Goal: Task Accomplishment & Management: Manage account settings

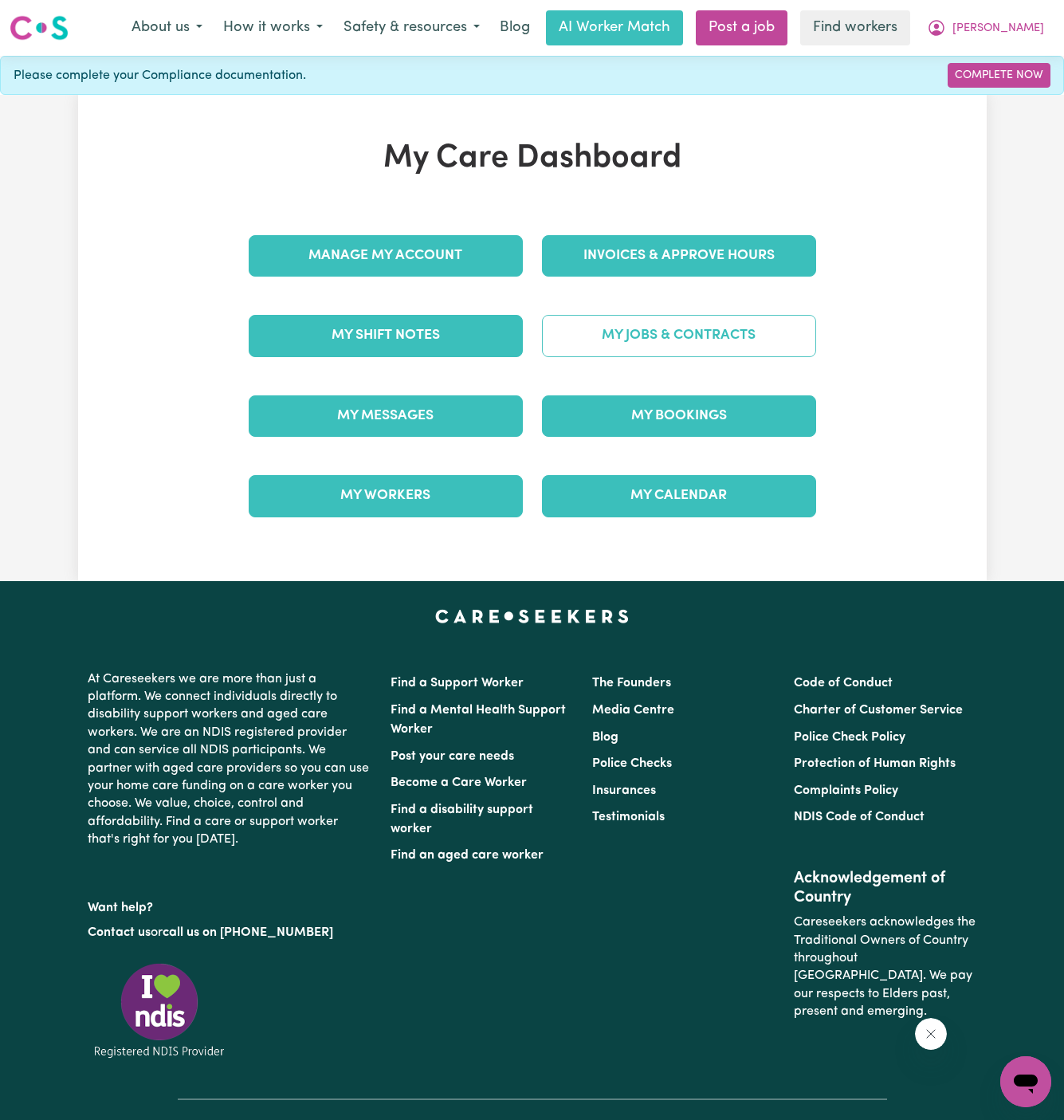
click at [690, 328] on link "My Jobs & Contracts" at bounding box center [678, 336] width 274 height 42
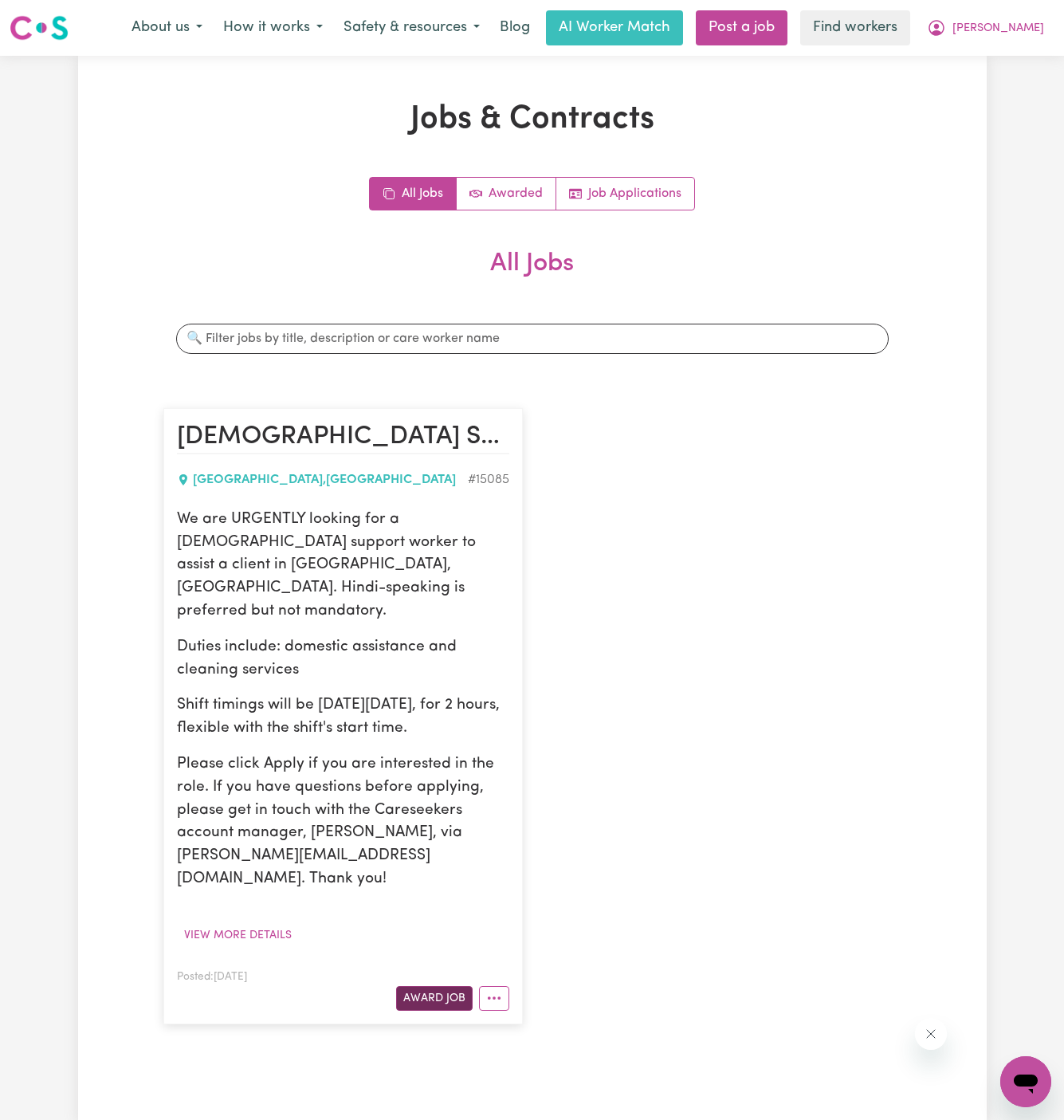
click at [439, 986] on button "Award Job" at bounding box center [434, 998] width 77 height 25
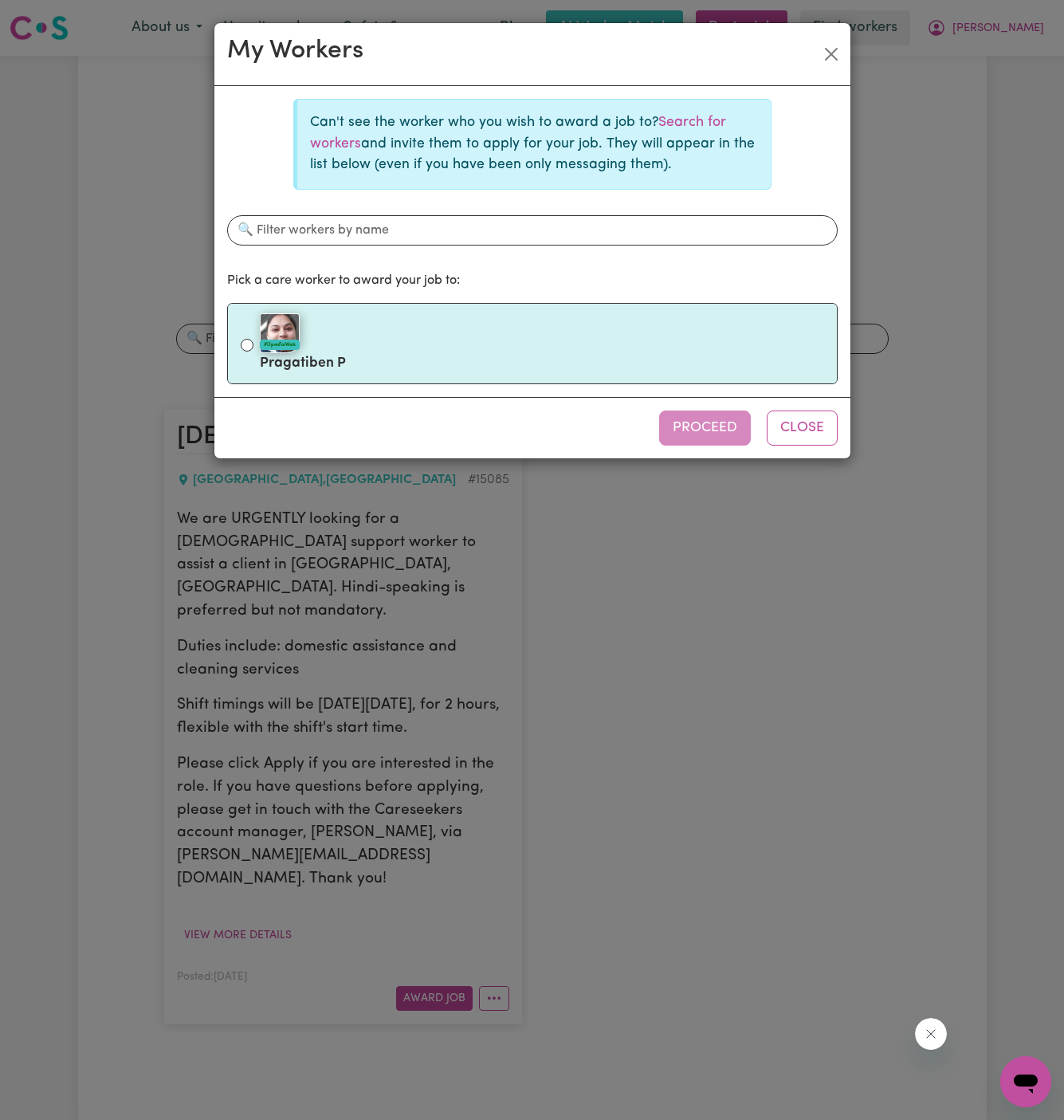
click at [536, 349] on div "#OpenForWork" at bounding box center [542, 333] width 564 height 40
click at [253, 349] on input "#OpenForWork Pragatiben P" at bounding box center [247, 345] width 12 height 12
radio input "true"
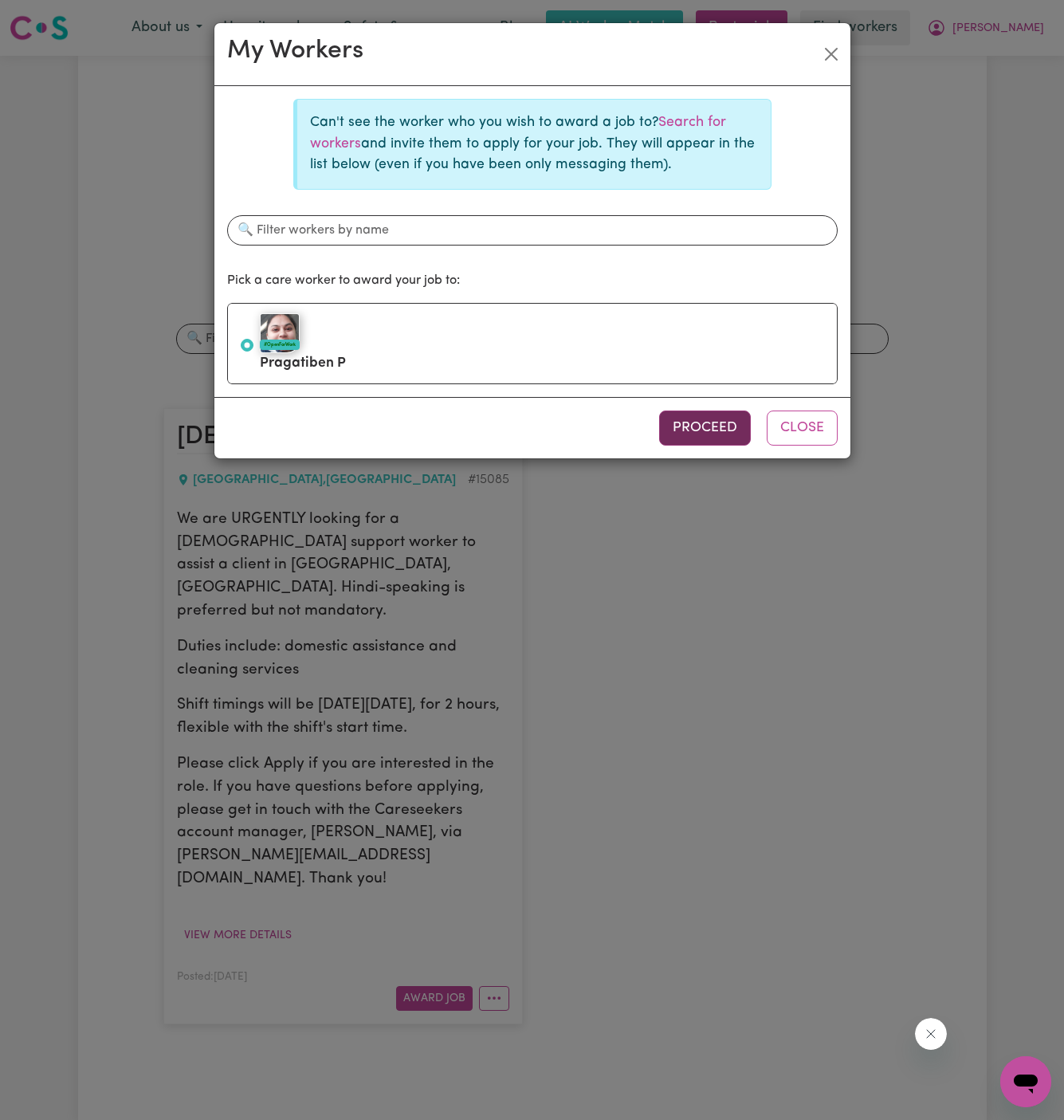
click at [726, 429] on button "Proceed" at bounding box center [705, 428] width 92 height 35
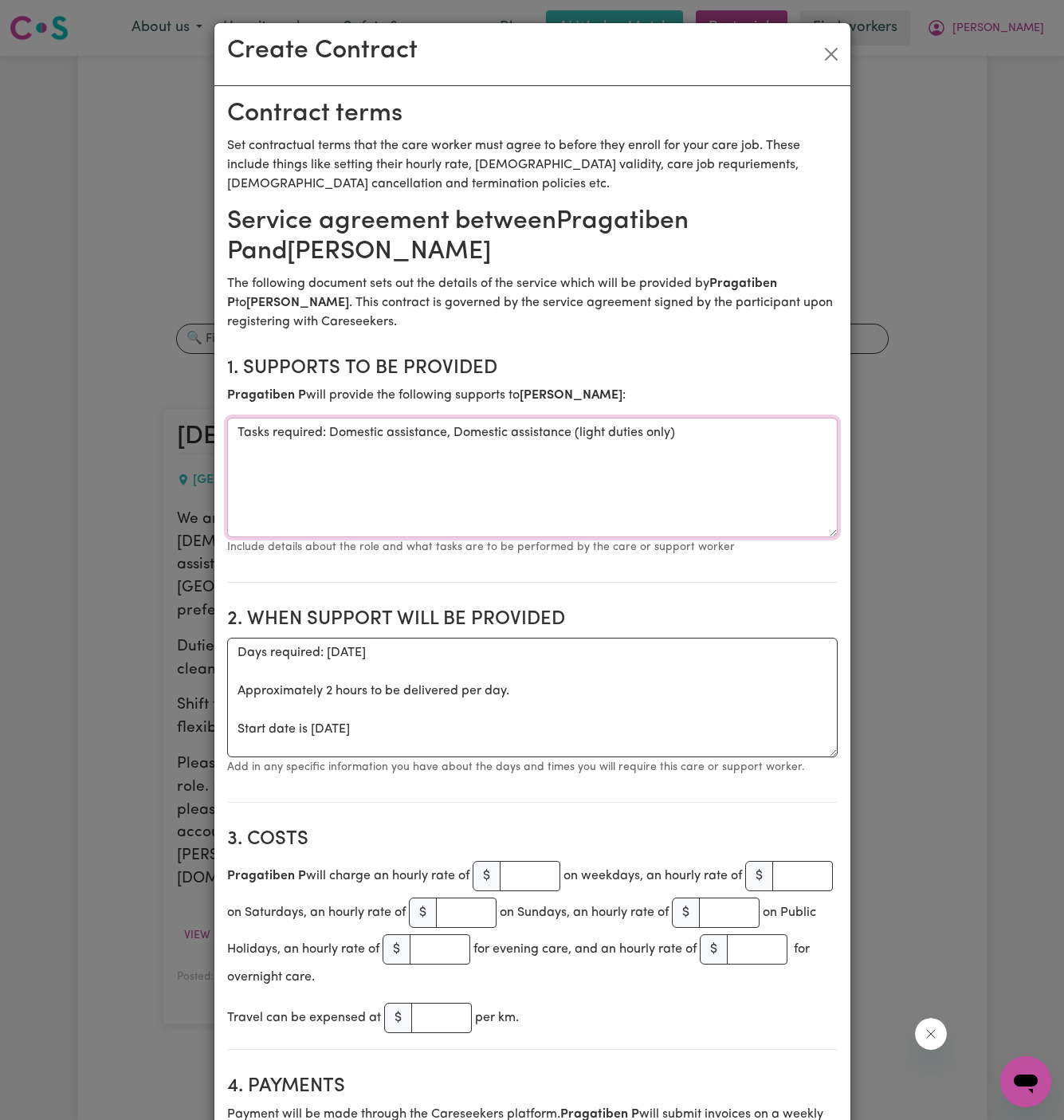
drag, startPoint x: 329, startPoint y: 439, endPoint x: 127, endPoint y: 455, distance: 202.6
click at [127, 455] on div "Create Contract Contract terms Set contractual terms that the care worker must …" at bounding box center [532, 560] width 1064 height 1120
click at [317, 494] on textarea "Tasks required: Domestic assistance, Domestic assistance (light duties only)" at bounding box center [532, 477] width 611 height 119
drag, startPoint x: 330, startPoint y: 429, endPoint x: 157, endPoint y: 429, distance: 173.0
click at [157, 429] on div "Create Contract Contract terms Set contractual terms that the care worker must …" at bounding box center [532, 560] width 1064 height 1120
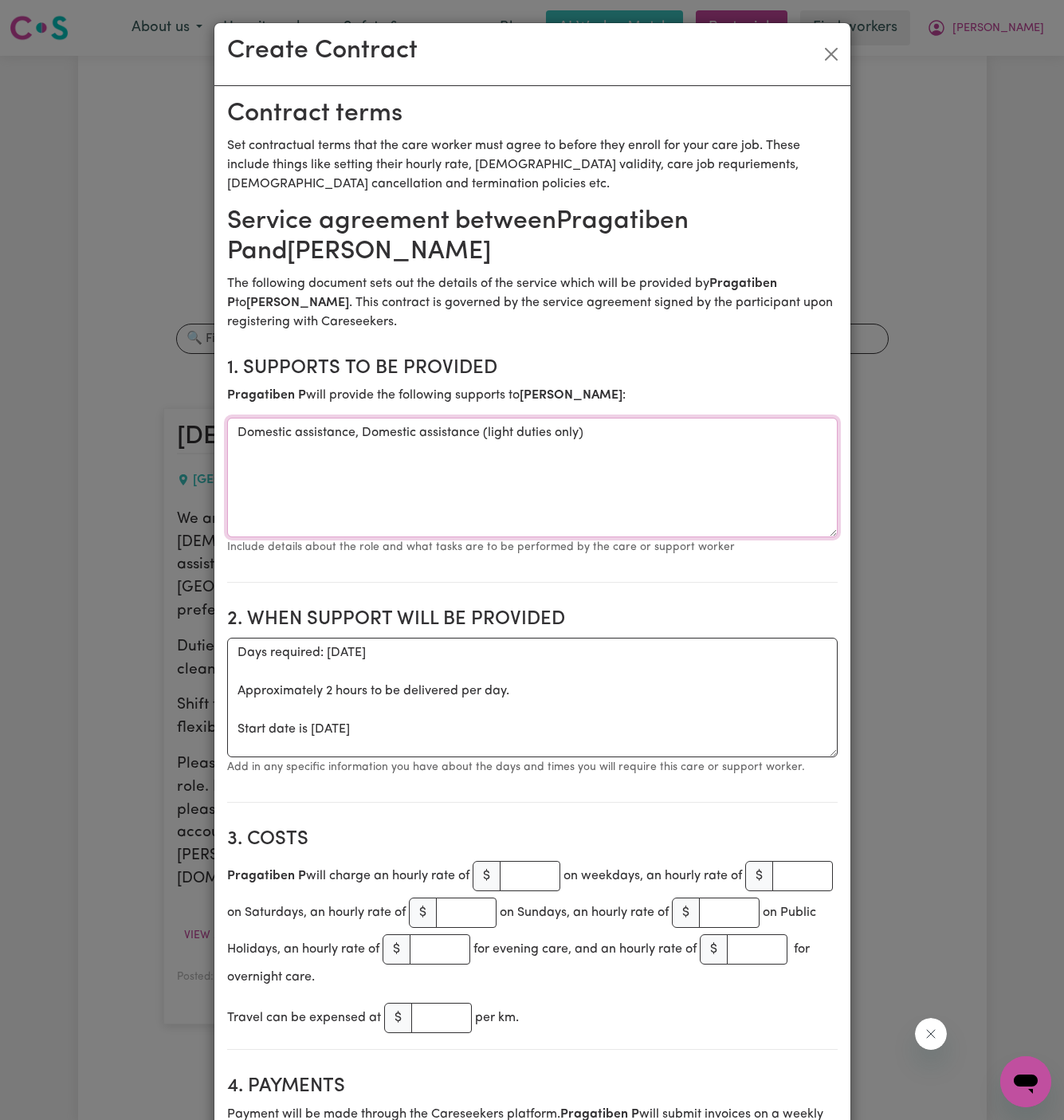
type textarea "Domestic assistance, Domestic assistance (light duties only)"
drag, startPoint x: 233, startPoint y: 731, endPoint x: 233, endPoint y: 663, distance: 68.0
click at [233, 663] on textarea "Days required: [DATE] Approximately 2 hours to be delivered per day. Start date…" at bounding box center [532, 697] width 611 height 119
click at [562, 648] on textarea "Start date is [DATE]" at bounding box center [532, 697] width 611 height 119
type textarea "Start date is [DATE] Weekly"
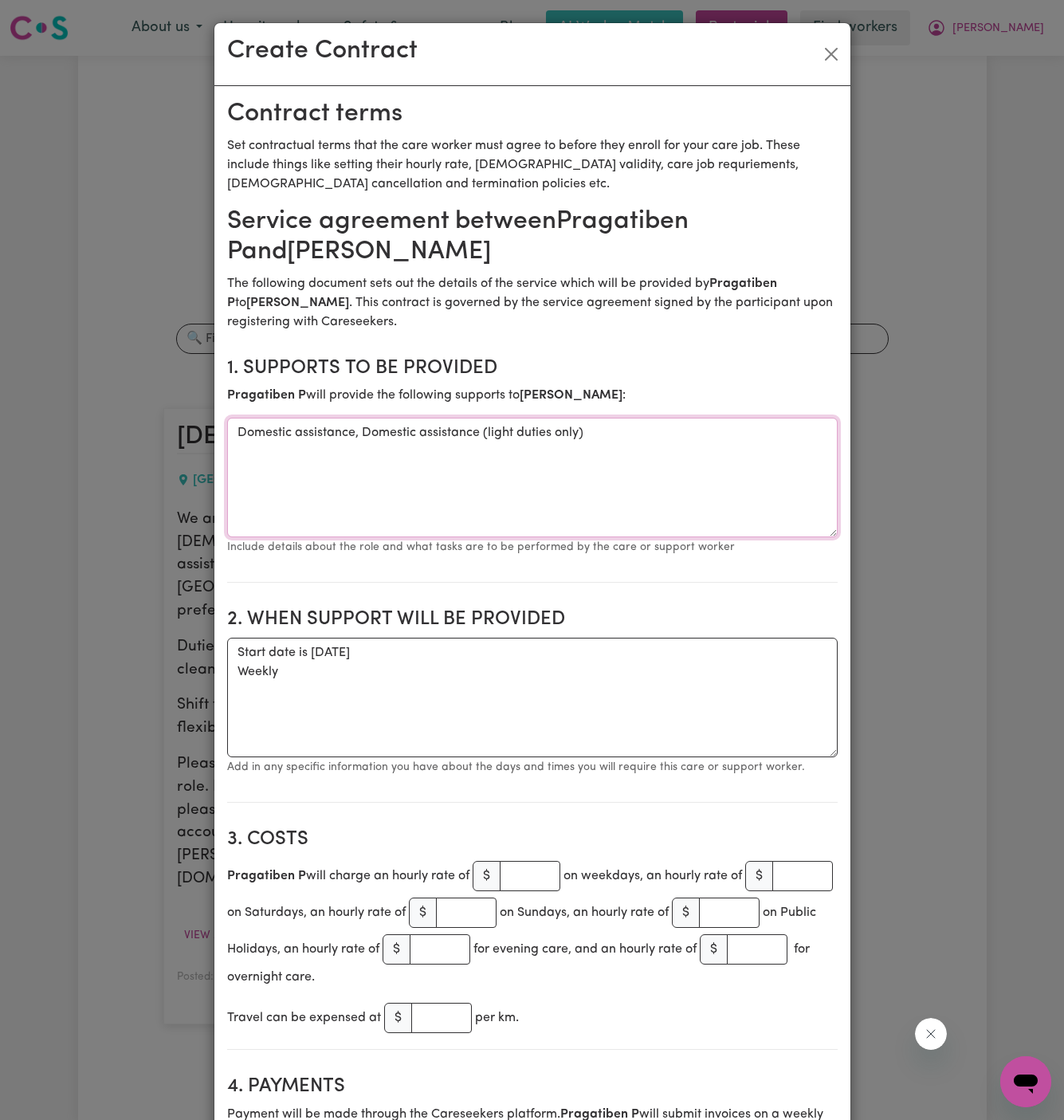
click at [453, 449] on textarea "Domestic assistance, Domestic assistance (light duties only)" at bounding box center [532, 477] width 611 height 119
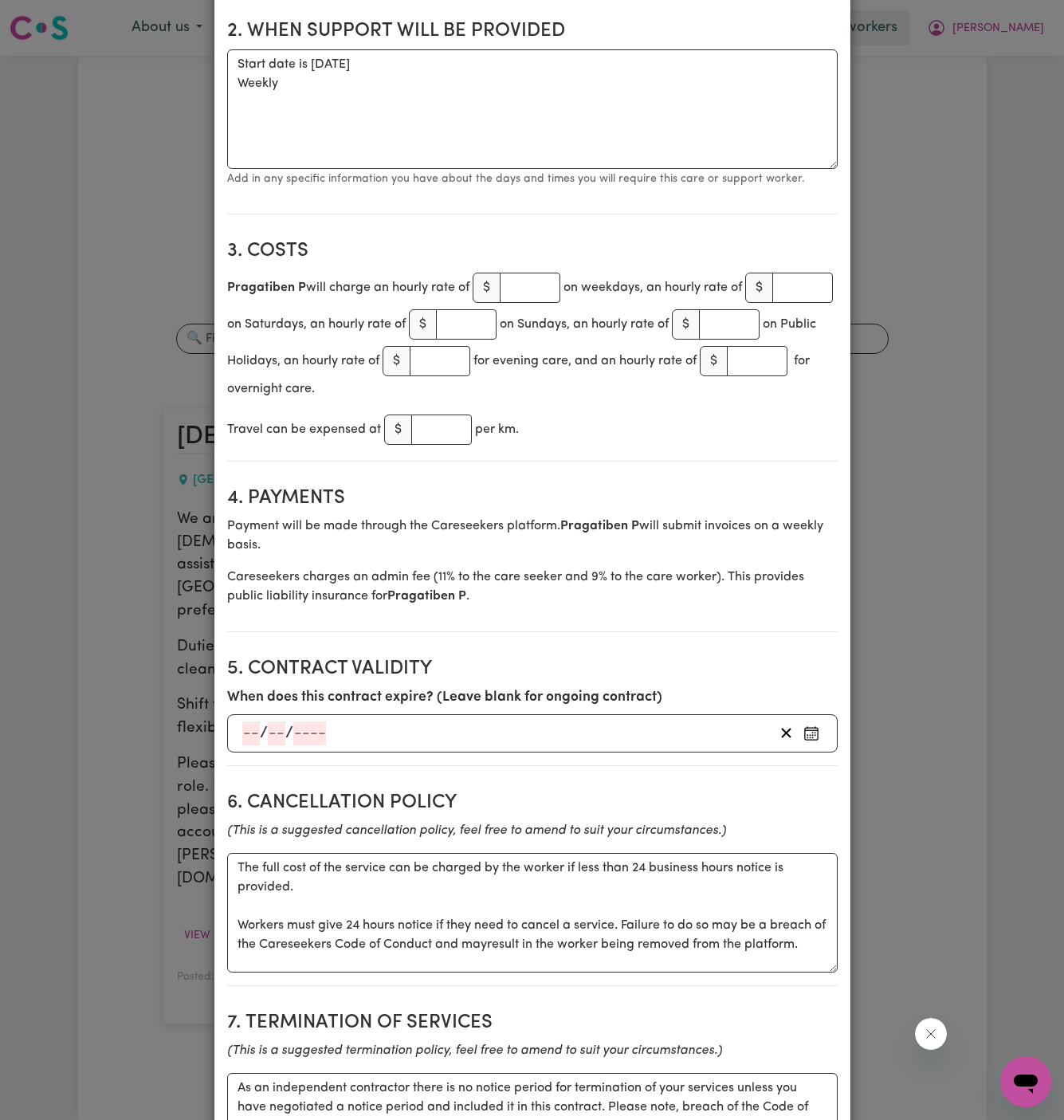
scroll to position [606, 0]
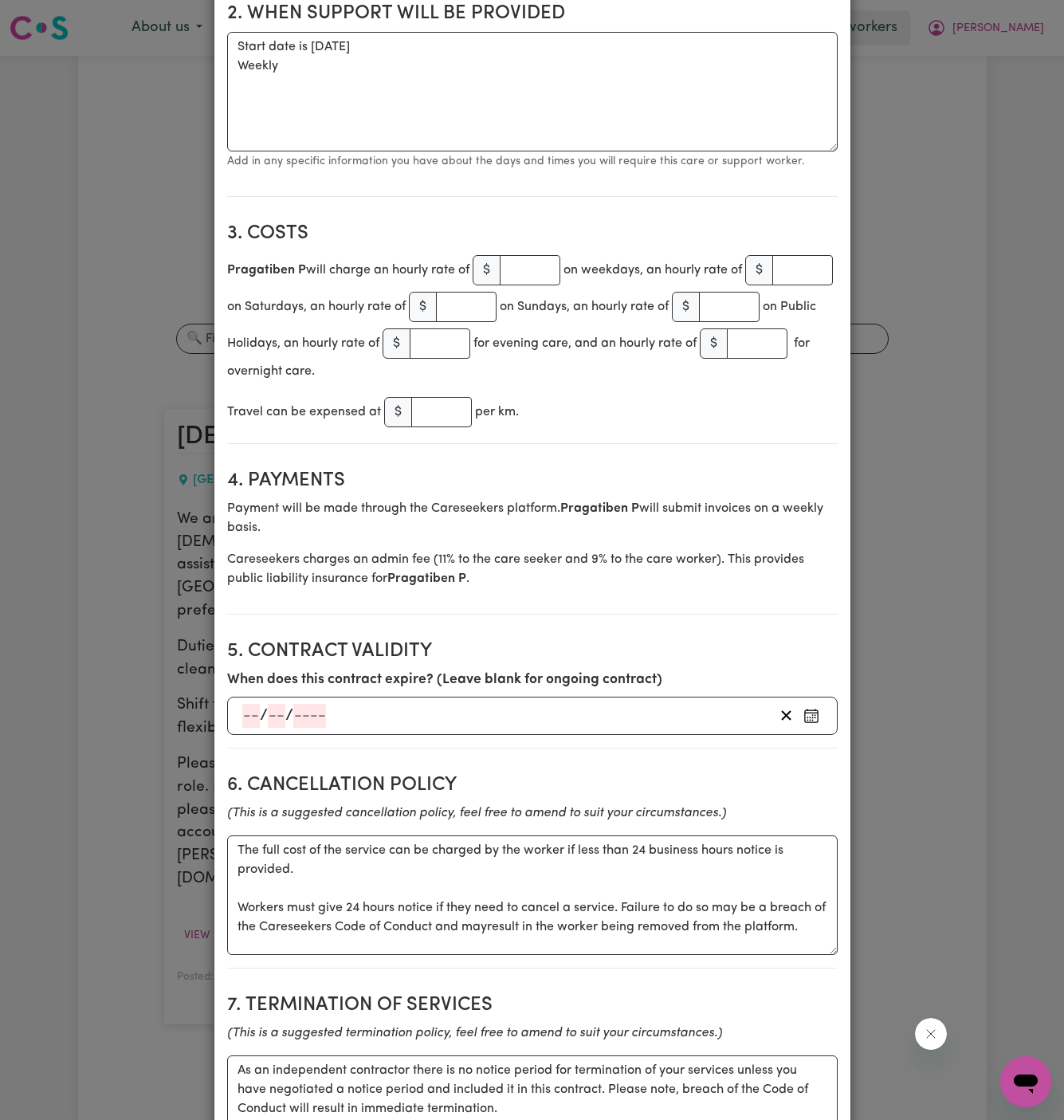
click at [595, 477] on section "4. Payments Payment will be made through the Careseekers platform. Pragatiben P…" at bounding box center [532, 535] width 611 height 158
click at [524, 271] on input "number" at bounding box center [530, 270] width 61 height 30
click at [522, 268] on input "number" at bounding box center [530, 270] width 61 height 30
type input "50"
click at [622, 365] on div "Pragatiben P will charge an hourly rate of $ 50 on weekdays, an hourly rate of …" at bounding box center [532, 316] width 611 height 129
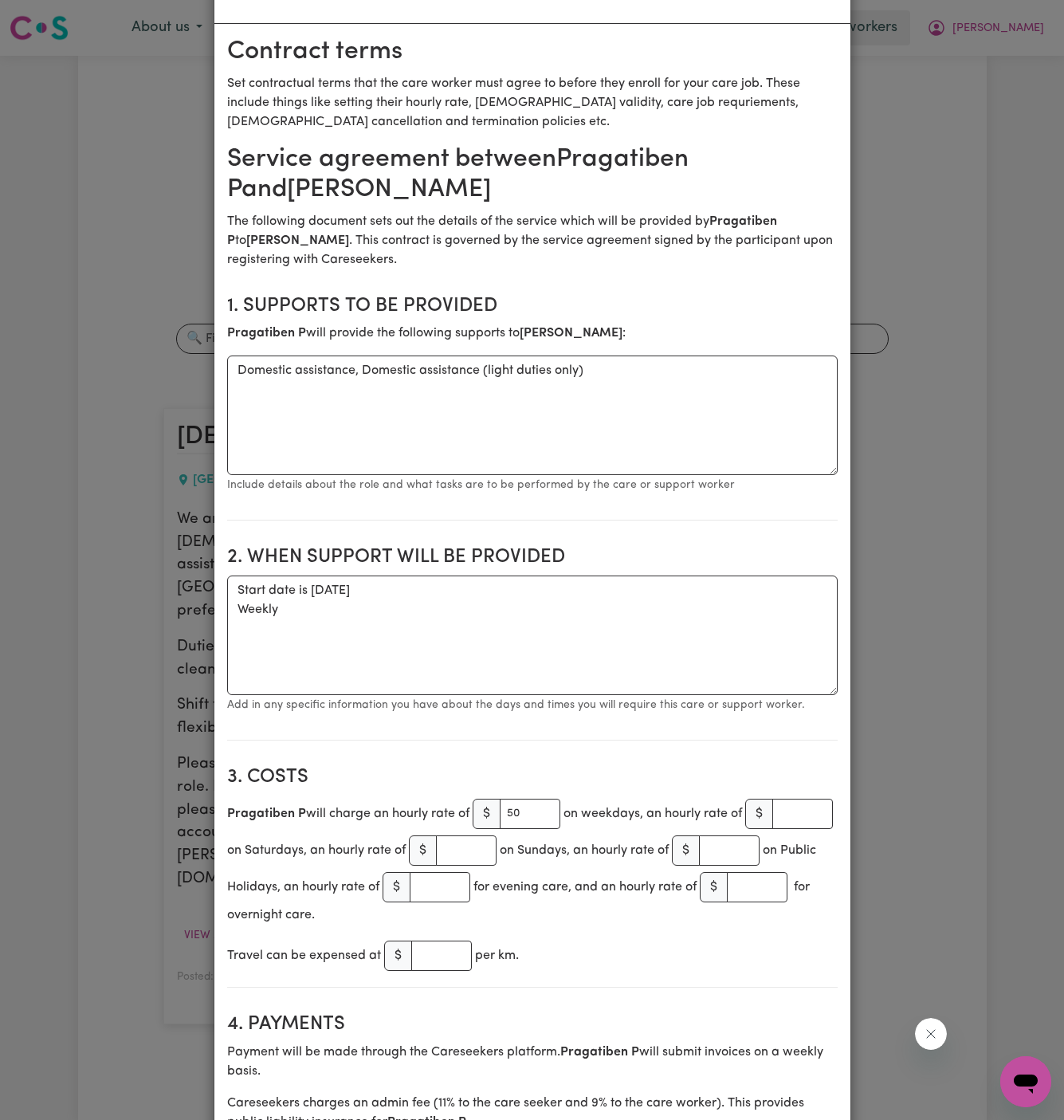
scroll to position [0, 0]
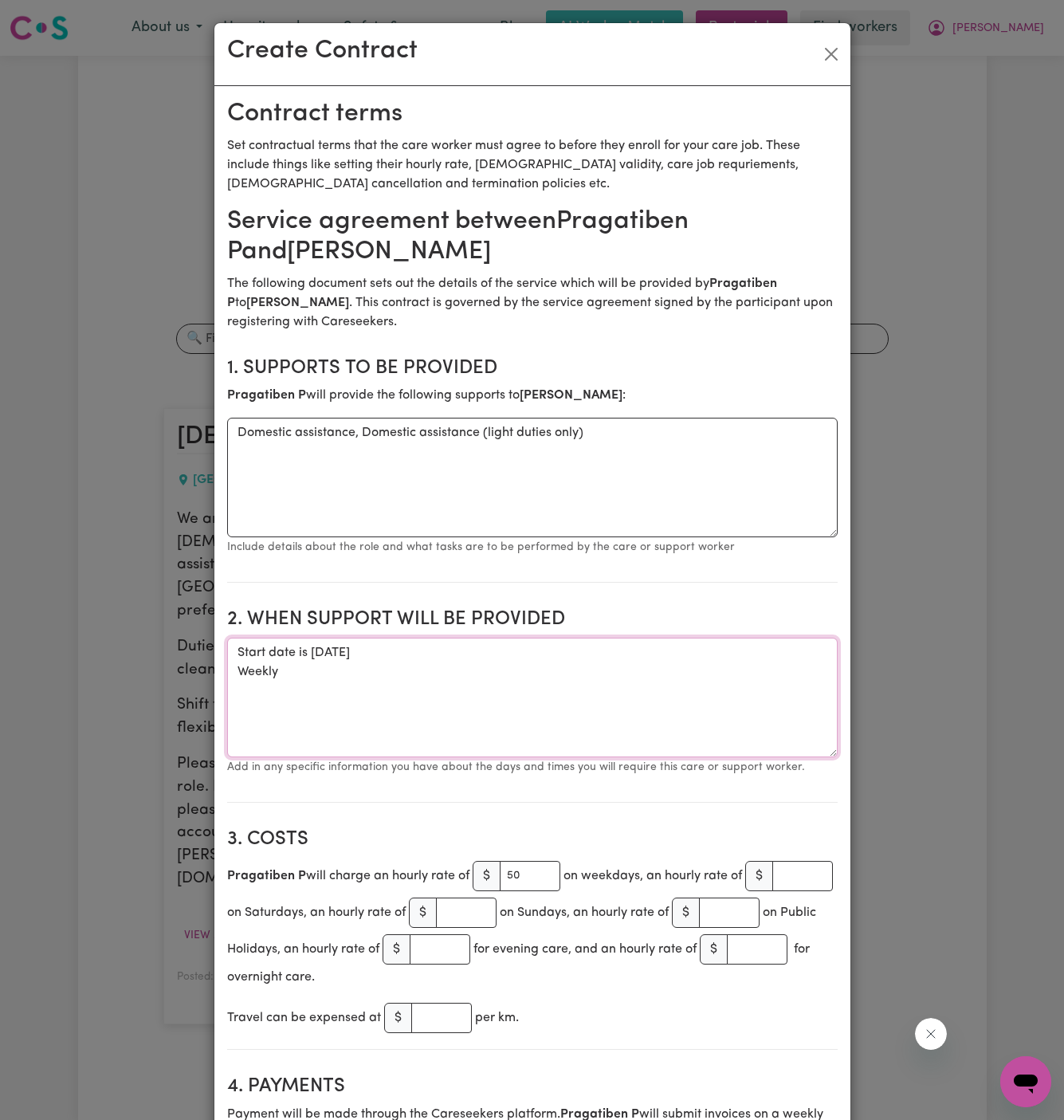
click at [396, 670] on textarea "Start date is [DATE] Weekly" at bounding box center [532, 697] width 611 height 119
paste textarea "Mondays 9am-11am and Fridays 1-3pm,"
click at [428, 673] on textarea "Start date is [DATE] Weekly Mondays 9am-11am and Fridays 1-3pm," at bounding box center [532, 697] width 611 height 119
click at [275, 688] on textarea "Start date is [DATE] Weekly Mondays 9am-11am and Weeky Fridays 1-3pm," at bounding box center [532, 697] width 611 height 119
click at [322, 692] on textarea "Start date is [DATE] Weekly Mondays 9am-11am and Weeky Fridays 1-3pm," at bounding box center [532, 697] width 611 height 119
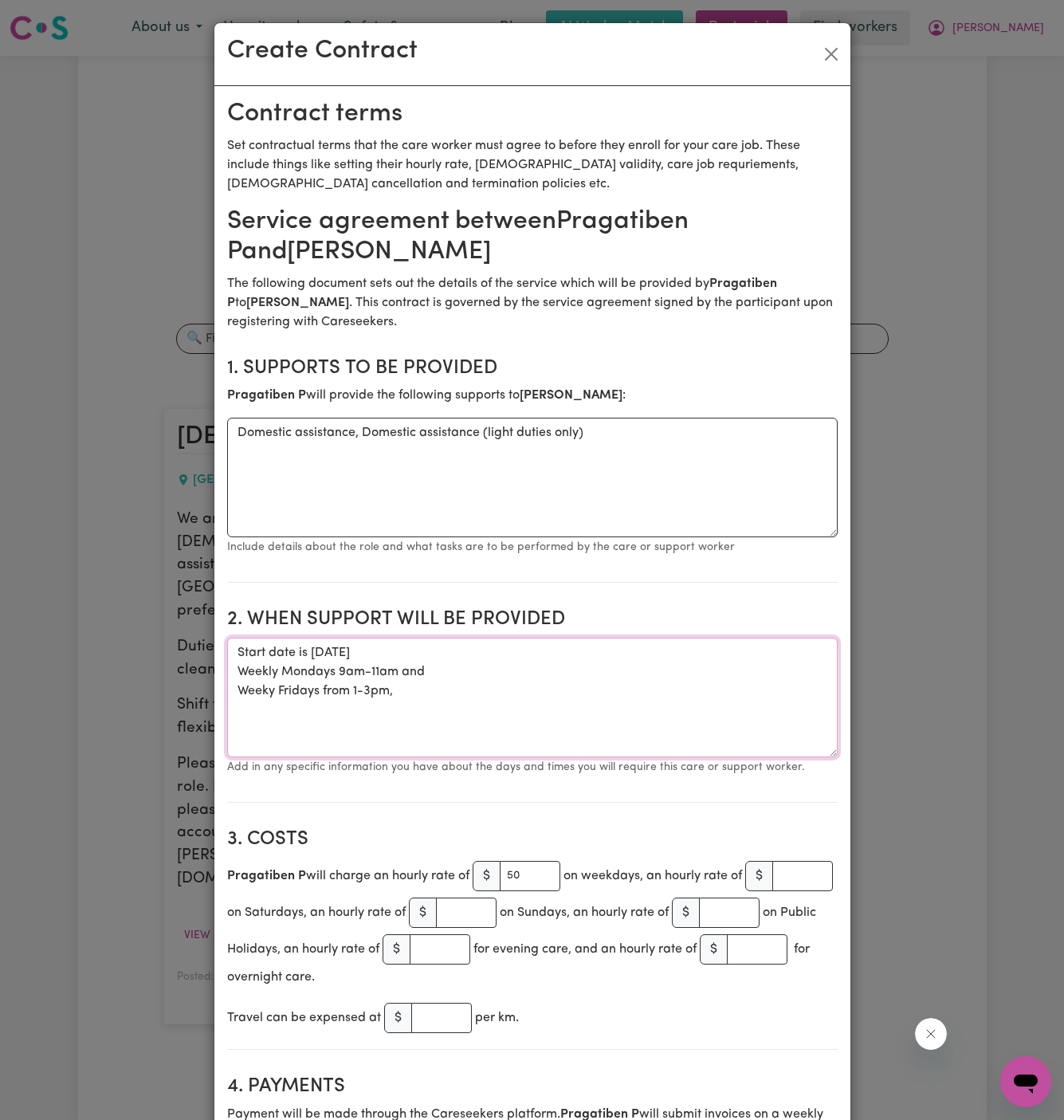
click at [356, 687] on textarea "Start date is [DATE] Weekly Mondays 9am-11am and Weeky Fridays from 1-3pm," at bounding box center [532, 697] width 611 height 119
click at [382, 687] on textarea "Start date is [DATE] Weekly Mondays 9am-11am and Weeky Fridays from 1 pm to 3pm," at bounding box center [532, 697] width 611 height 119
click at [351, 671] on textarea "Start date is [DATE] Weekly Mondays 9am-11am and Weeky Fridays from 1 pm to 3 pm" at bounding box center [532, 697] width 611 height 119
click at [346, 669] on textarea "Start date is [DATE] Weekly Mondays 9am-11am and Weeky Fridays from 1 pm to 3 pm" at bounding box center [532, 697] width 611 height 119
click at [366, 671] on textarea "Start date is [DATE] Weekly Mondays 9 am-11am and Weeky Fridays from 1 pm to 3 …" at bounding box center [532, 697] width 611 height 119
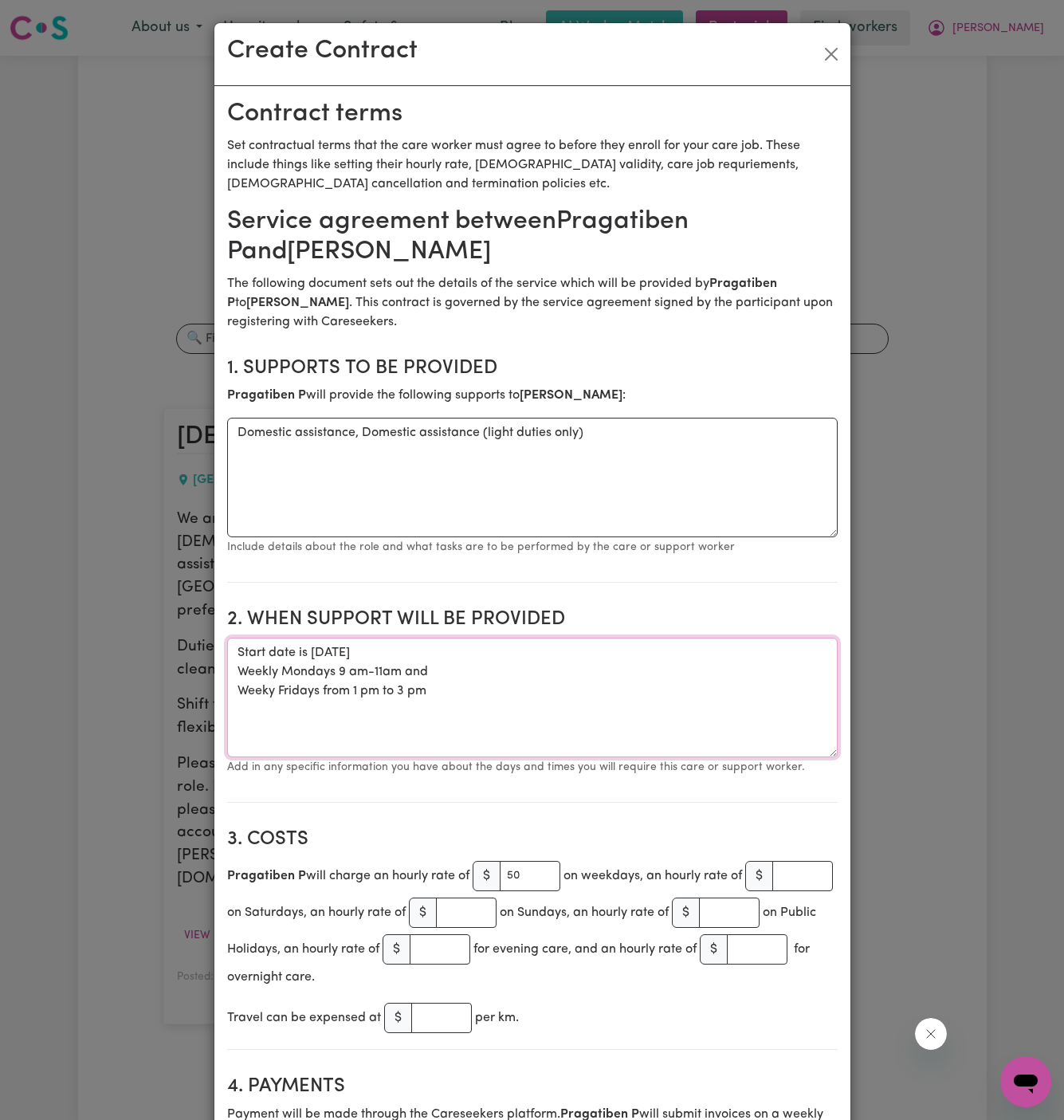
click at [372, 671] on textarea "Start date is [DATE] Weekly Mondays 9 am-11am and Weeky Fridays from 1 pm to 3 …" at bounding box center [532, 697] width 611 height 119
click at [464, 669] on textarea "Start date is [DATE] Weekly Mondays 9 am to 11am and Weeky Fridays from 1 pm to…" at bounding box center [532, 697] width 611 height 119
click at [340, 652] on textarea "Start date is [DATE] Weekly Mondays 9 am to 11am Weeky Fridays from 1 pm to 3 pm" at bounding box center [532, 697] width 611 height 119
click at [539, 674] on textarea "Start date is [DATE] Weekly Mondays 9 am to 11am Weeky Fridays from 1 pm to 3 pm" at bounding box center [532, 697] width 611 height 119
click at [532, 670] on textarea "Start date is [DATE] Weekly Mondays 9 am to 11am Weeky Fridays from 1 pm to 3 pm" at bounding box center [532, 697] width 611 height 119
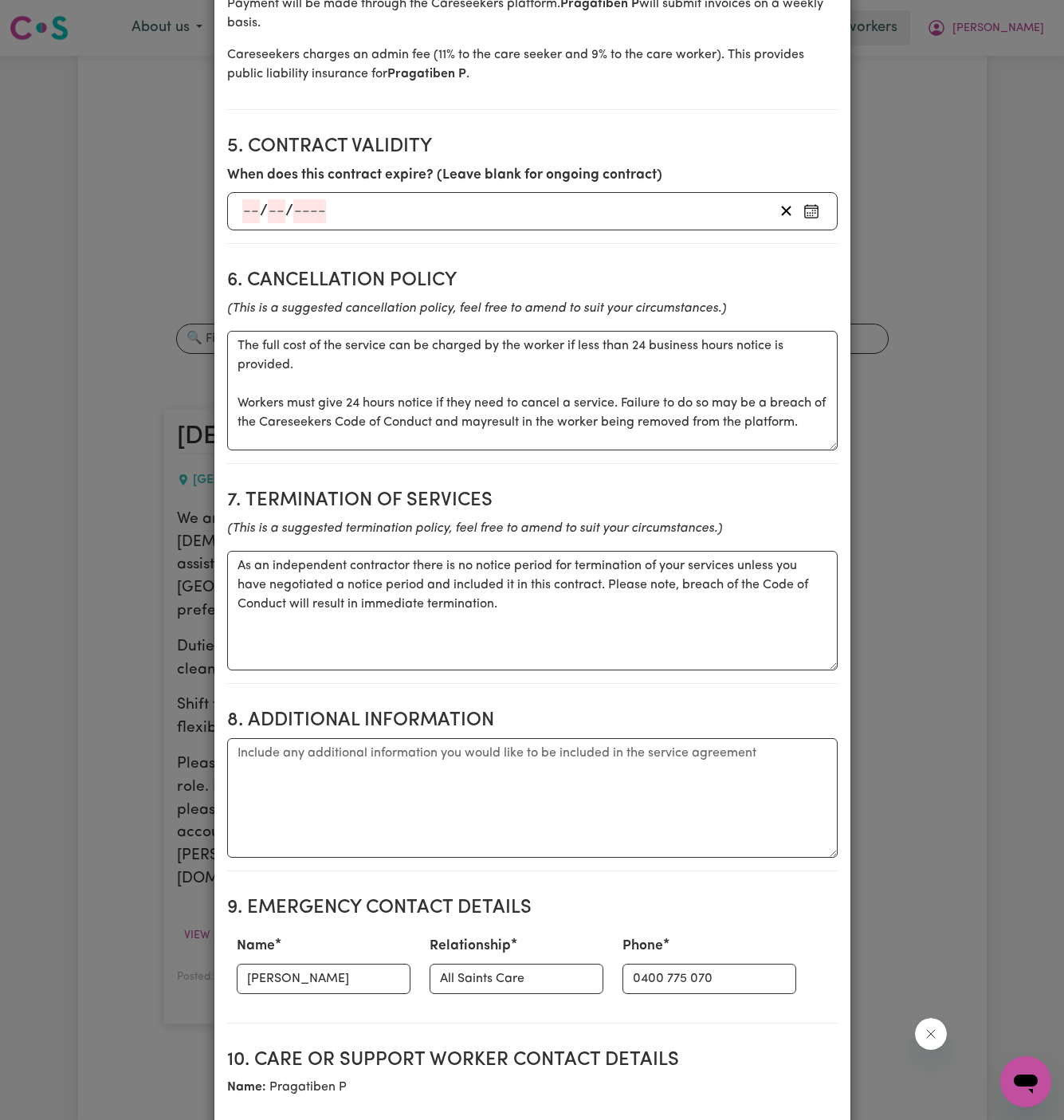
scroll to position [1262, 0]
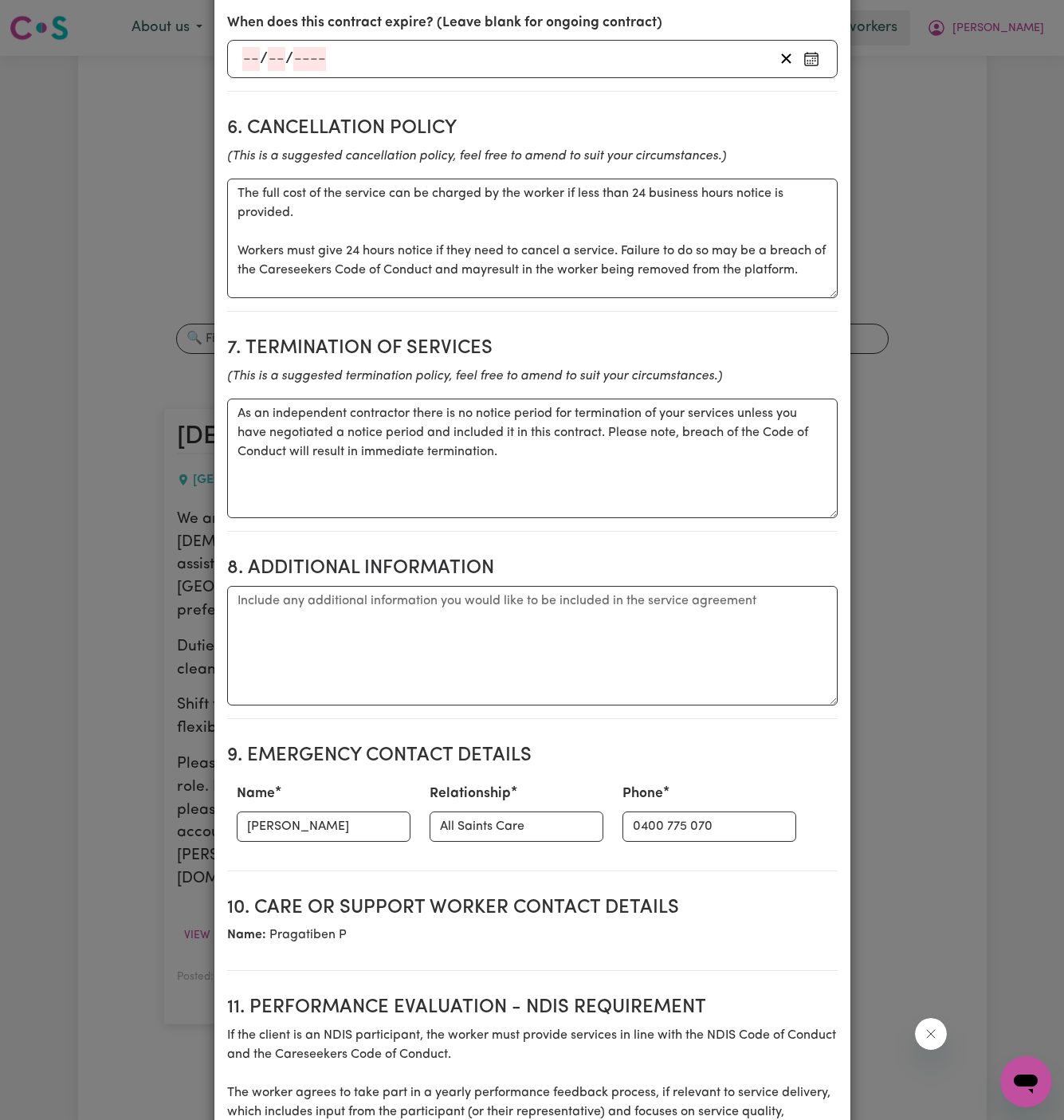
type textarea "Start date is [DATE] Weekly Mondays 9 am to 11am Weeky Fridays from 1 pm to 3 pm"
click at [649, 818] on div "Phone [PHONE_NUMBER]" at bounding box center [709, 812] width 192 height 70
click at [649, 827] on input "0400 775 070" at bounding box center [709, 827] width 174 height 30
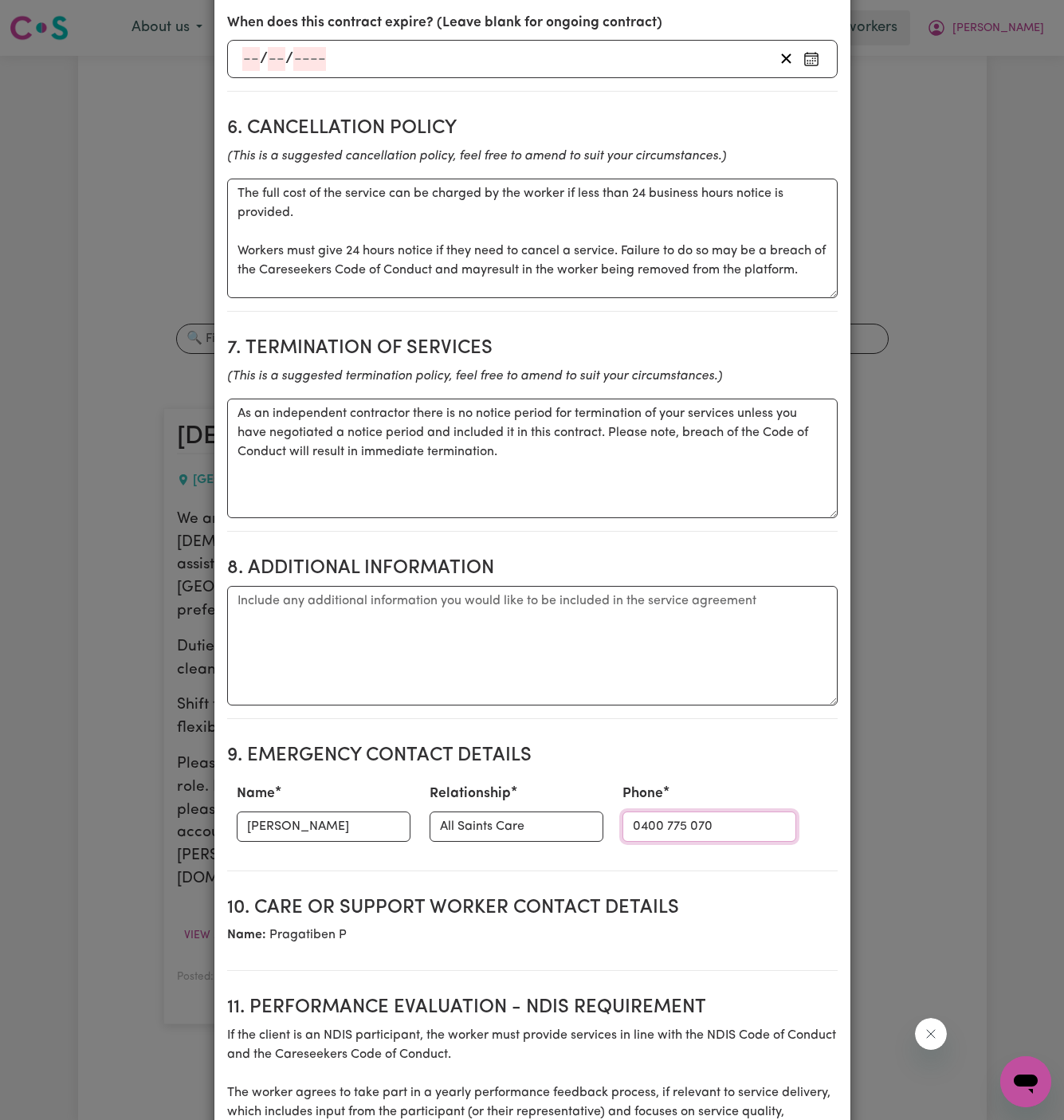
click at [649, 827] on input "0400 775 070" at bounding box center [709, 827] width 174 height 30
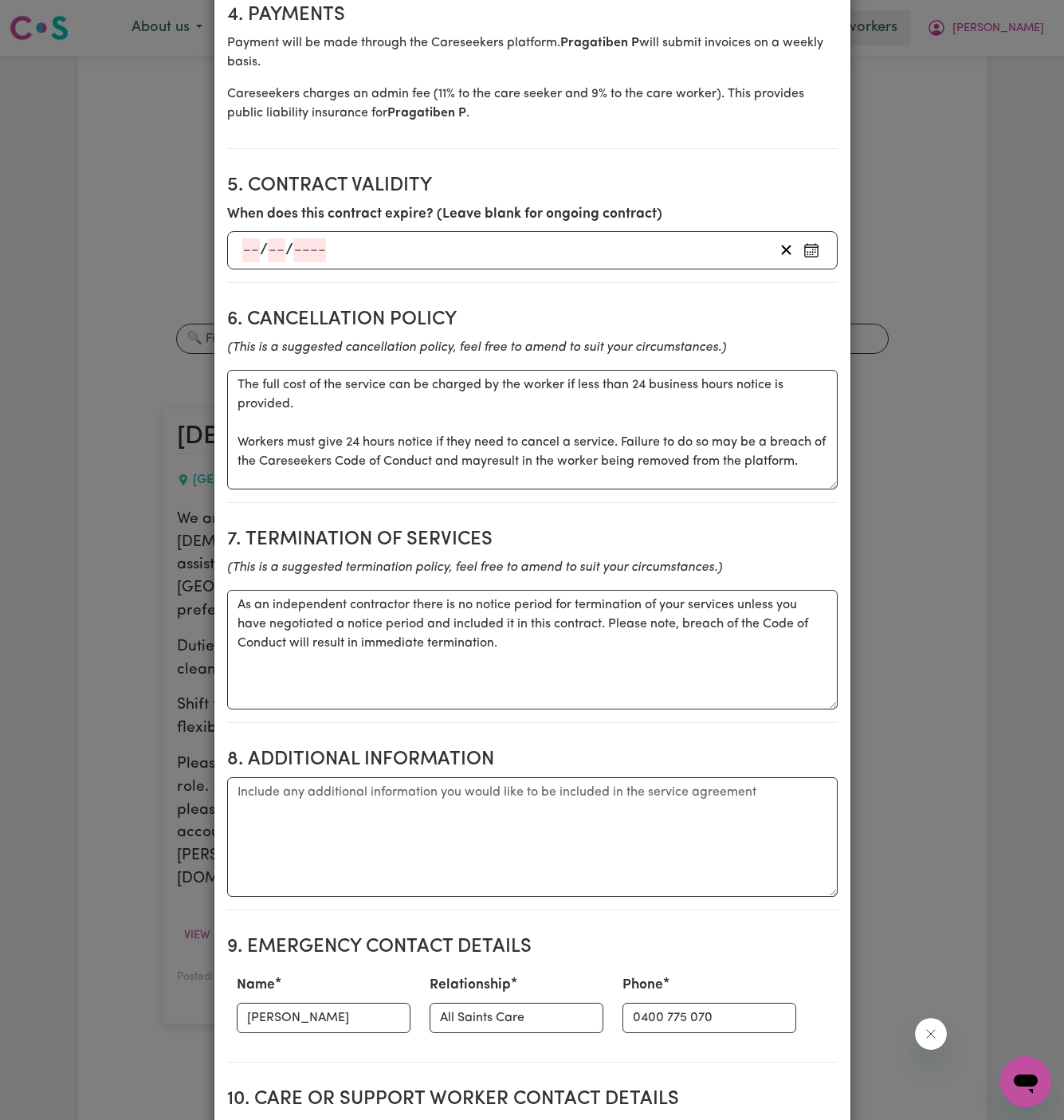
scroll to position [1693, 0]
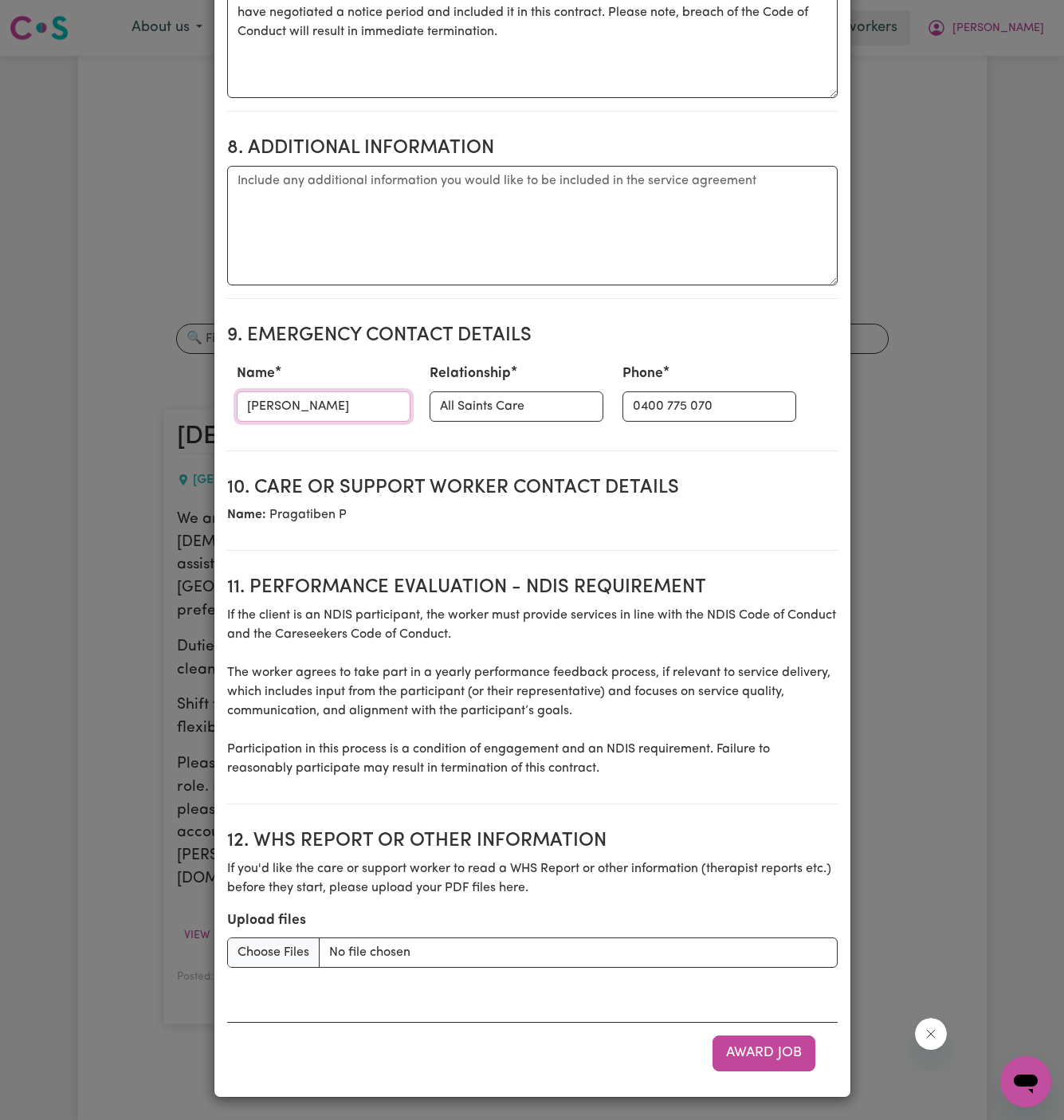
click at [296, 409] on input "[PERSON_NAME]" at bounding box center [323, 407] width 174 height 30
paste input "Vitality Club - case Manager 281032037"
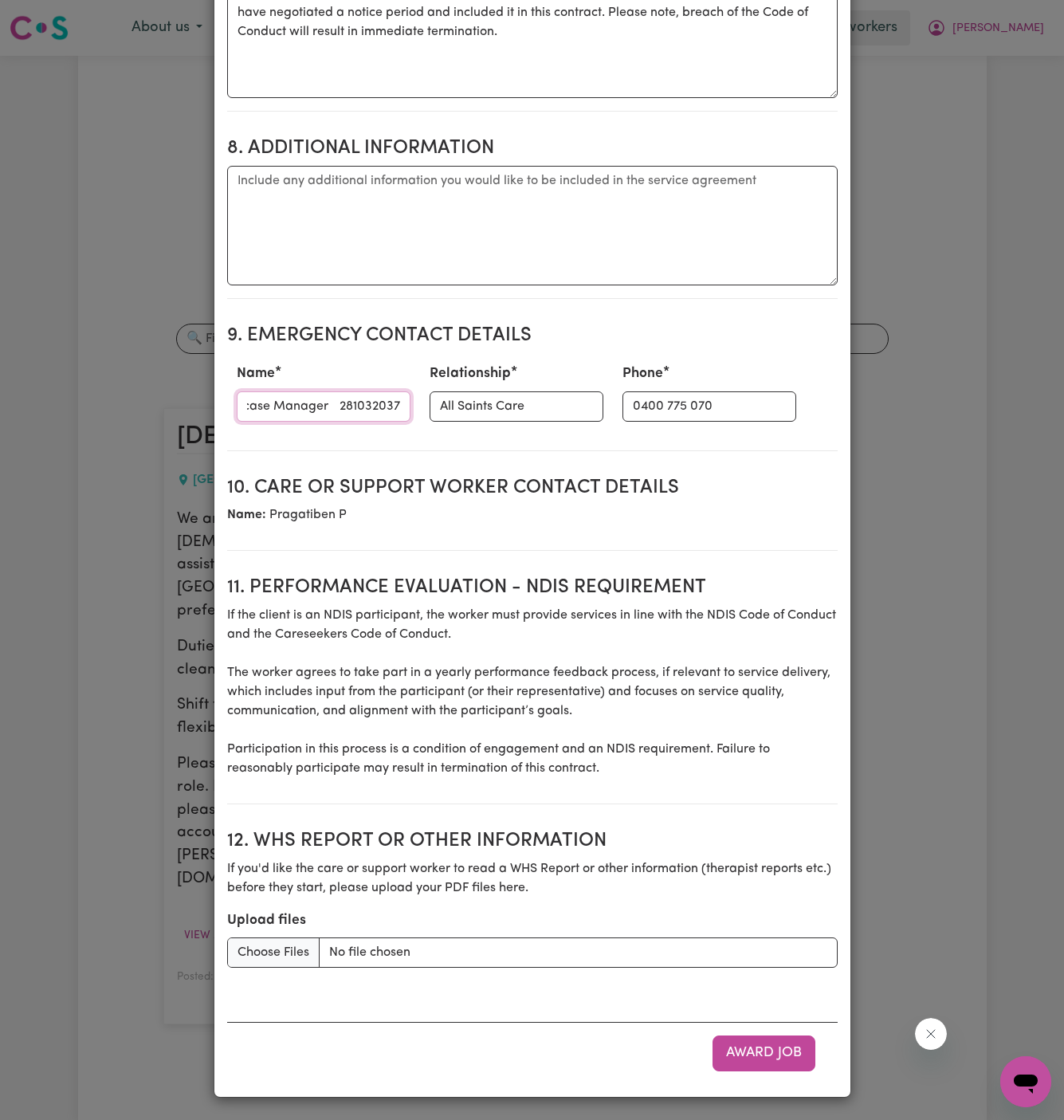
click at [338, 405] on input "Vitality Club - case Manager 281032037" at bounding box center [323, 407] width 174 height 30
type input "Vitality Club - case Manager"
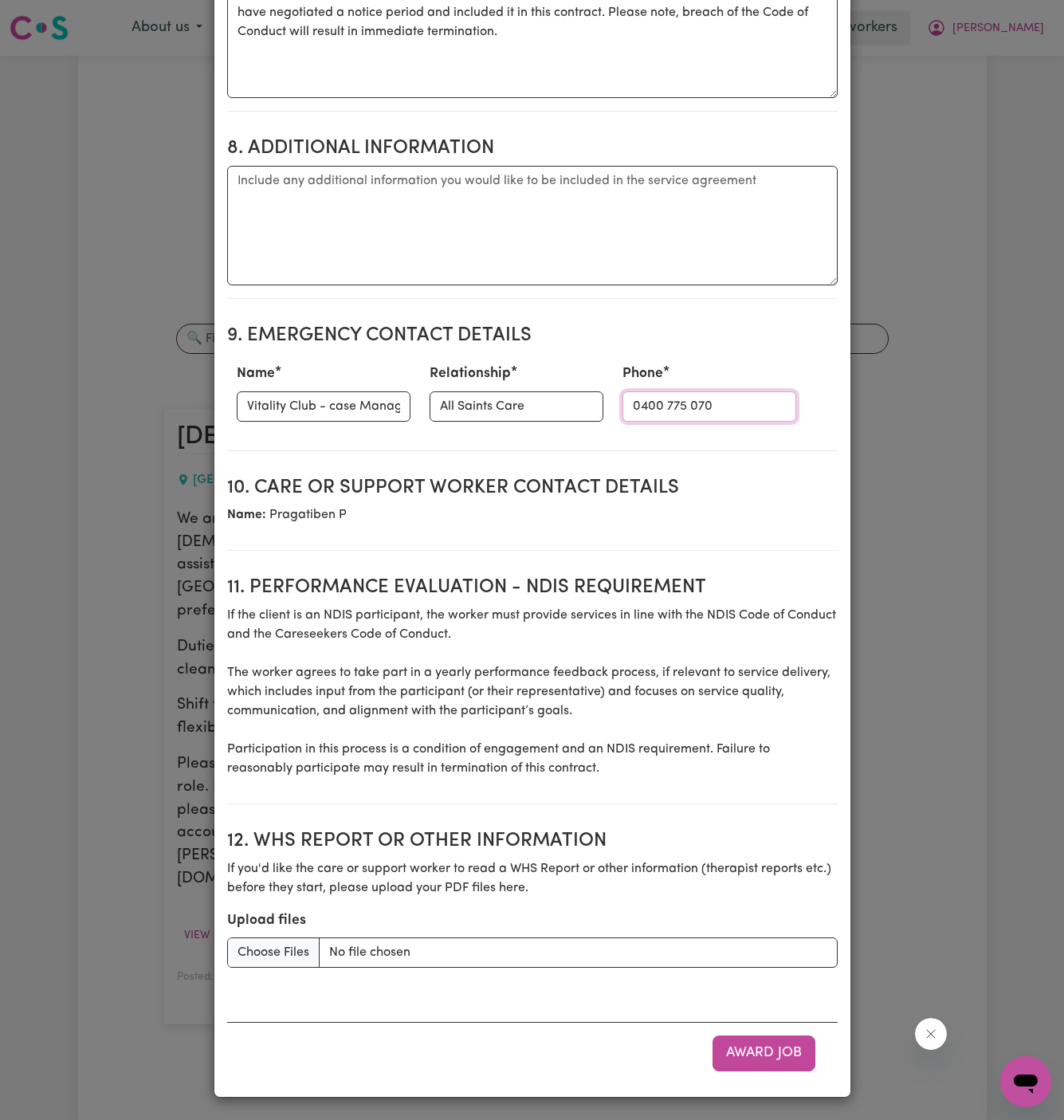
click at [662, 414] on input "0400 775 070" at bounding box center [709, 407] width 174 height 30
paste input "281032037"
type input "281032037"
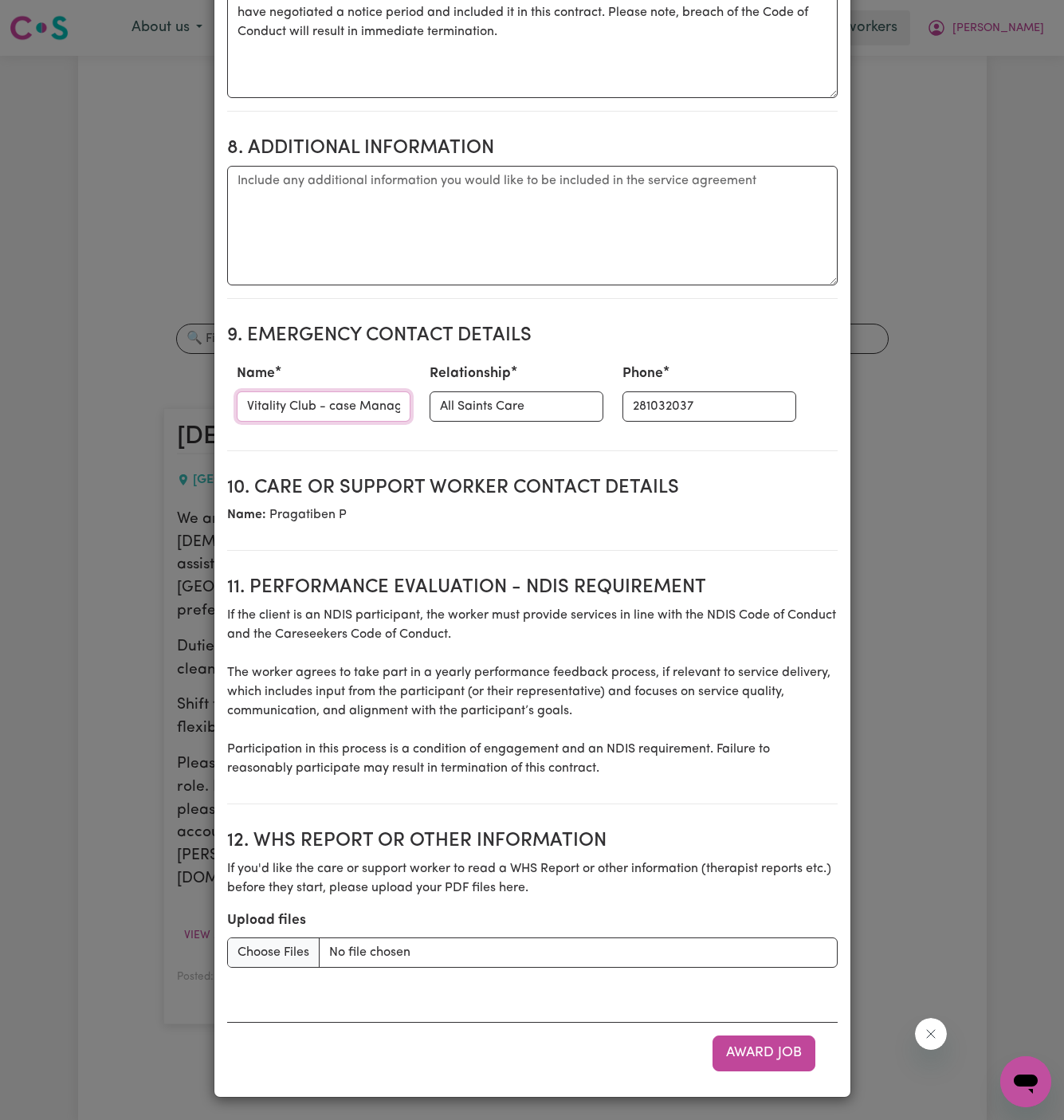
scroll to position [0, 31]
drag, startPoint x: 338, startPoint y: 411, endPoint x: 520, endPoint y: 410, distance: 182.0
click at [520, 410] on div "Name Vitality Club - case Manager Relationship All Saints Care Phone [PHONE_NUM…" at bounding box center [532, 392] width 611 height 70
click at [247, 407] on input "Vitality Club" at bounding box center [323, 407] width 174 height 30
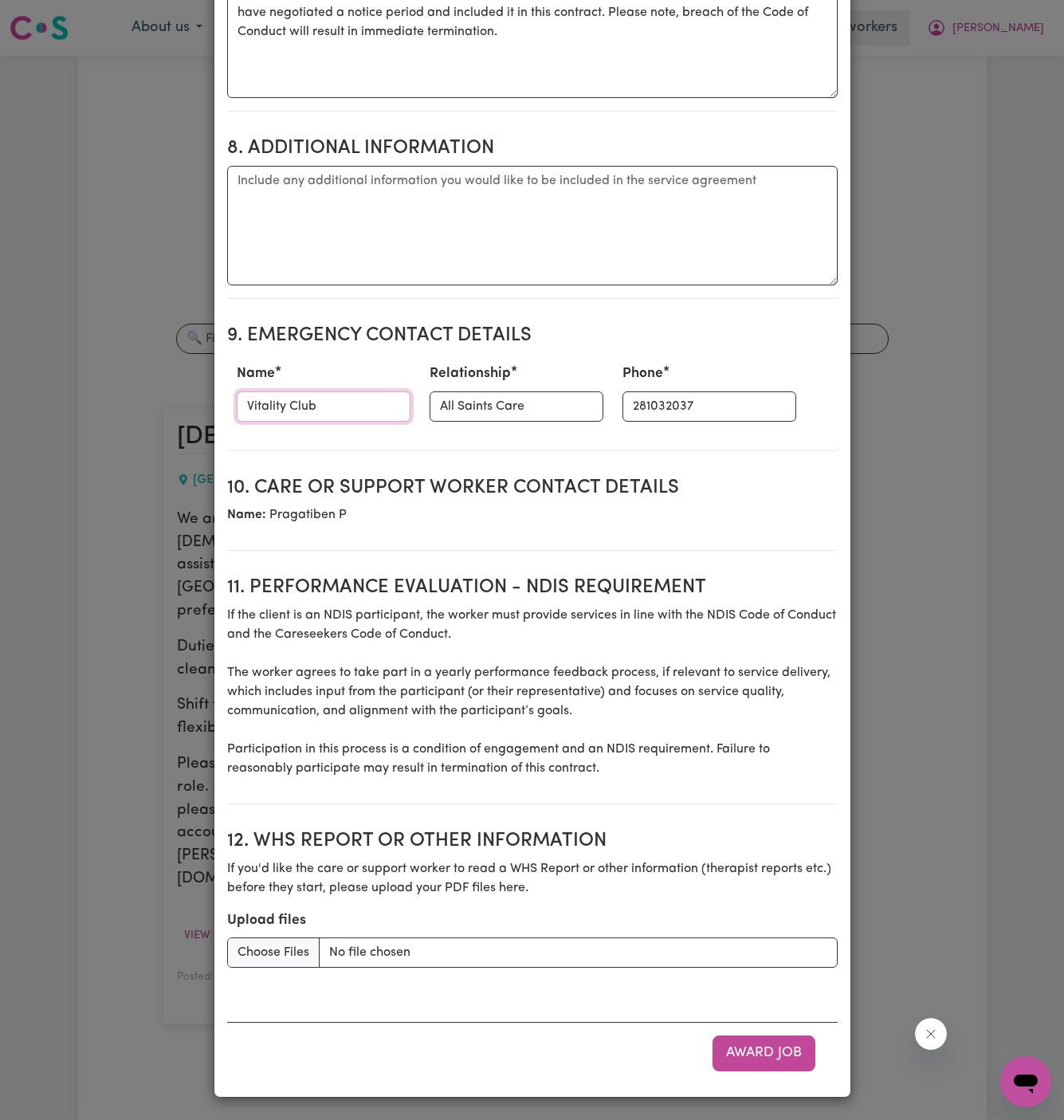
drag, startPoint x: 247, startPoint y: 407, endPoint x: 390, endPoint y: 407, distance: 143.0
click at [256, 407] on input "Vitality Club" at bounding box center [323, 407] width 174 height 30
type input "Vitality Club"
click at [443, 408] on input "All Saints Care" at bounding box center [517, 407] width 174 height 30
click at [443, 408] on input "All Scasaints Care" at bounding box center [517, 407] width 174 height 30
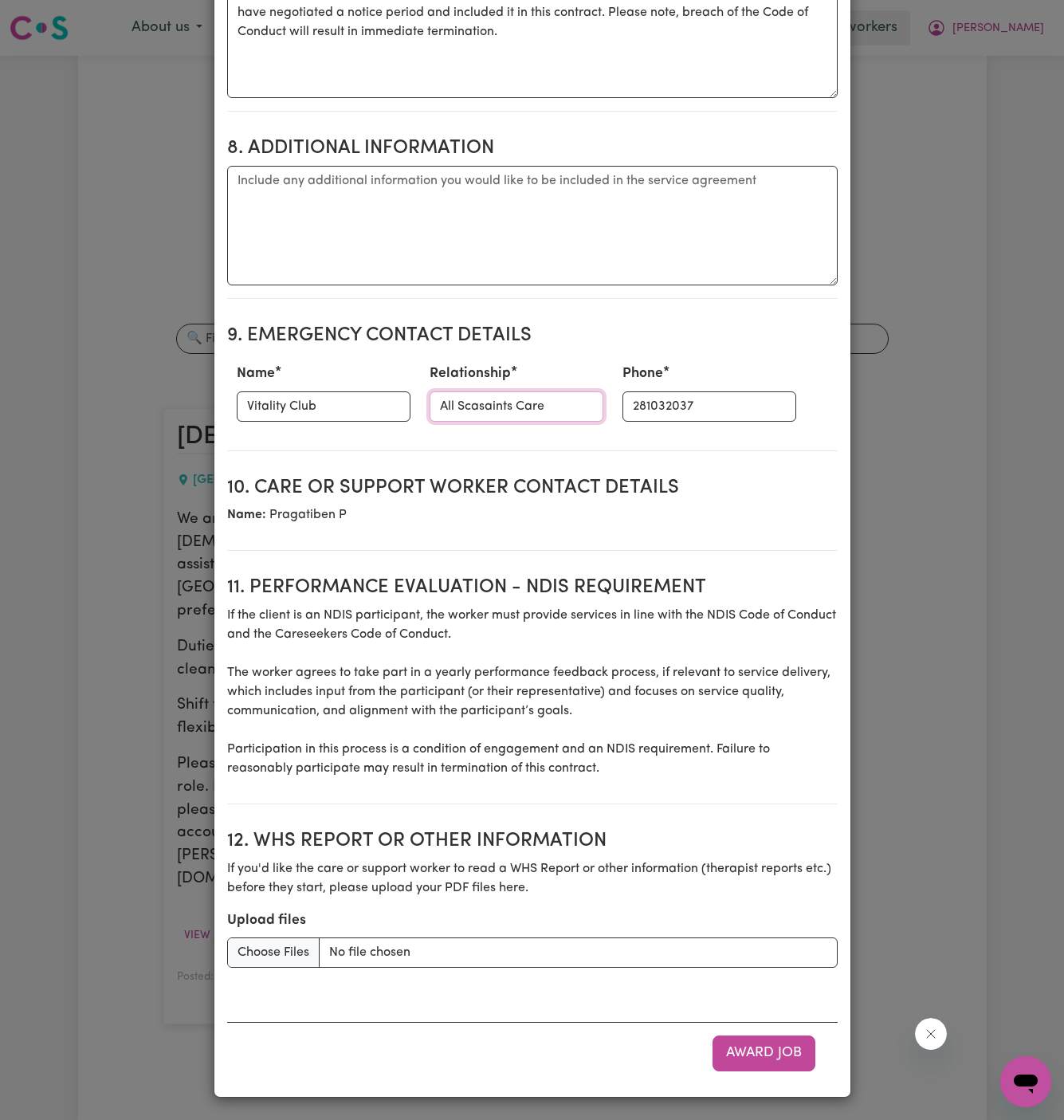
click at [443, 408] on input "All Scasaints Care" at bounding box center [517, 407] width 174 height 30
click at [443, 408] on input "ca" at bounding box center [517, 407] width 174 height 30
type input "Case Manager"
click at [578, 498] on h2 "10. Care or support worker contact details" at bounding box center [532, 488] width 611 height 23
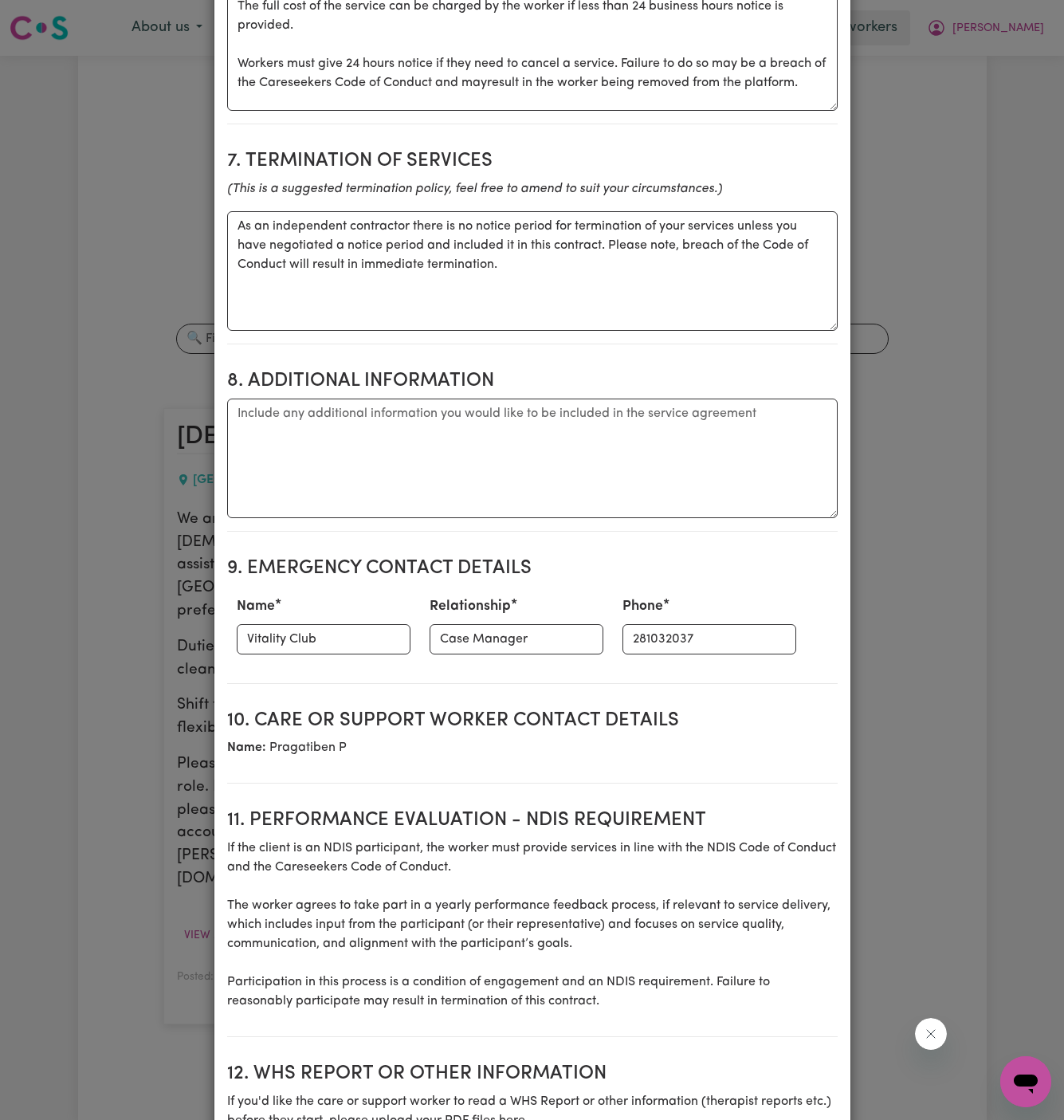
click at [649, 373] on section "8. Additional Information Additional information" at bounding box center [532, 445] width 611 height 175
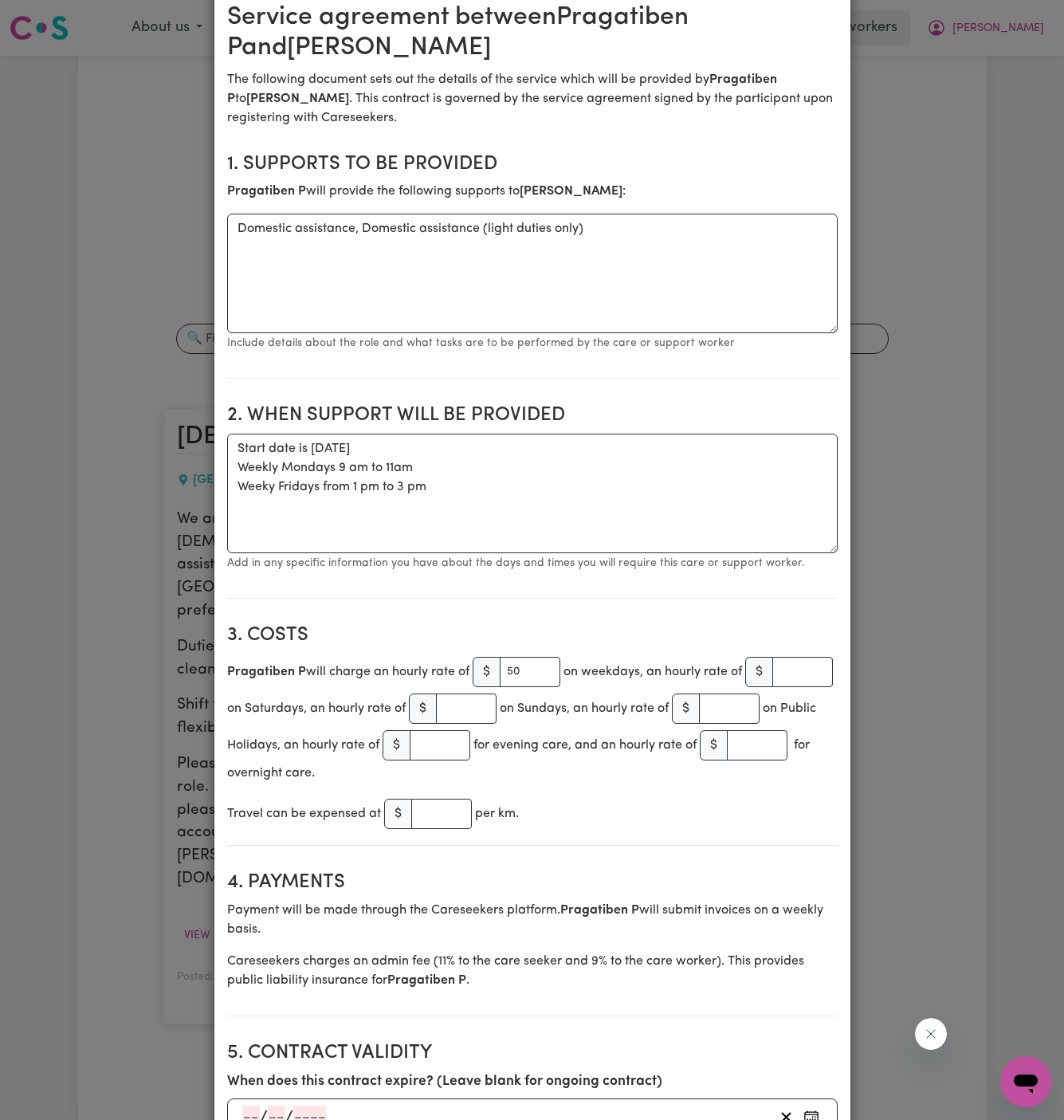
scroll to position [201, 0]
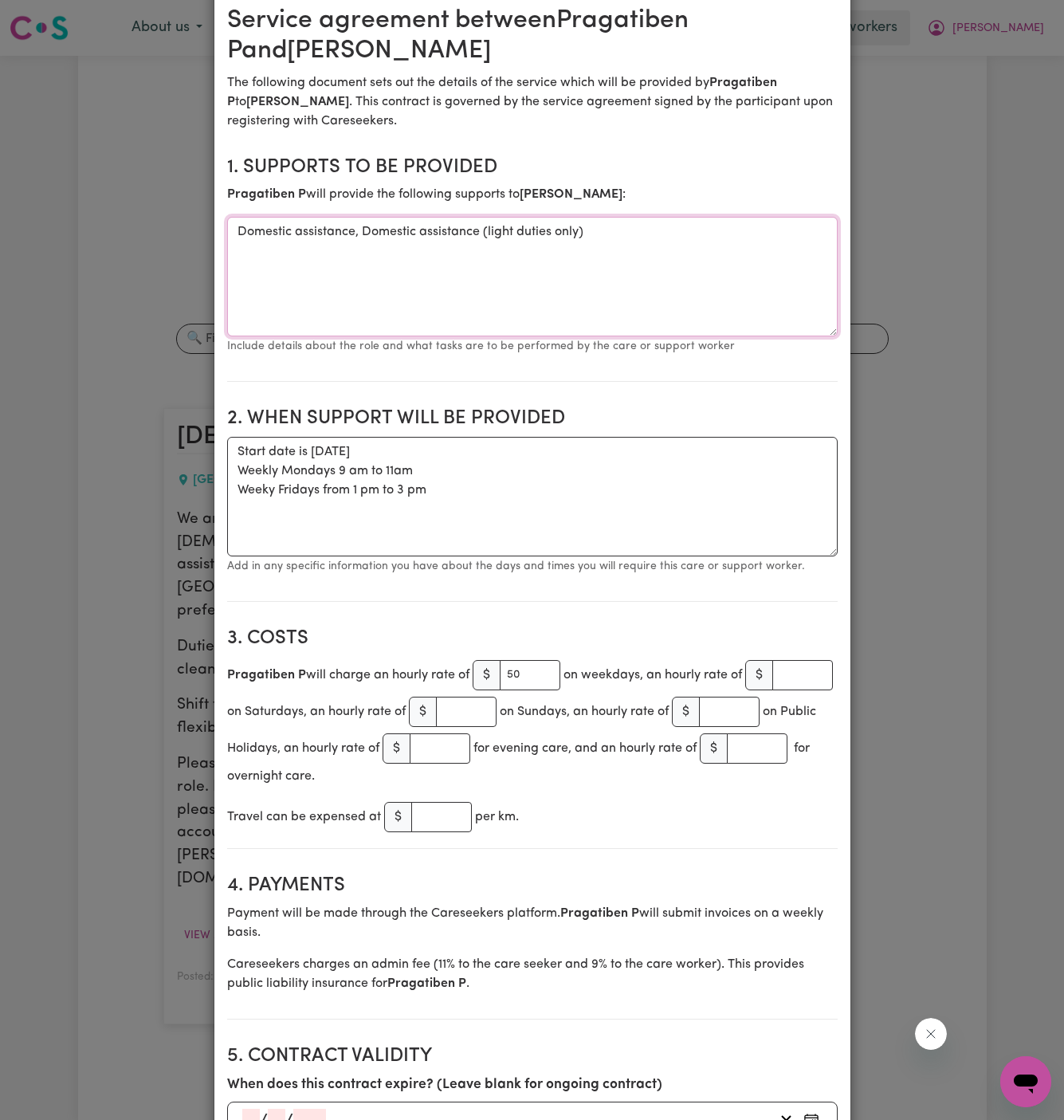
drag, startPoint x: 351, startPoint y: 229, endPoint x: 193, endPoint y: 229, distance: 158.0
click at [193, 229] on div "Create Contract Contract terms Set contractual terms that the care worker must …" at bounding box center [532, 560] width 1064 height 1120
click at [526, 283] on textarea "Domestic assistance (light duties only)" at bounding box center [532, 276] width 611 height 119
drag, startPoint x: 357, startPoint y: 230, endPoint x: 635, endPoint y: 228, distance: 278.0
click at [635, 228] on textarea "Domestic assistance (light duties only)" at bounding box center [532, 276] width 611 height 119
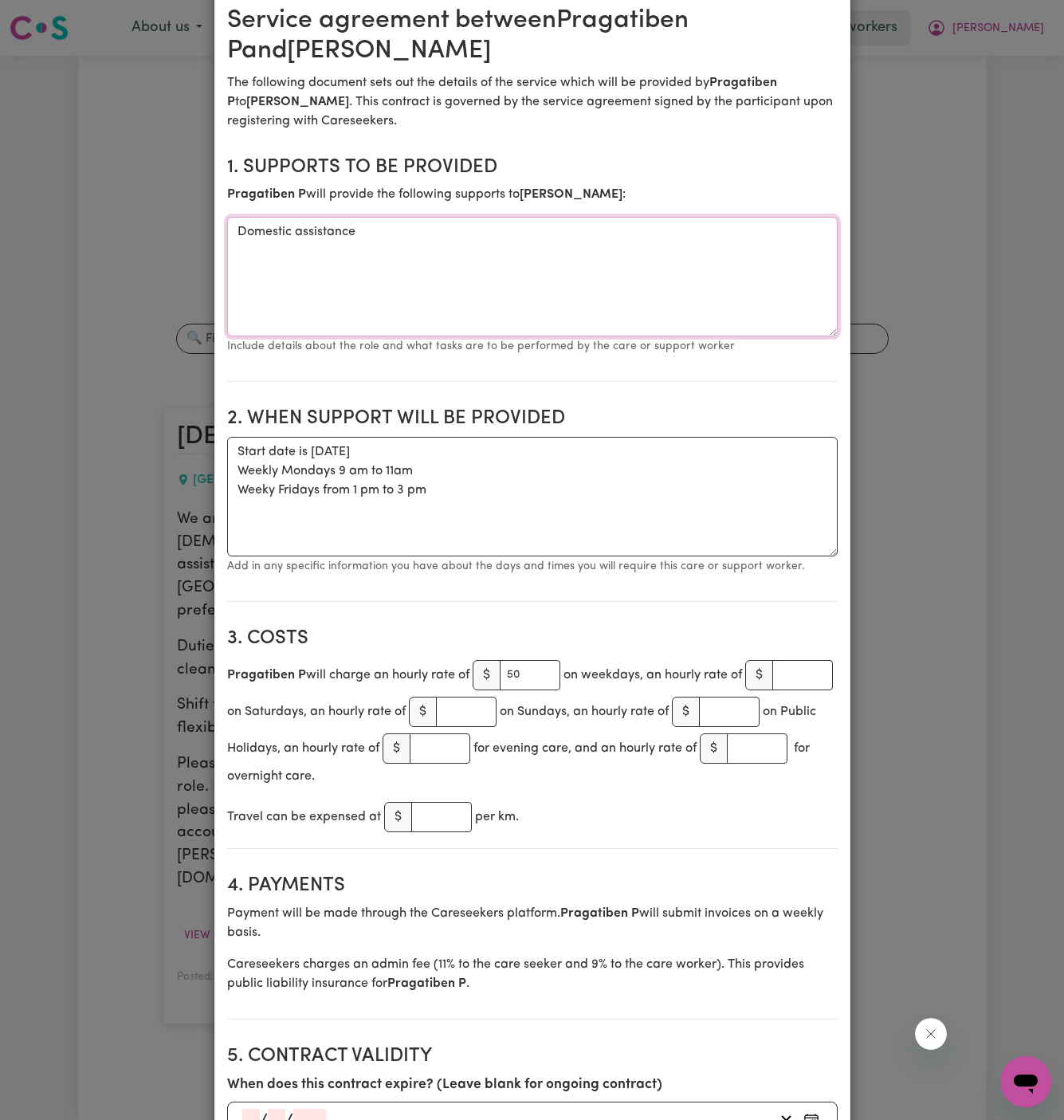
scroll to position [367, 0]
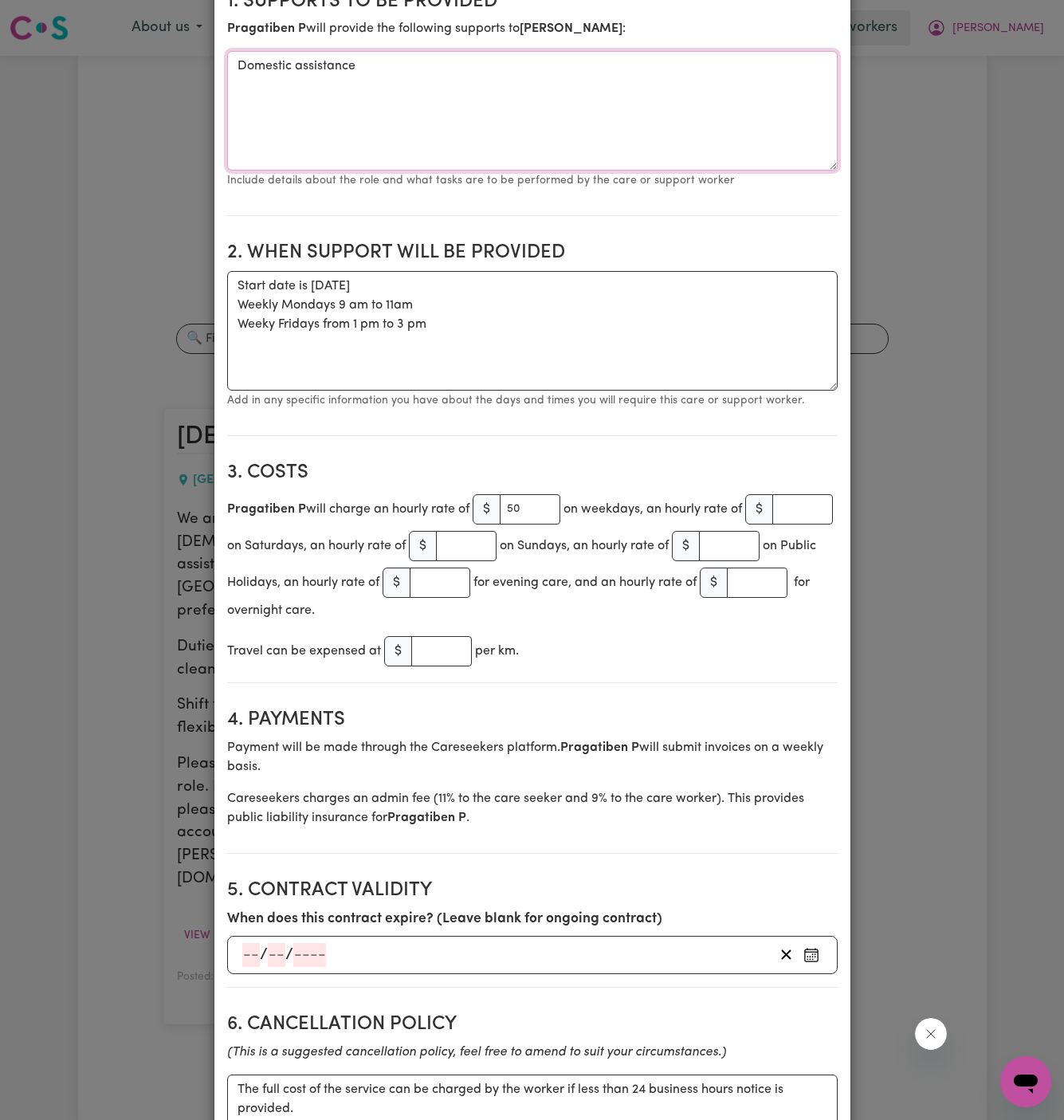
type textarea "Domestic assistance"
click at [267, 327] on textarea "Start date is [DATE] Weekly Mondays 9 am to 11am Weeky Fridays from 1 pm to 3 pm" at bounding box center [532, 330] width 611 height 119
drag, startPoint x: 267, startPoint y: 327, endPoint x: 332, endPoint y: 327, distance: 65.0
click at [301, 327] on textarea "Start date is [DATE] Weekly Mondays 9 am to 11am Weekly Fridays from 1 pm to 3 …" at bounding box center [532, 330] width 611 height 119
click at [332, 327] on textarea "Start date is [DATE] Weekly Mondays 9 am to 11am Weekly Fridays from 1 pm to 3 …" at bounding box center [532, 330] width 611 height 119
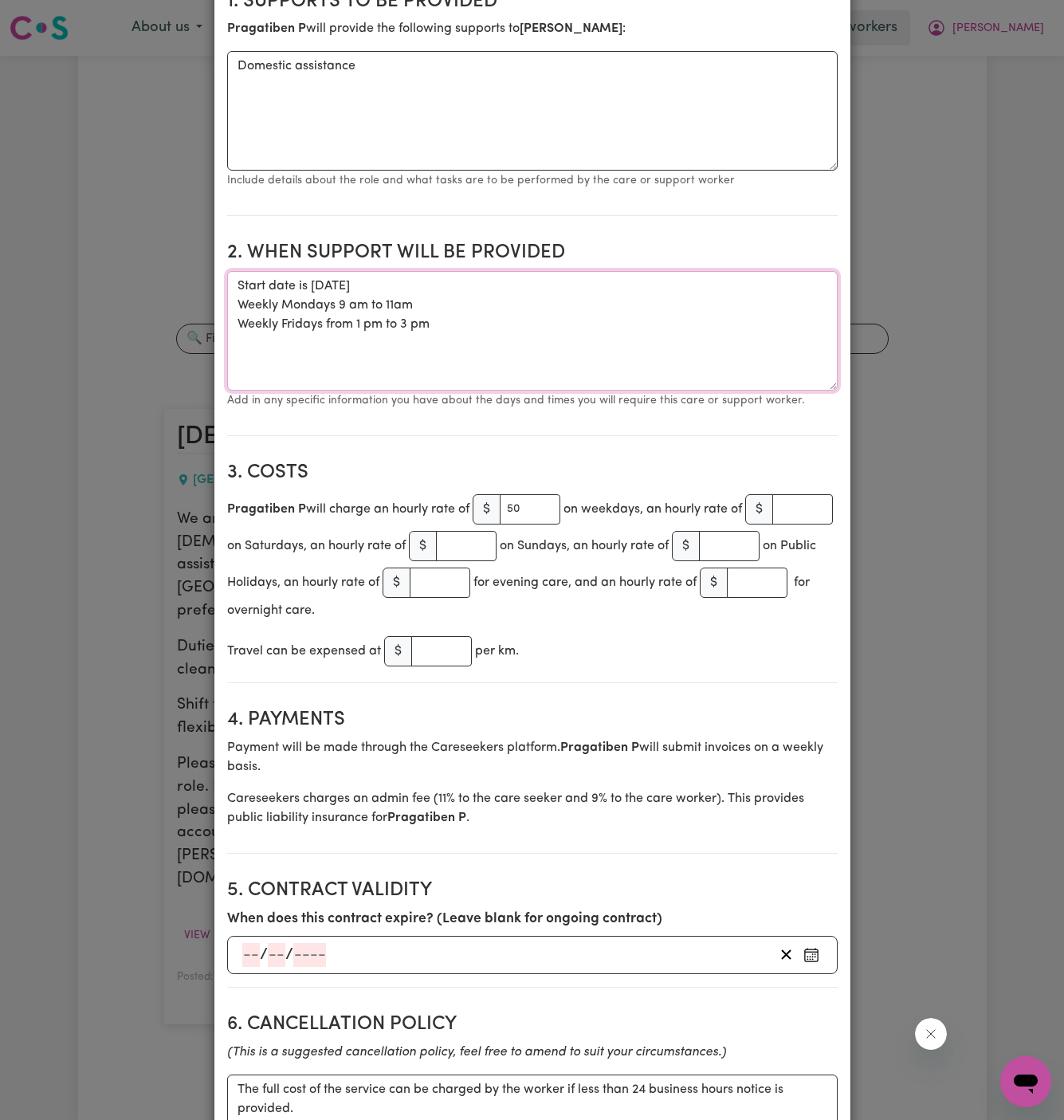
click at [435, 344] on textarea "Start date is [DATE] Weekly Mondays 9 am to 11am Weekly Fridays from 1 pm to 3 …" at bounding box center [532, 330] width 611 height 119
click at [518, 342] on textarea "Start date is [DATE] Weekly Mondays 9 am to 11am Weekly Fridays from 1 pm to 3 …" at bounding box center [532, 330] width 611 height 119
click at [394, 308] on textarea "Start date is [DATE] Weekly Mondays 9 am to 11am Weekly Fridays from 1 pm to 3 …" at bounding box center [532, 330] width 611 height 119
click at [498, 299] on textarea "Start date is [DATE] Weekly Mondays 9 am to 11 am Weekly Fridays from 1 pm to 3…" at bounding box center [532, 330] width 611 height 119
click at [494, 312] on textarea "Start date is [DATE] Weekly Mondays 9 am to 11 am Weekly Fridays from 1 pm to 3…" at bounding box center [532, 330] width 611 height 119
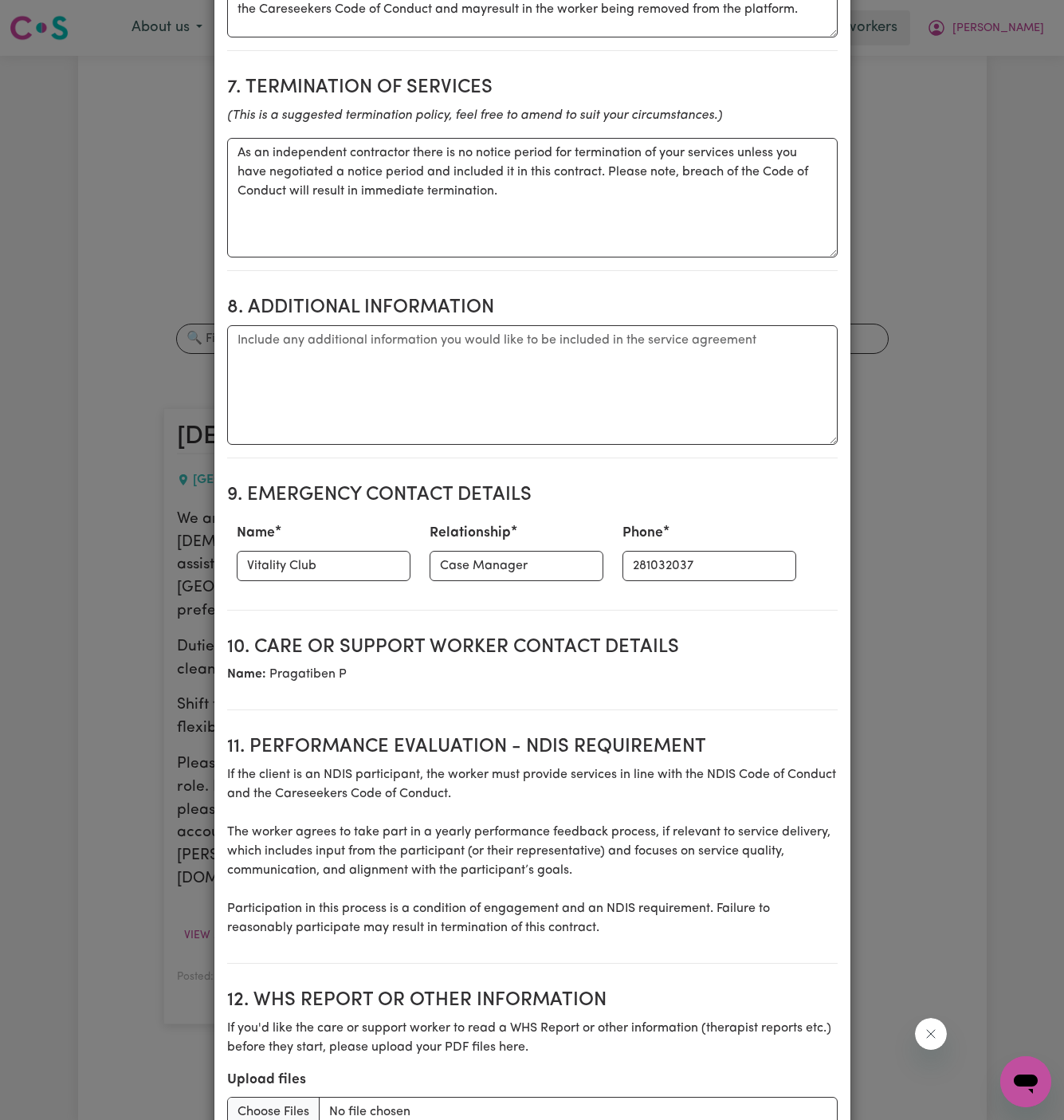
scroll to position [1693, 0]
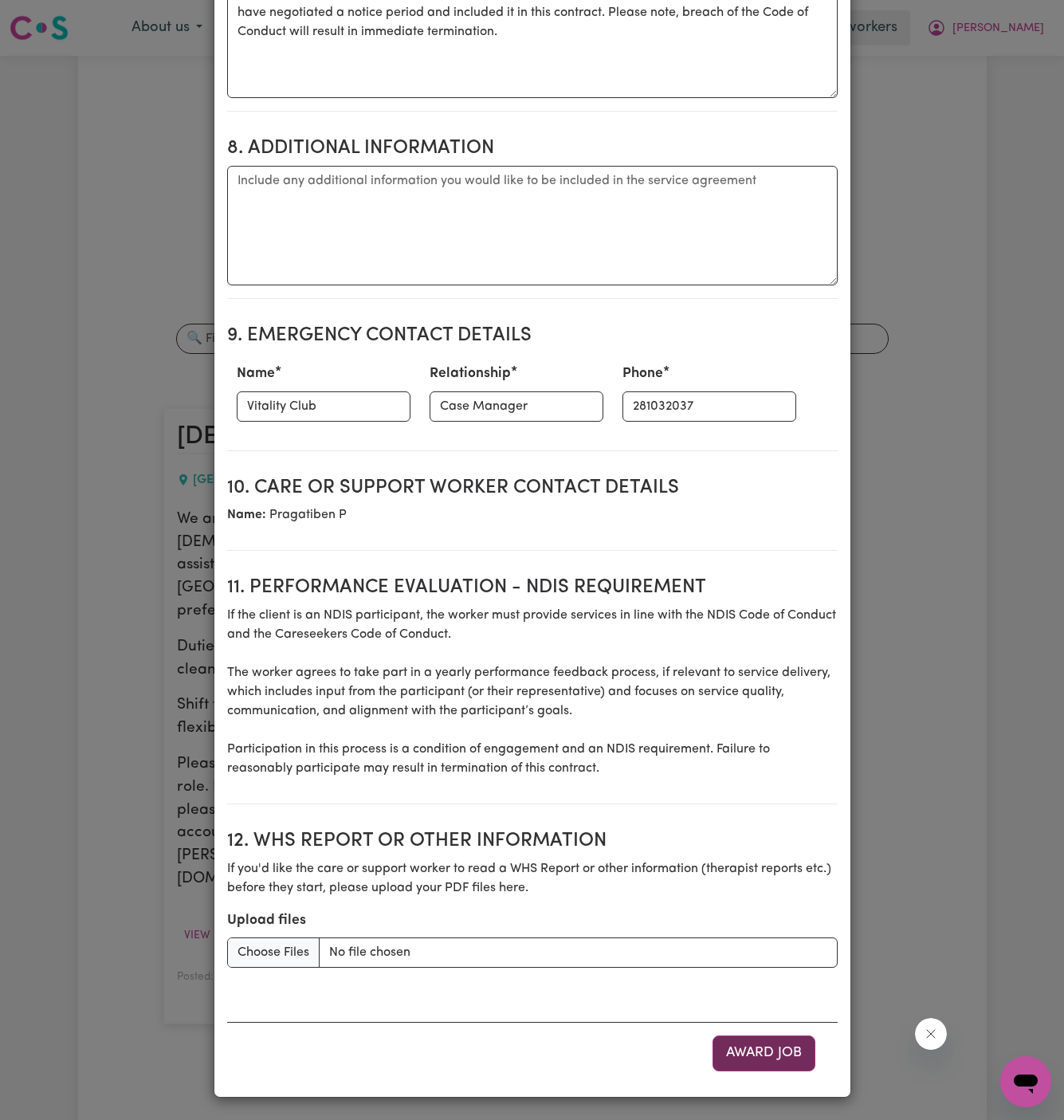
type textarea "Start date is [DATE] Weekly Mondays 9 am to 11 am Weekly Fridays from 1 pm to 3…"
click at [782, 1058] on button "Award Job" at bounding box center [763, 1052] width 102 height 35
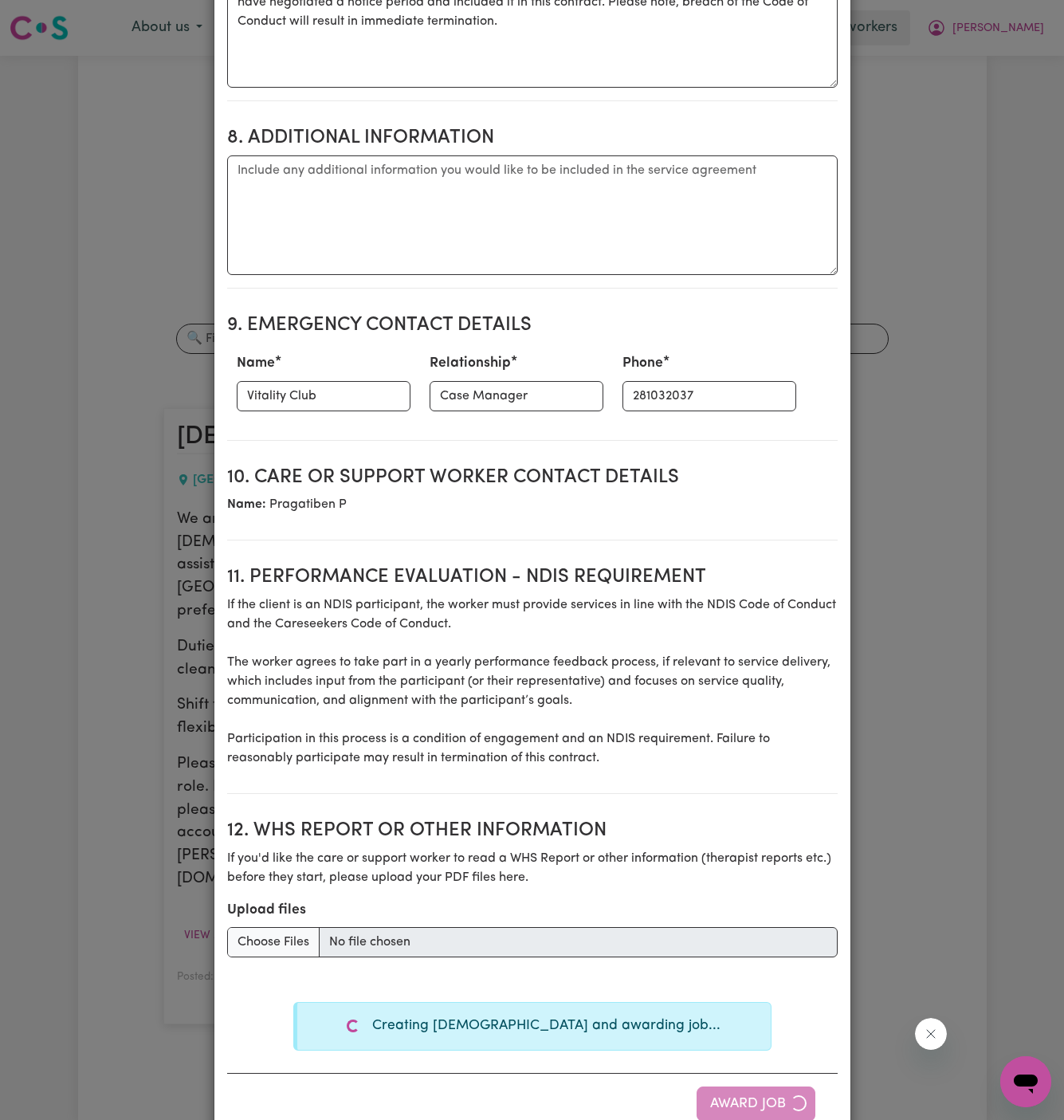
type textarea "Tasks required: Domestic assistance, Domestic assistance (light duties only)"
type textarea "Days required: [DATE] Approximately 2 hours to be delivered per day. Start date…"
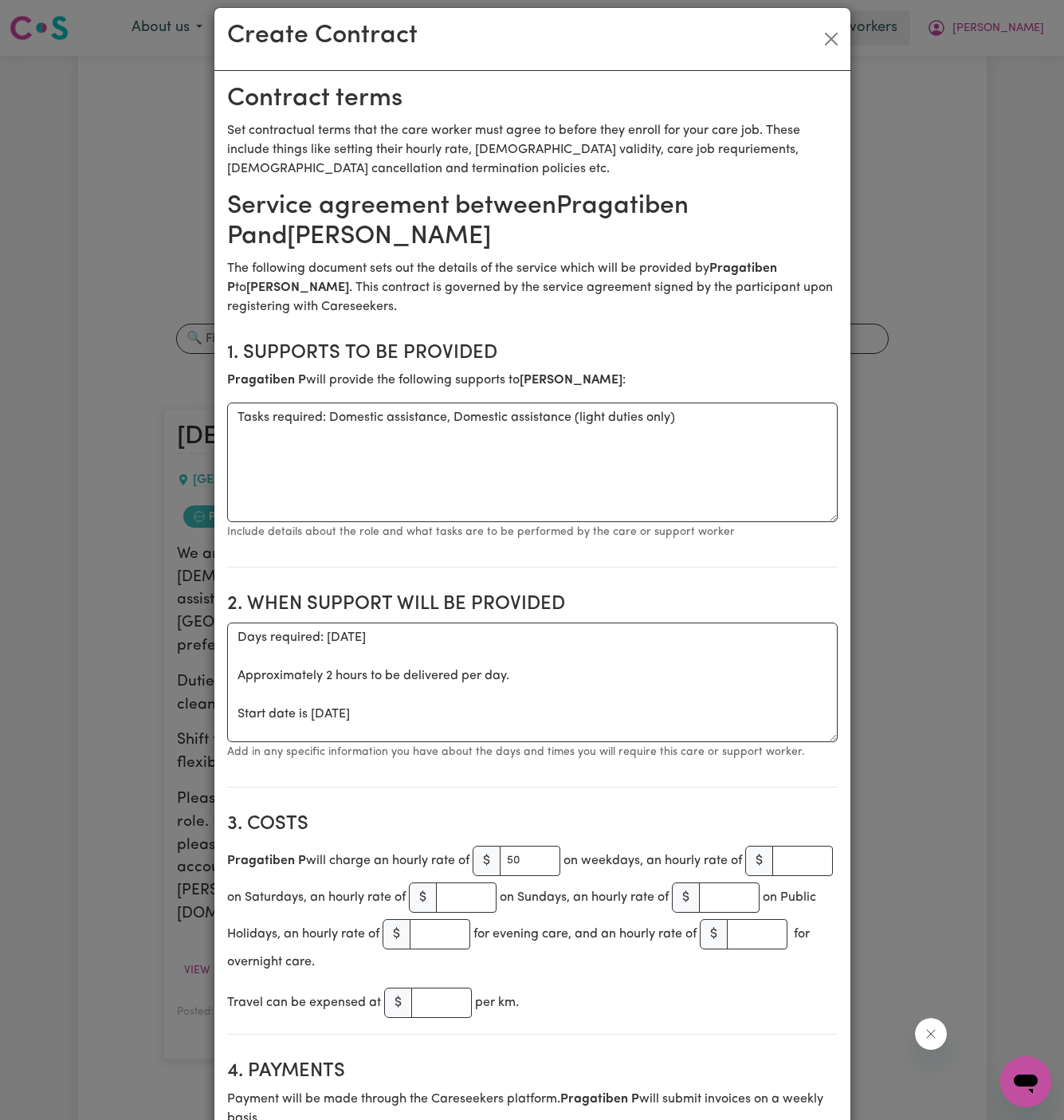
scroll to position [0, 0]
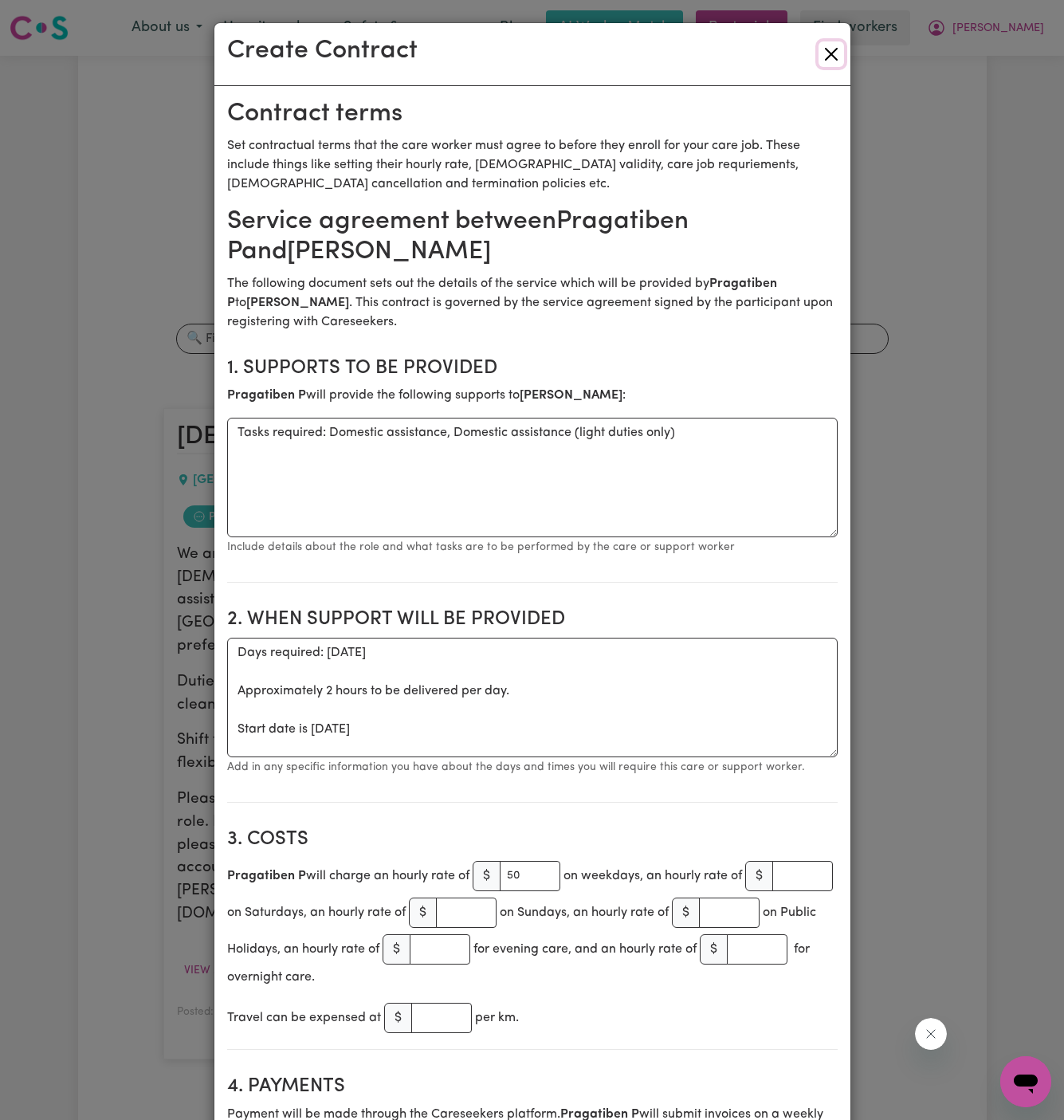
click at [825, 54] on button "Close" at bounding box center [831, 54] width 26 height 26
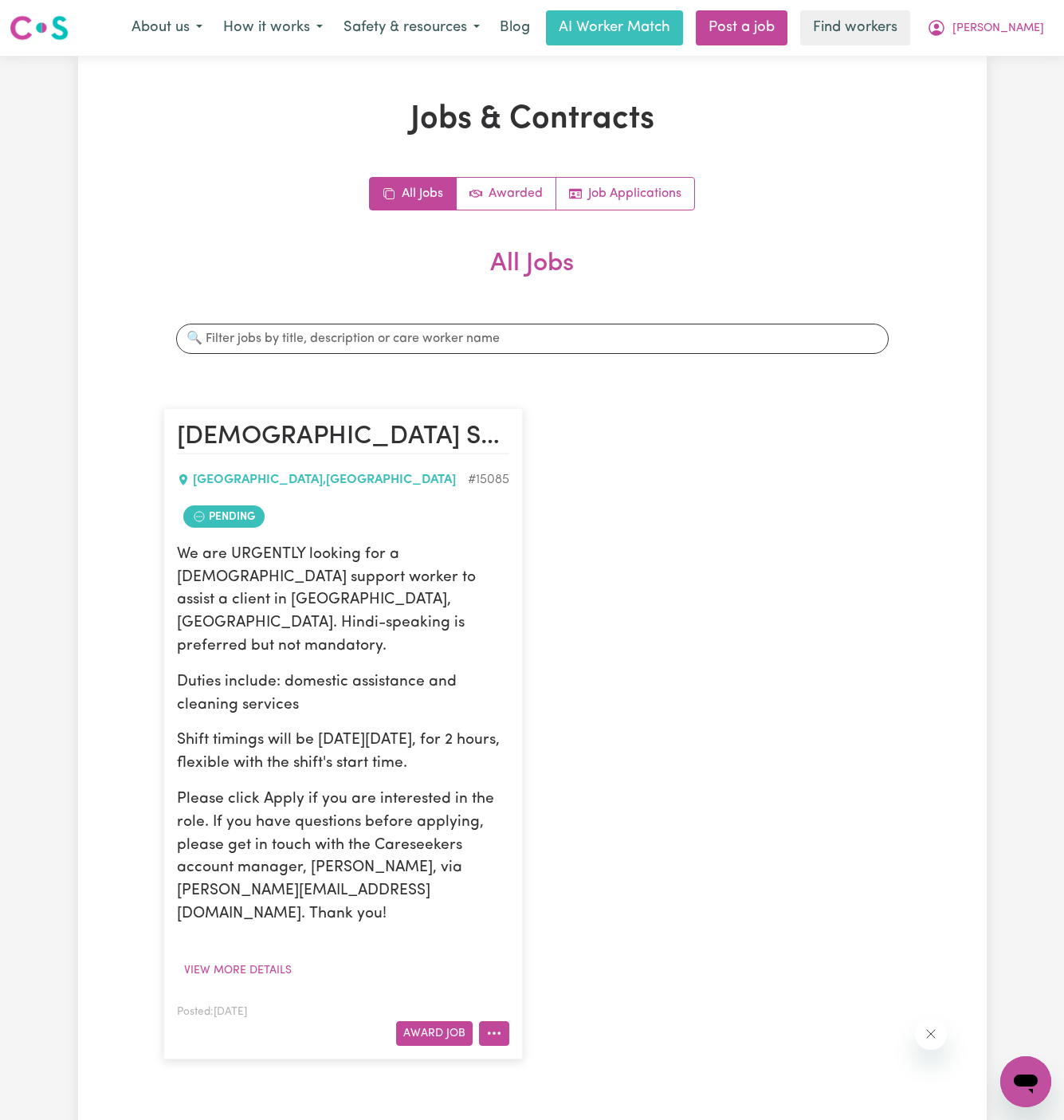
click at [503, 1021] on button "More options" at bounding box center [494, 1033] width 30 height 25
click at [556, 885] on link "Hide Job" at bounding box center [557, 901] width 155 height 32
click at [493, 1021] on button "More options" at bounding box center [494, 1033] width 30 height 25
click at [538, 852] on link "Make Booking" at bounding box center [557, 868] width 155 height 32
select select "pm"
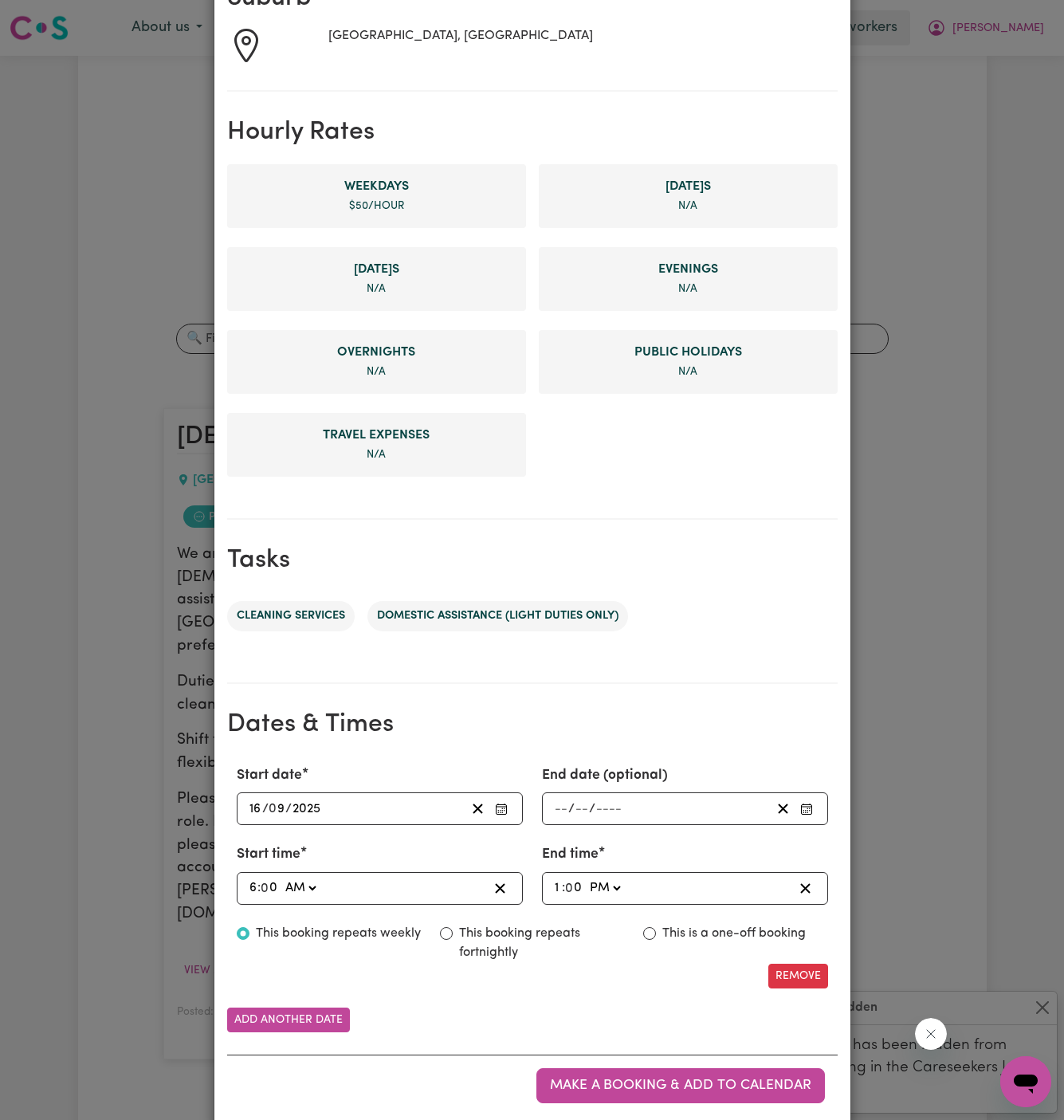
scroll to position [302, 0]
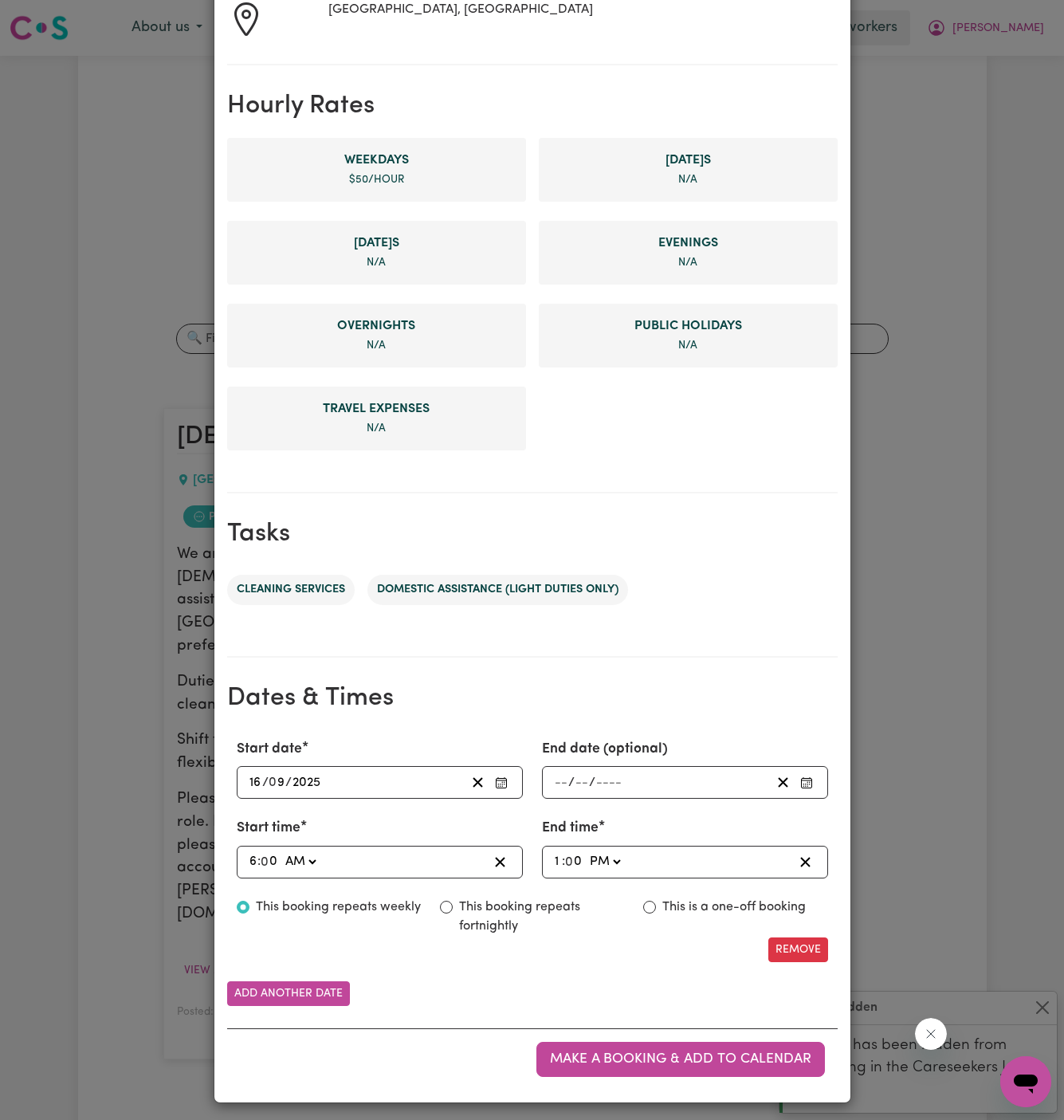
click at [261, 782] on input "16" at bounding box center [255, 782] width 13 height 22
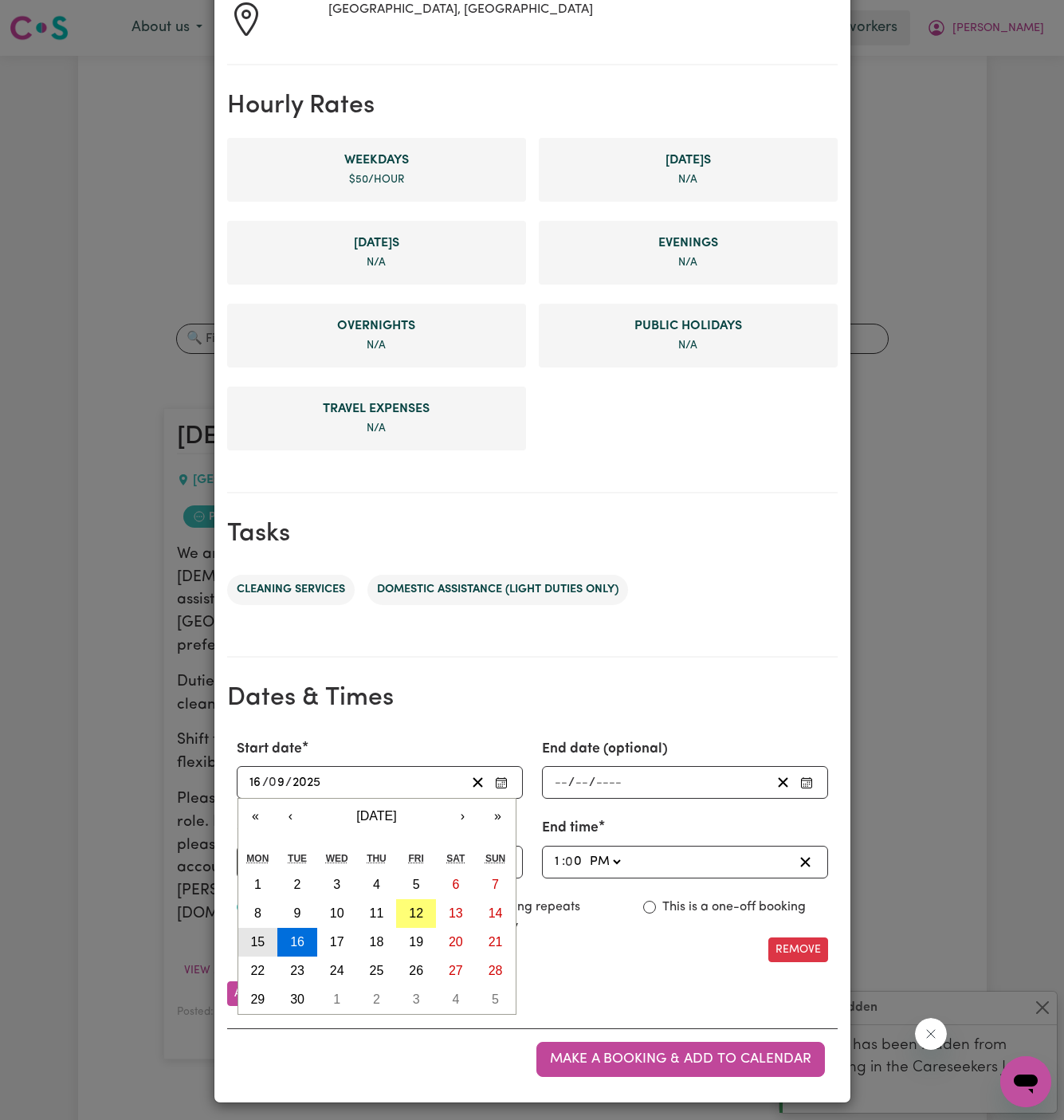
click at [264, 945] on abbr "15" at bounding box center [257, 942] width 14 height 13
type input "[DATE]"
type input "15"
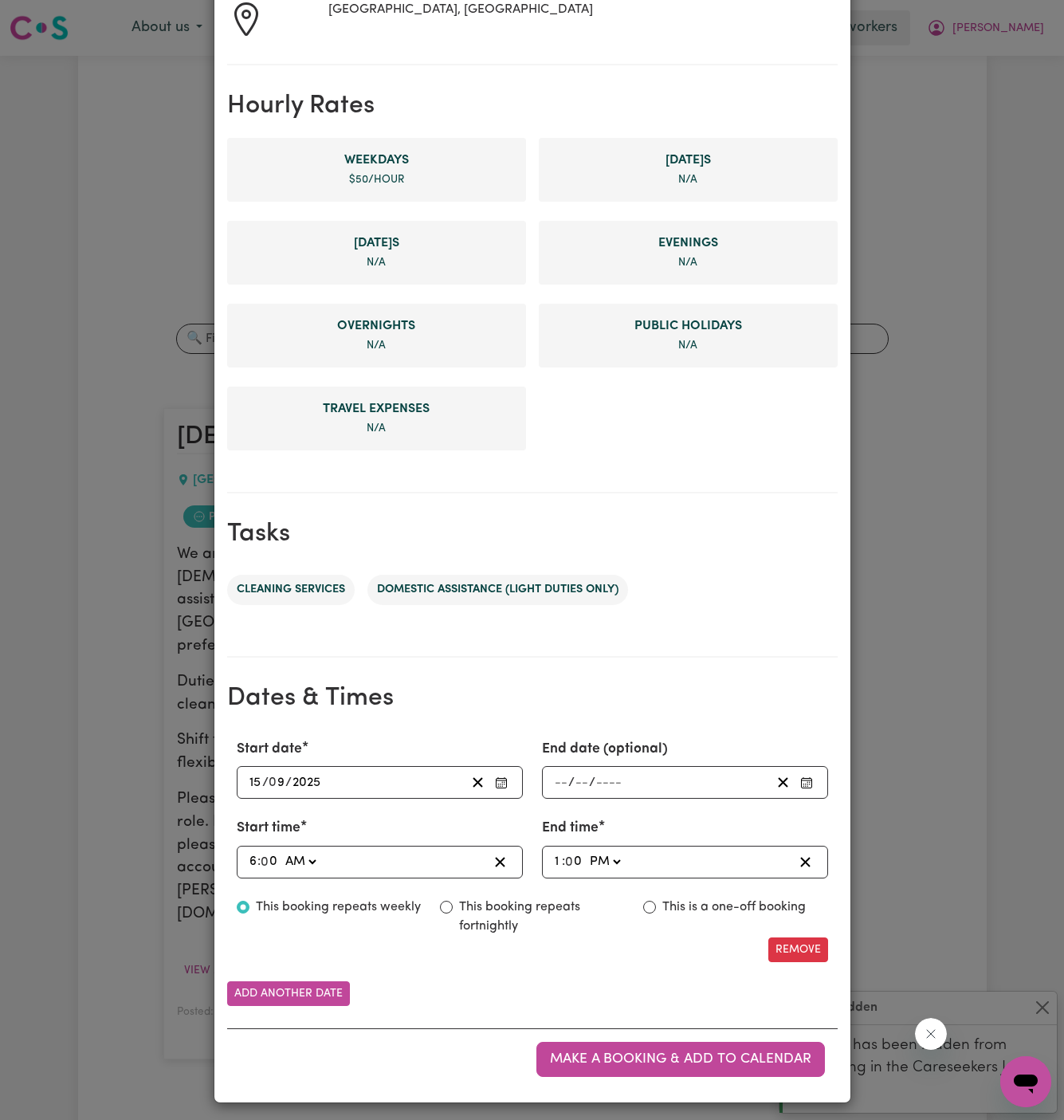
click at [254, 858] on input "6" at bounding box center [252, 862] width 9 height 22
type input "09:00"
type input "9"
click at [555, 852] on input "1" at bounding box center [558, 862] width 9 height 22
type input "23:00"
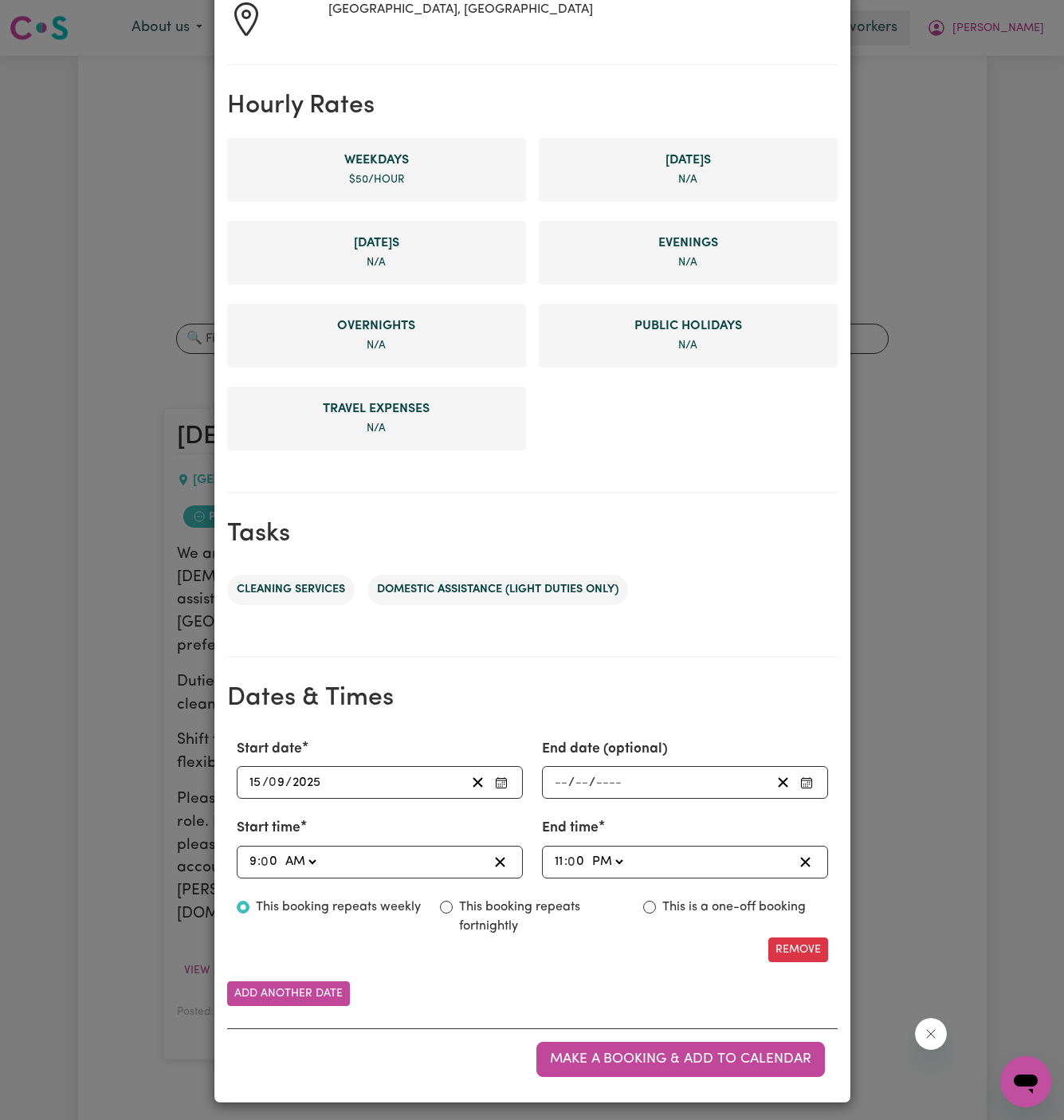
type input "11"
click at [600, 858] on select "AM PM" at bounding box center [607, 862] width 37 height 22
select select "am"
click at [588, 852] on select "AM PM" at bounding box center [607, 862] width 37 height 22
type input "11:00"
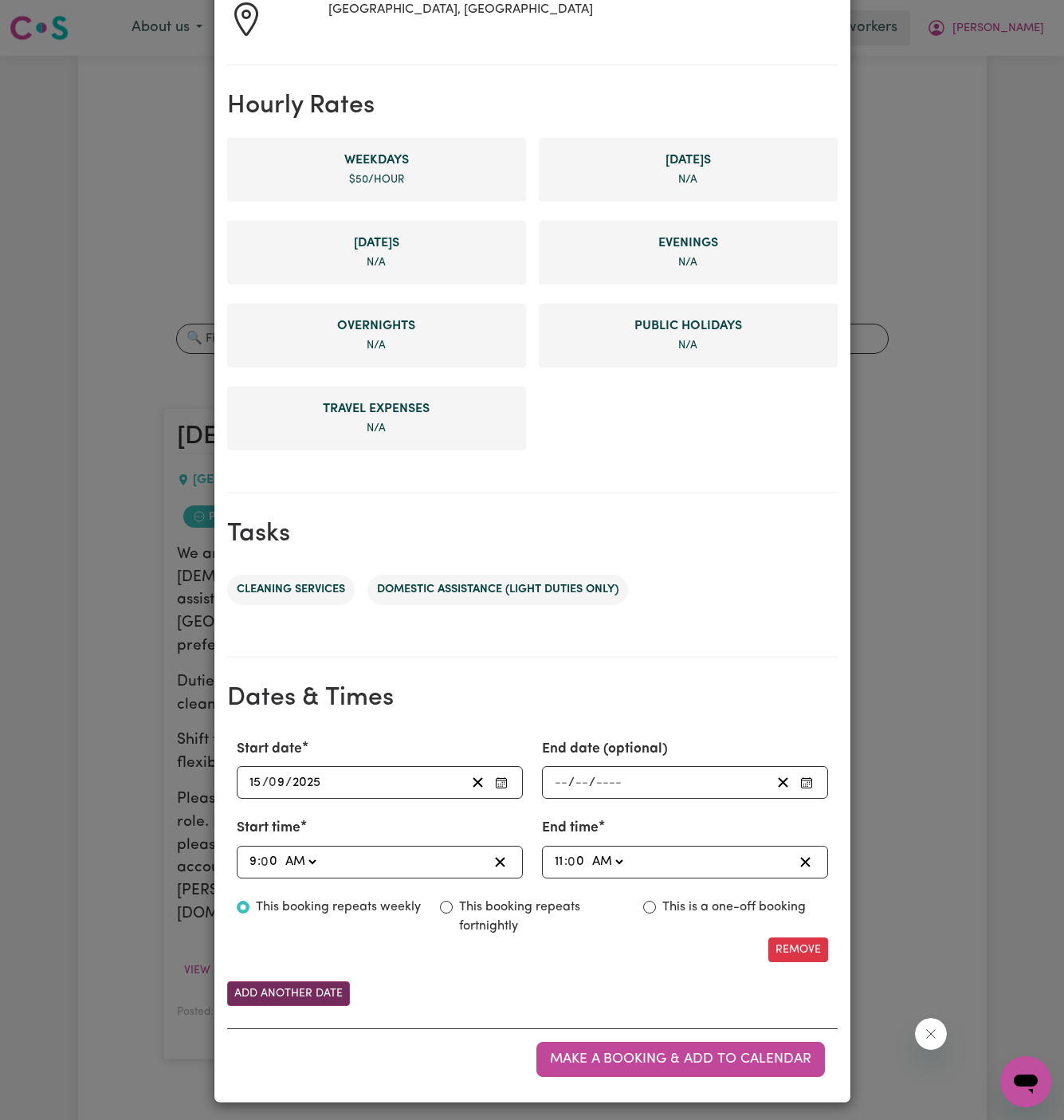
click at [312, 1000] on button "Add another date" at bounding box center [288, 993] width 122 height 25
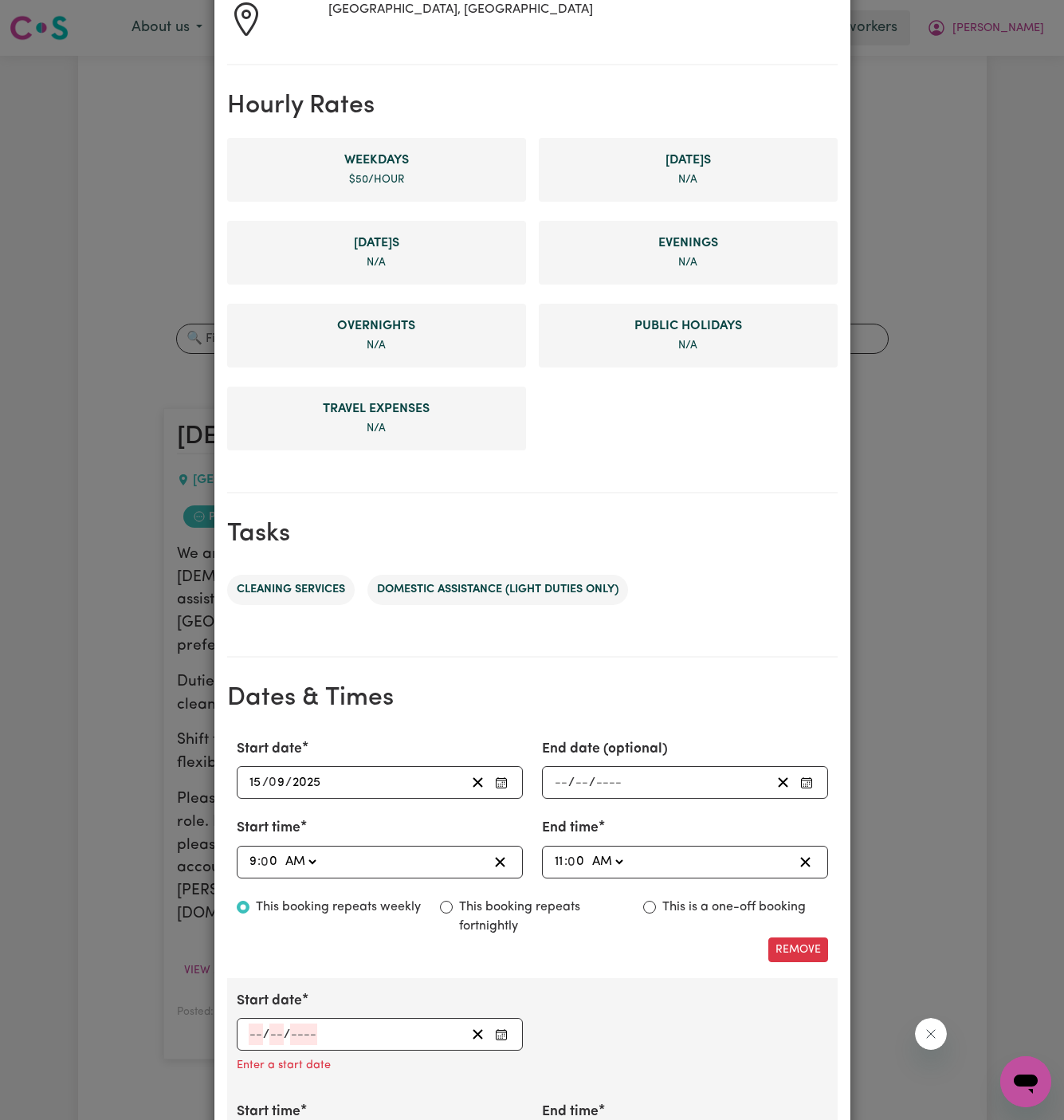
click at [255, 1029] on input "number" at bounding box center [255, 1034] width 14 height 22
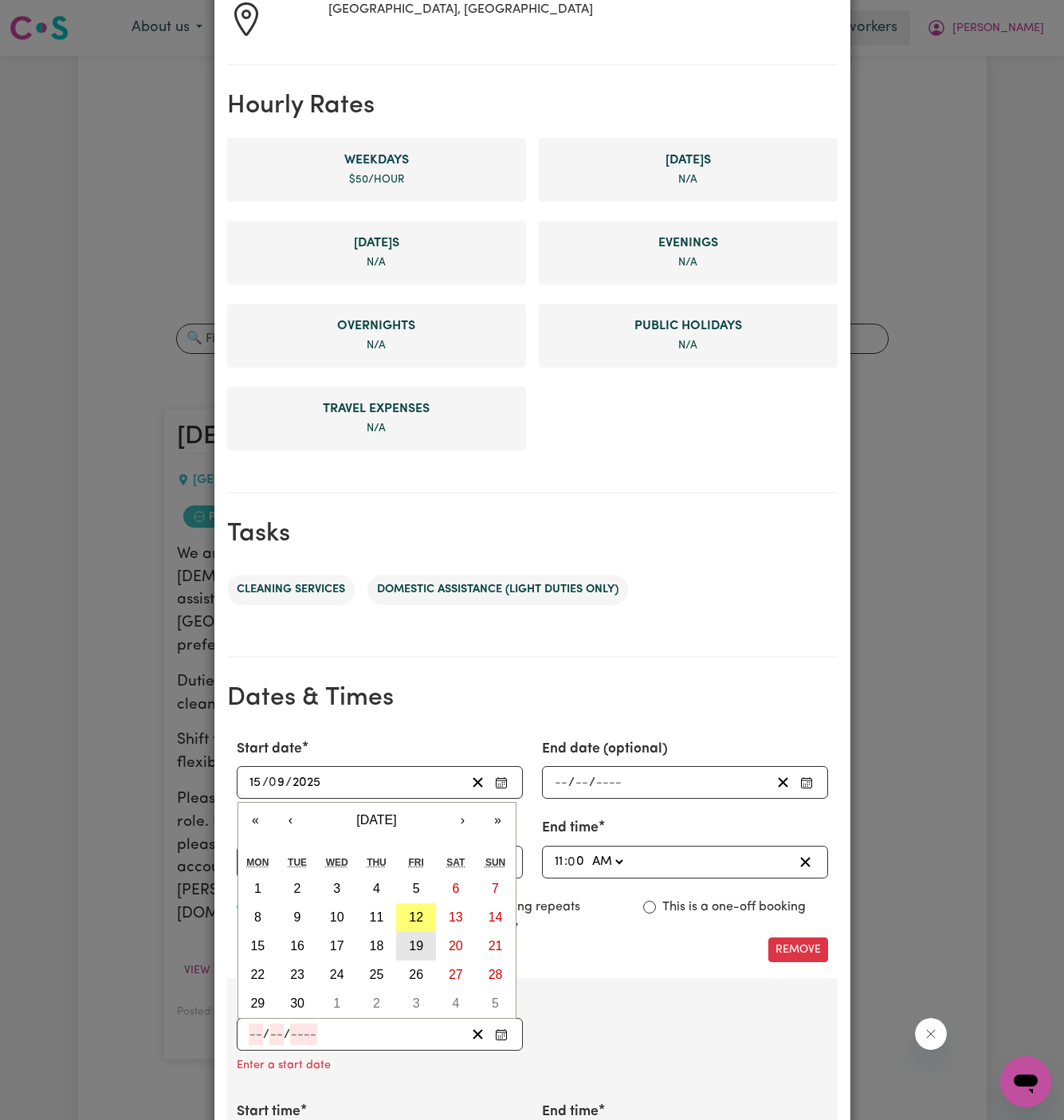
click at [421, 946] on abbr "19" at bounding box center [416, 946] width 14 height 13
type input "[DATE]"
type input "19"
type input "9"
type input "2025"
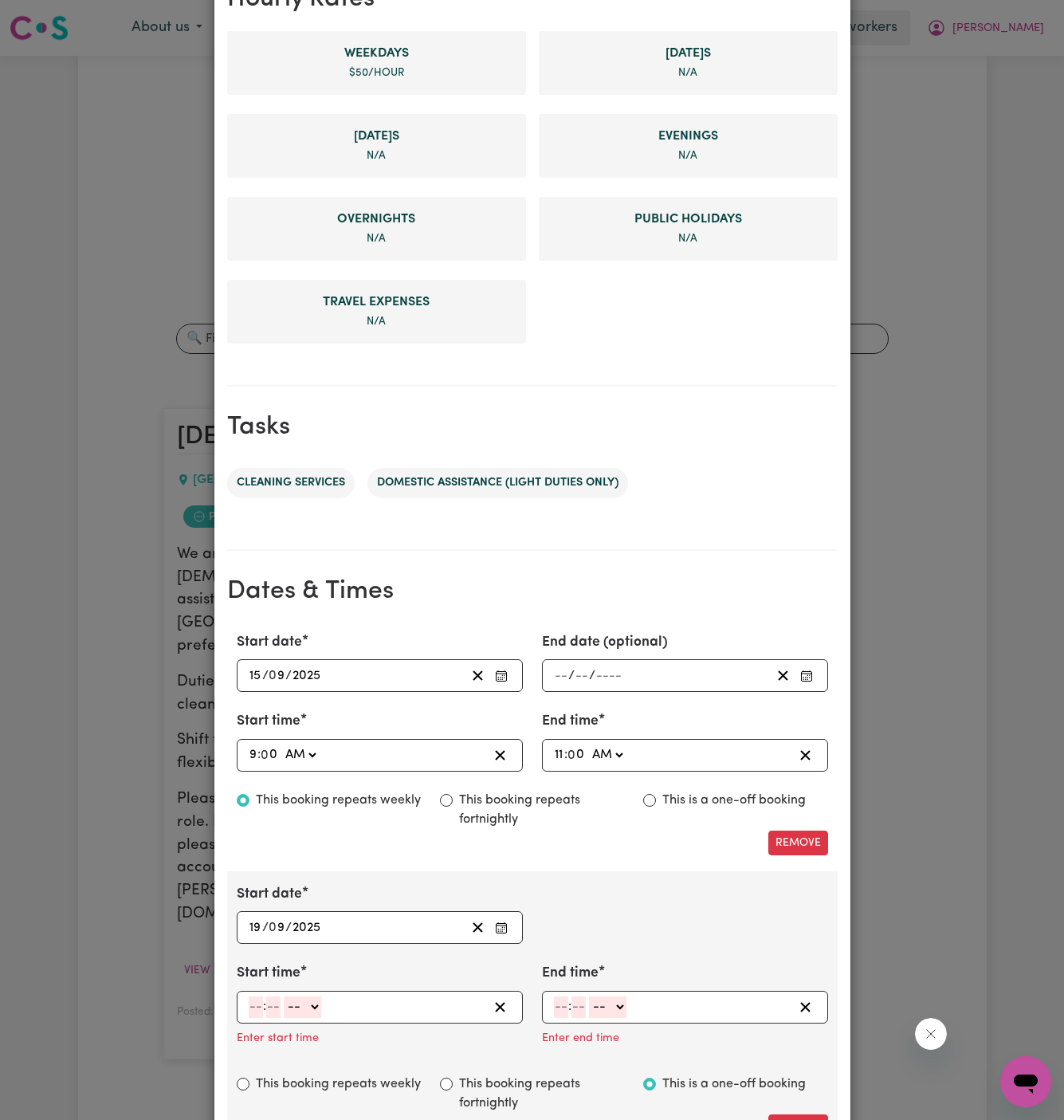
scroll to position [585, 0]
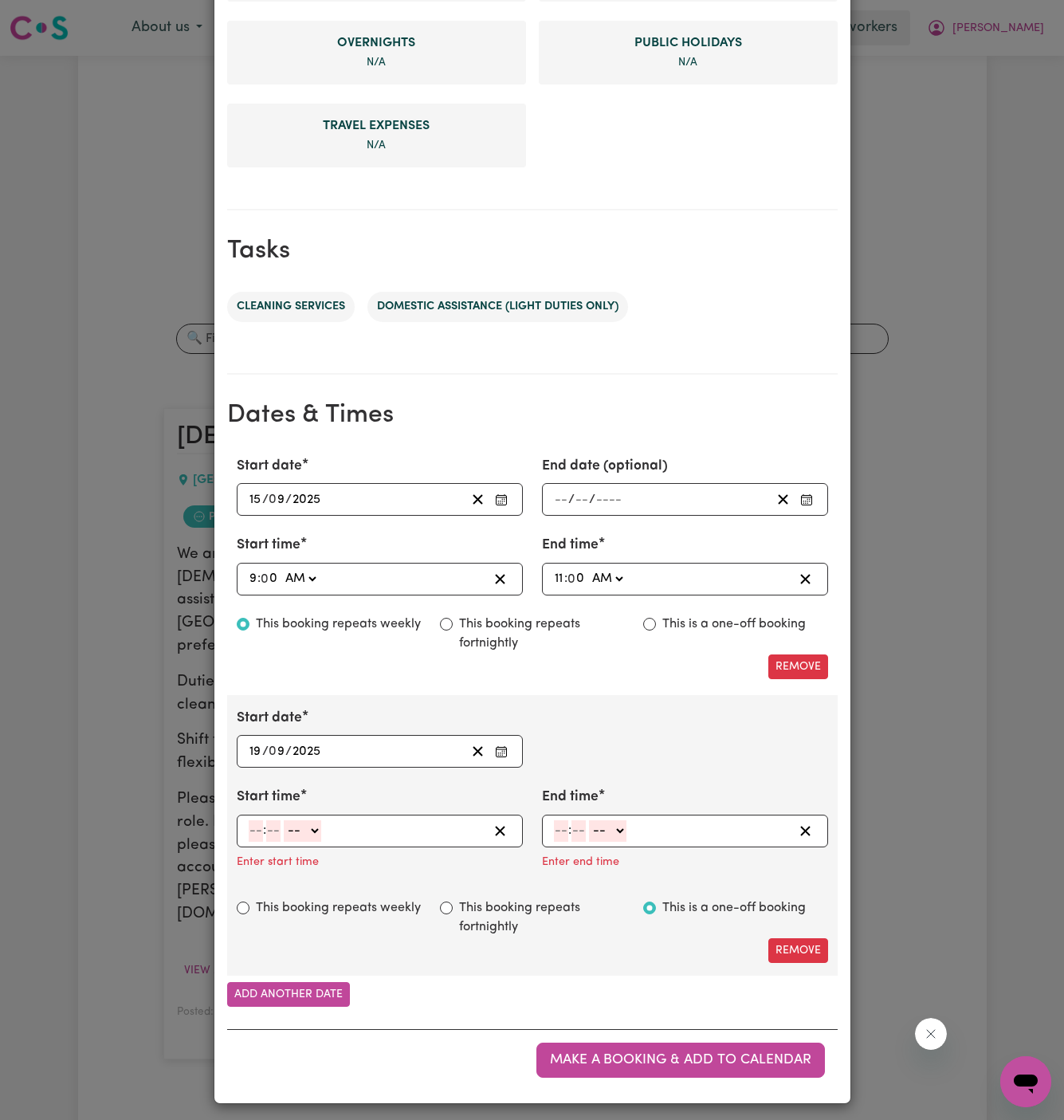
click at [252, 823] on input "number" at bounding box center [255, 831] width 14 height 22
type input "1"
click at [269, 828] on input "number" at bounding box center [267, 831] width 14 height 22
type input "00"
click at [286, 828] on select "-- AM PM" at bounding box center [299, 831] width 37 height 22
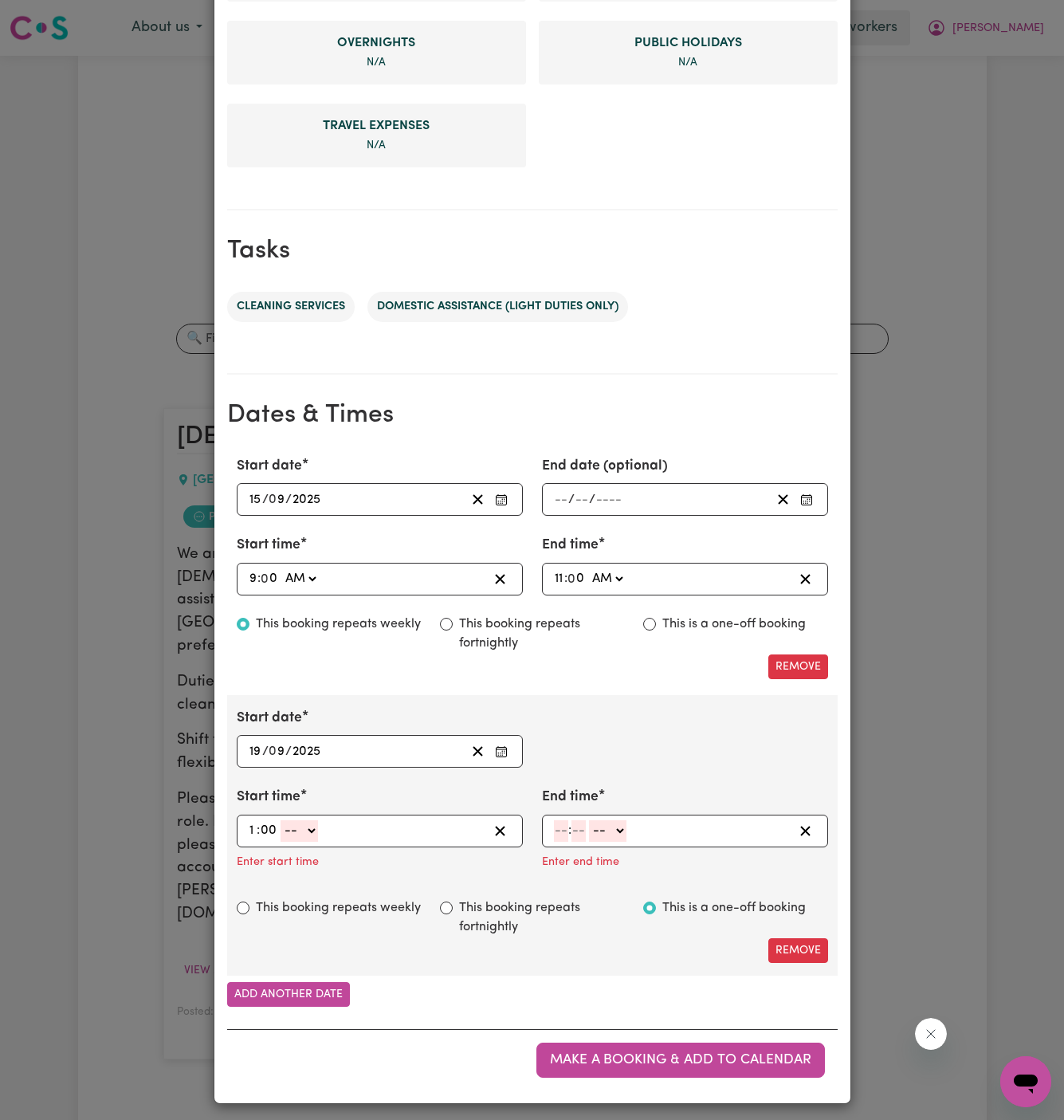
select select "pm"
click at [281, 820] on select "-- AM PM" at bounding box center [299, 831] width 37 height 22
type input "13:00"
type input "0"
click at [559, 822] on input "number" at bounding box center [561, 831] width 14 height 22
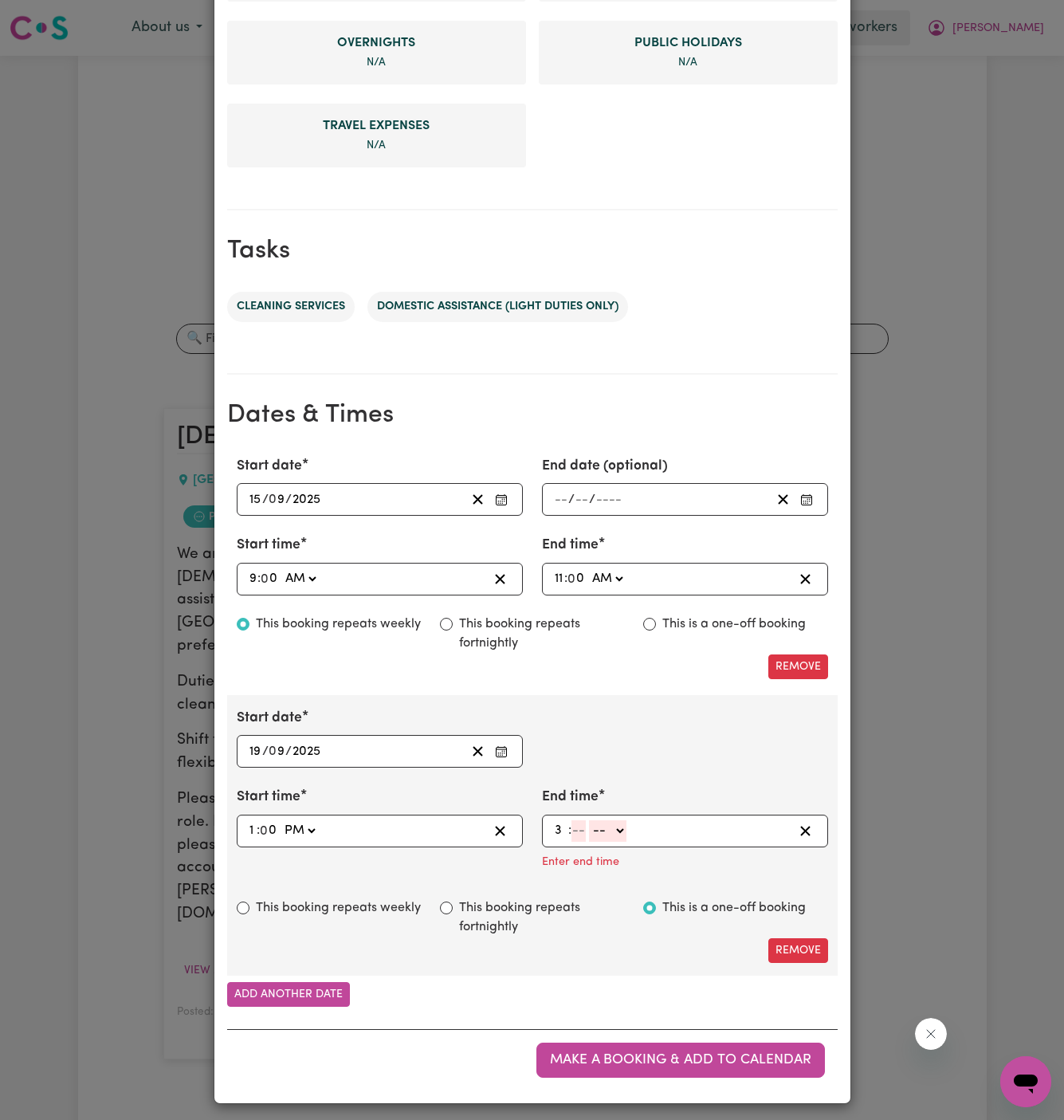
type input "3"
type input "00"
click at [624, 822] on select "-- AM PM" at bounding box center [605, 831] width 37 height 22
select select "pm"
click at [587, 842] on select "-- AM PM" at bounding box center [605, 831] width 37 height 22
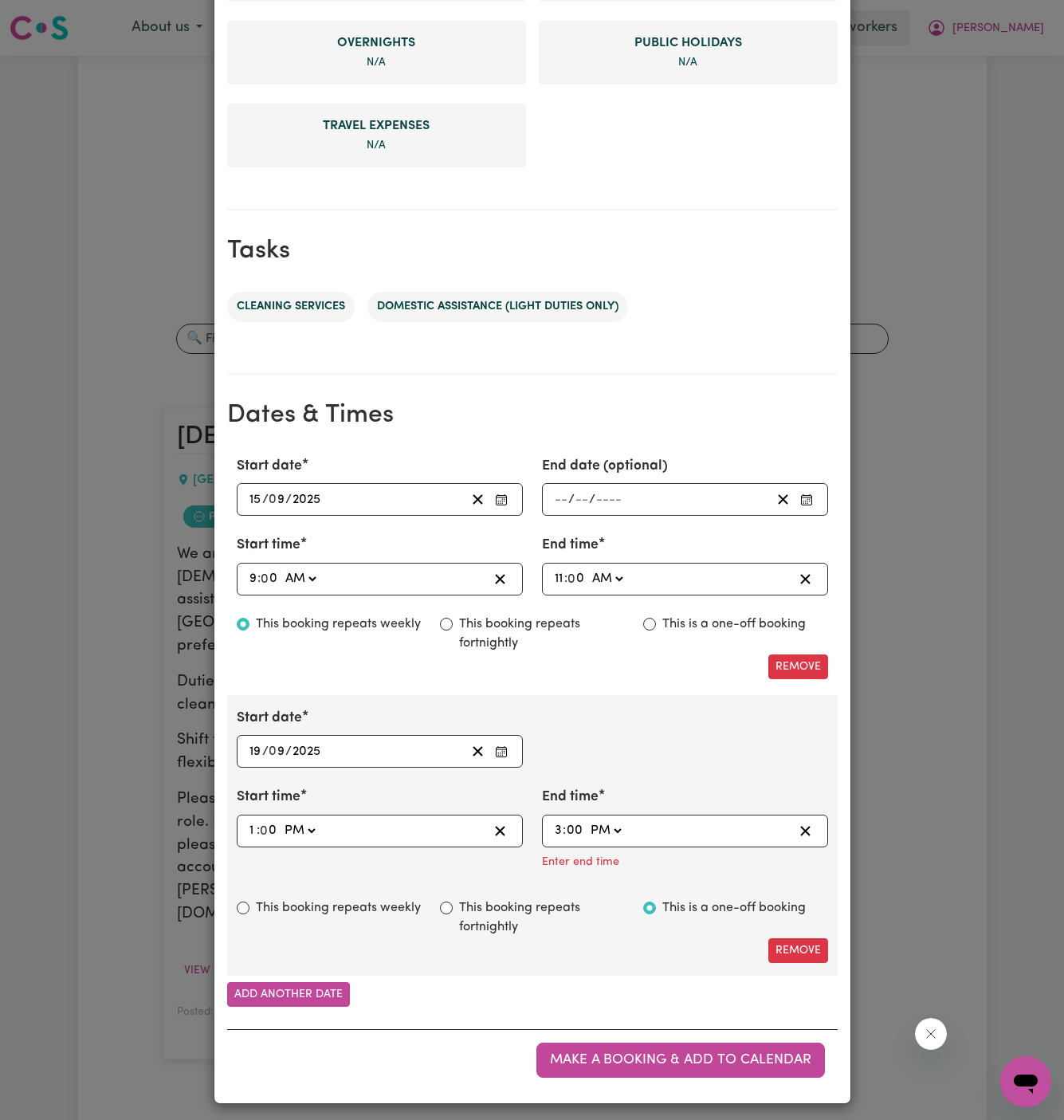
type input "15:00"
type input "0"
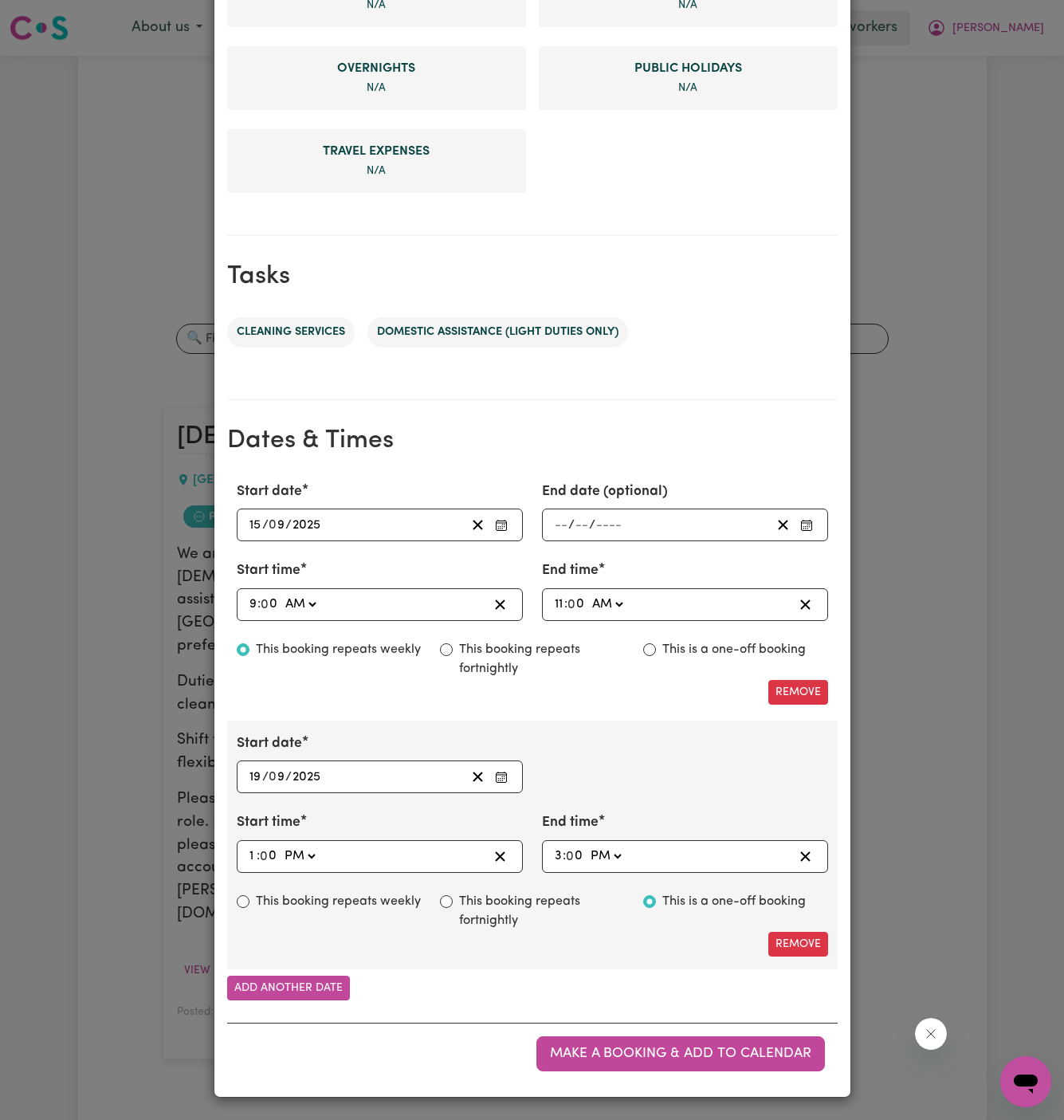
scroll to position [552, 0]
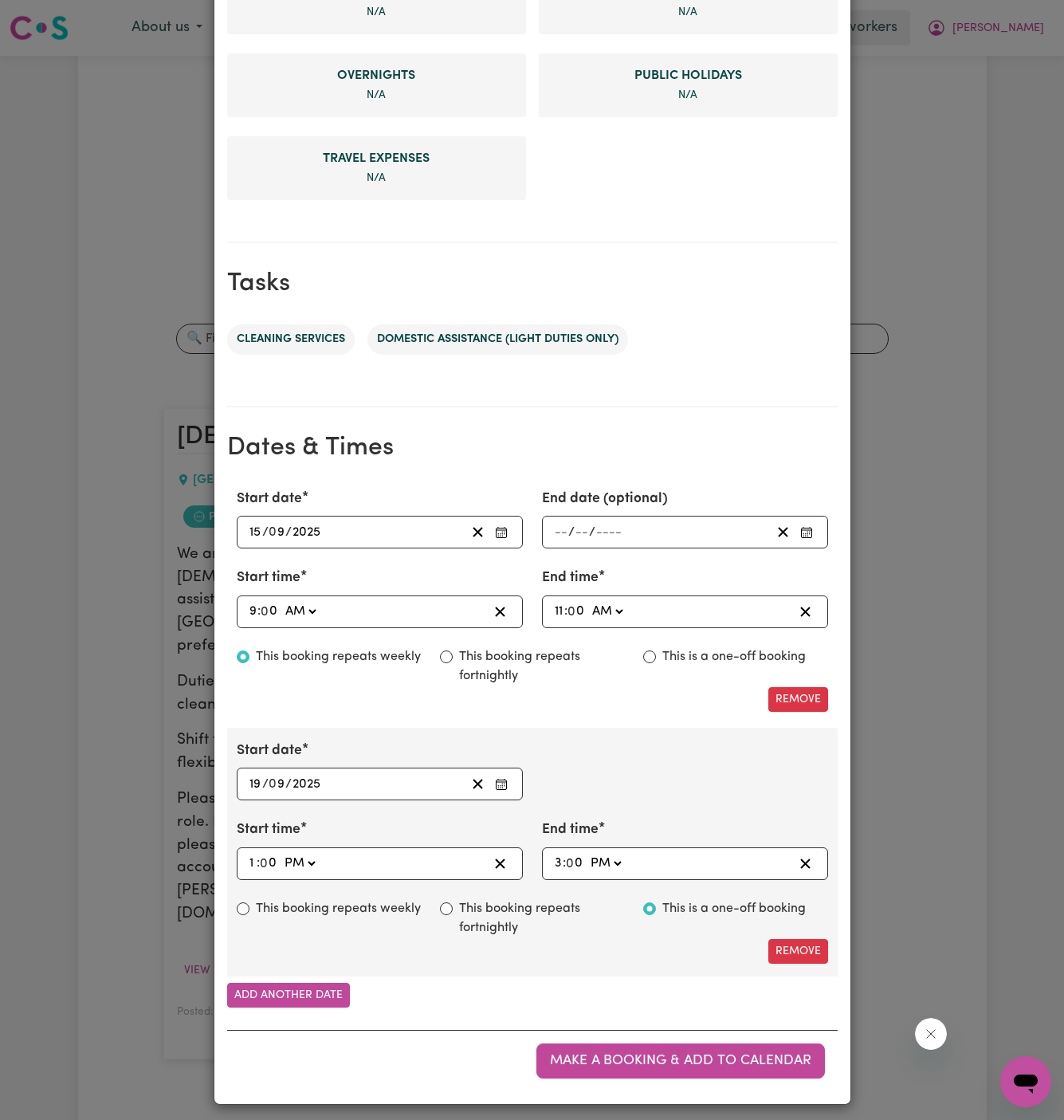
click at [379, 906] on label "This booking repeats weekly" at bounding box center [338, 908] width 165 height 19
click at [249, 906] on input "This booking repeats weekly" at bounding box center [242, 908] width 12 height 12
radio input "true"
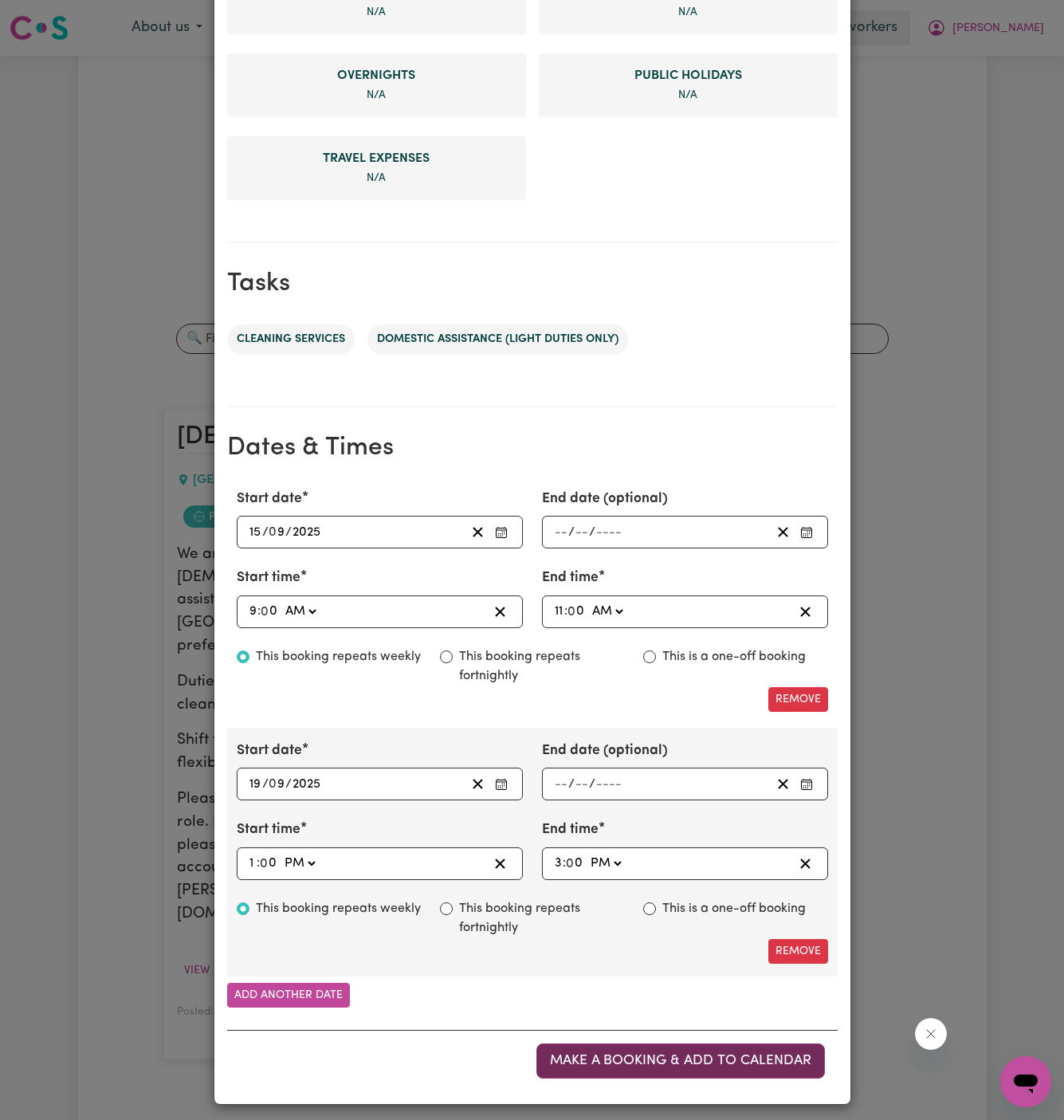
click at [687, 1053] on span "Make a booking & add to calendar" at bounding box center [681, 1060] width 262 height 13
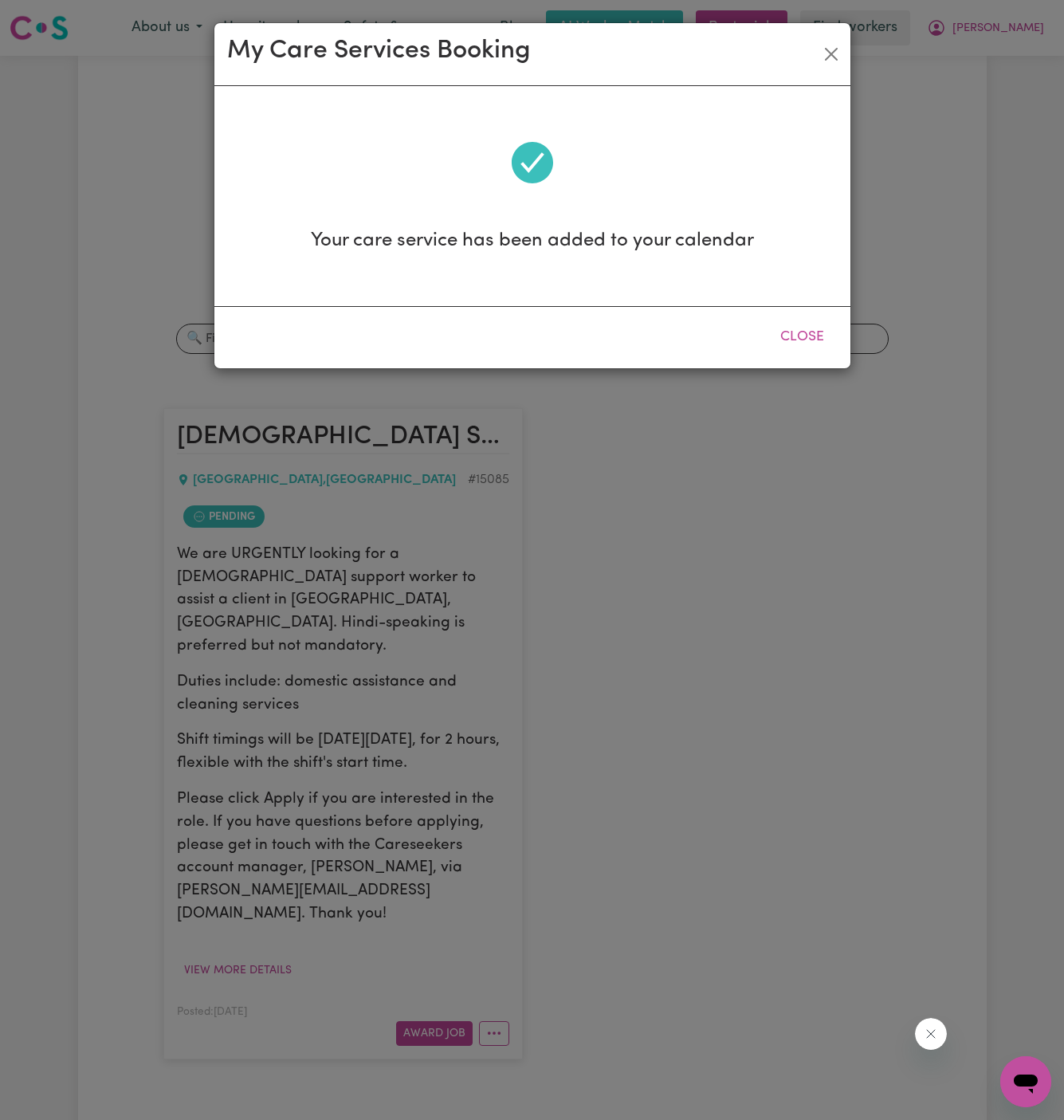
scroll to position [0, 0]
click at [813, 333] on button "Close" at bounding box center [802, 338] width 71 height 35
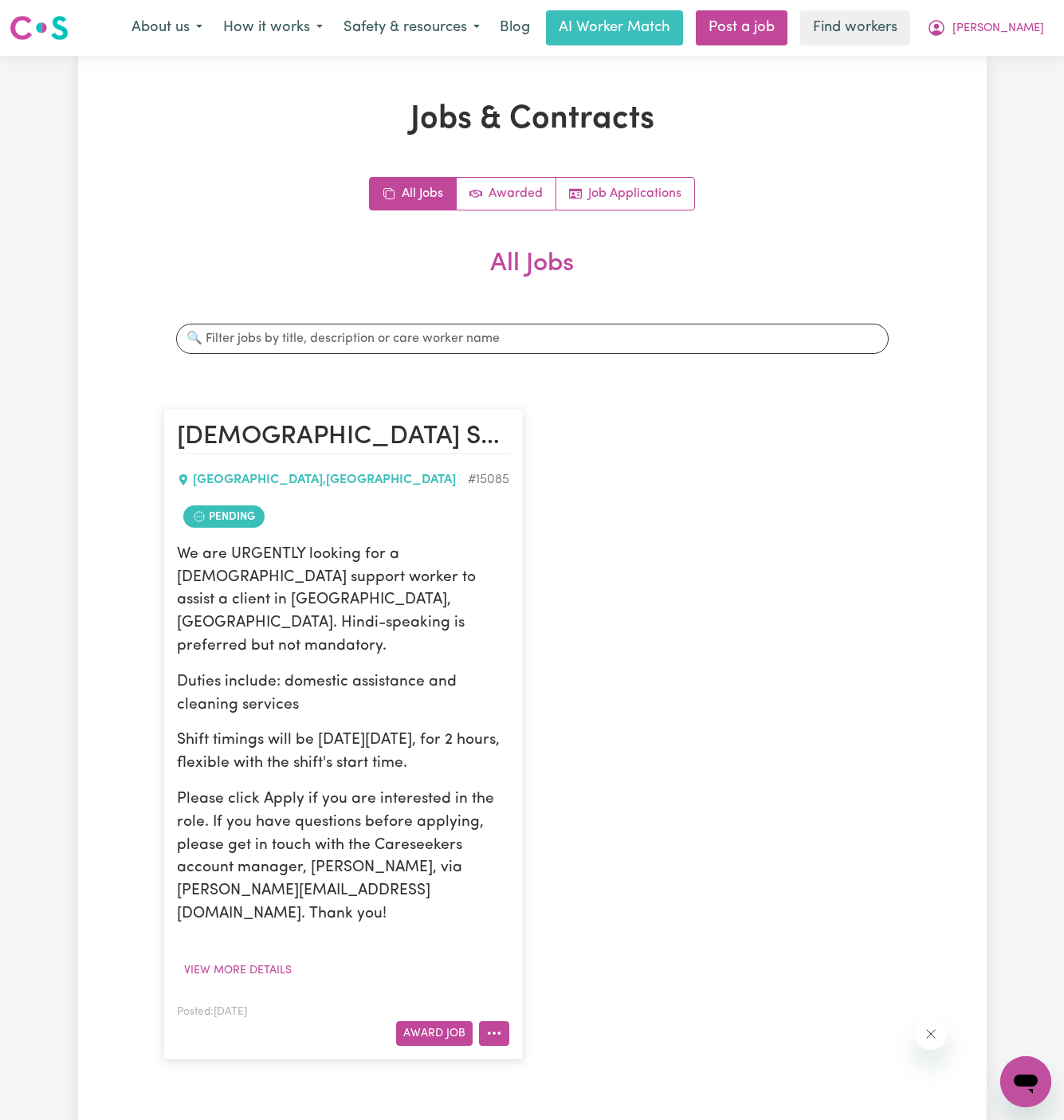
click at [497, 1021] on button "More options" at bounding box center [494, 1033] width 30 height 25
click at [693, 833] on div "[DEMOGRAPHIC_DATA] Support Worker Needed In [GEOGRAPHIC_DATA], [GEOGRAPHIC_DATA…" at bounding box center [532, 733] width 757 height 682
click at [1022, 33] on span "[PERSON_NAME]" at bounding box center [998, 28] width 92 height 18
click at [1022, 62] on link "My Dashboard" at bounding box center [990, 62] width 126 height 30
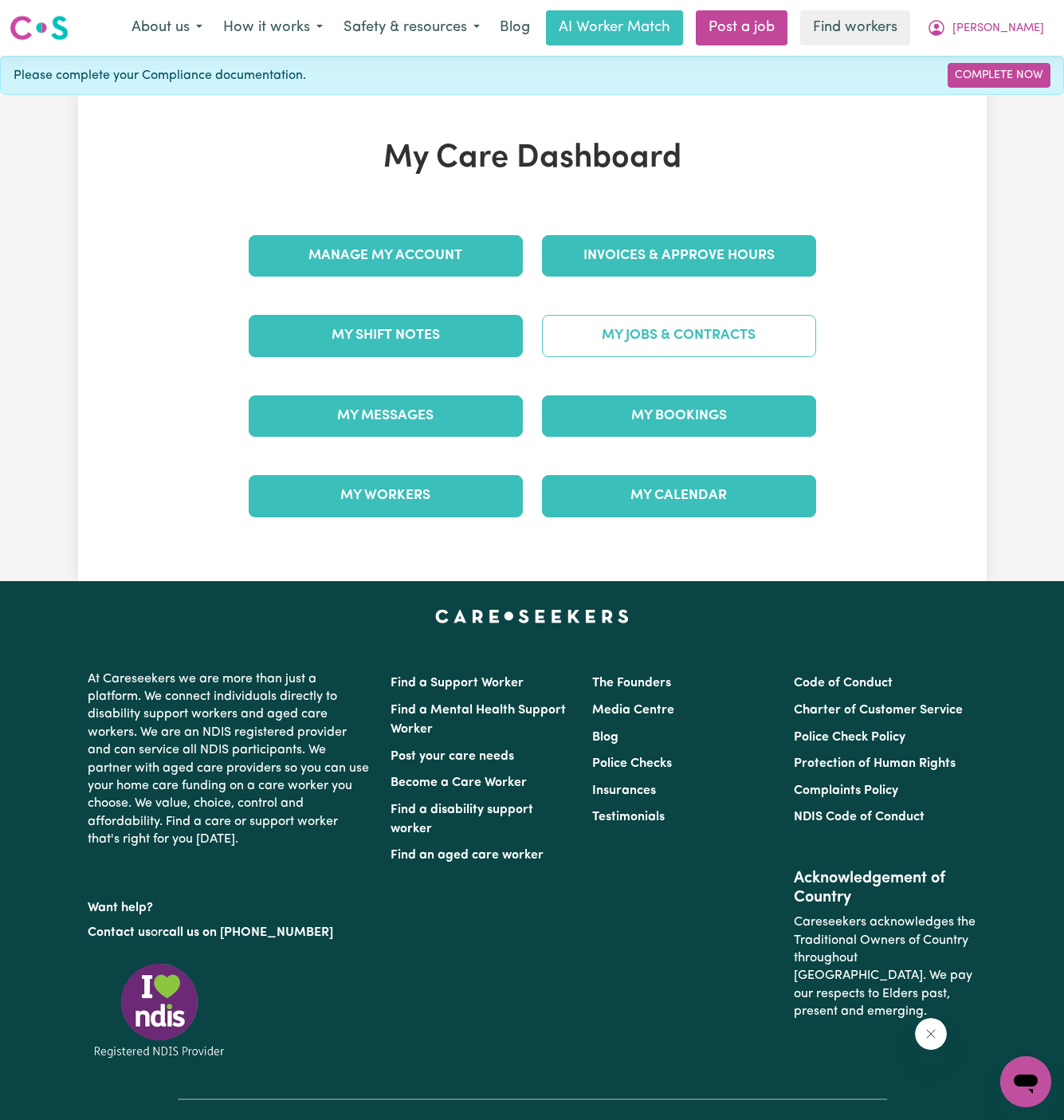
click at [703, 337] on link "My Jobs & Contracts" at bounding box center [678, 336] width 274 height 42
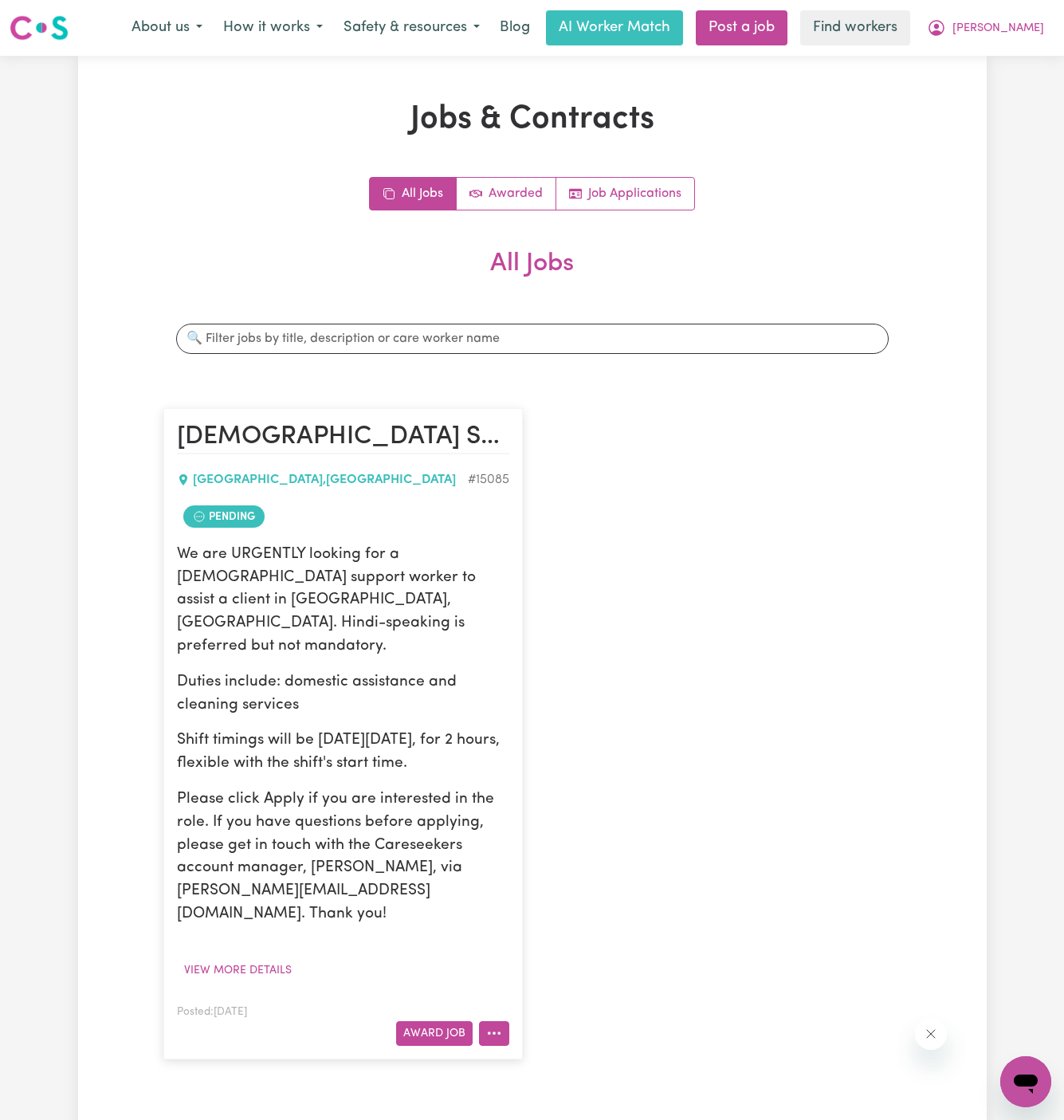
click at [497, 1021] on button "More options" at bounding box center [494, 1033] width 30 height 25
click at [543, 885] on link "Hide Job" at bounding box center [557, 901] width 155 height 32
click at [504, 1021] on button "More options" at bounding box center [494, 1033] width 30 height 25
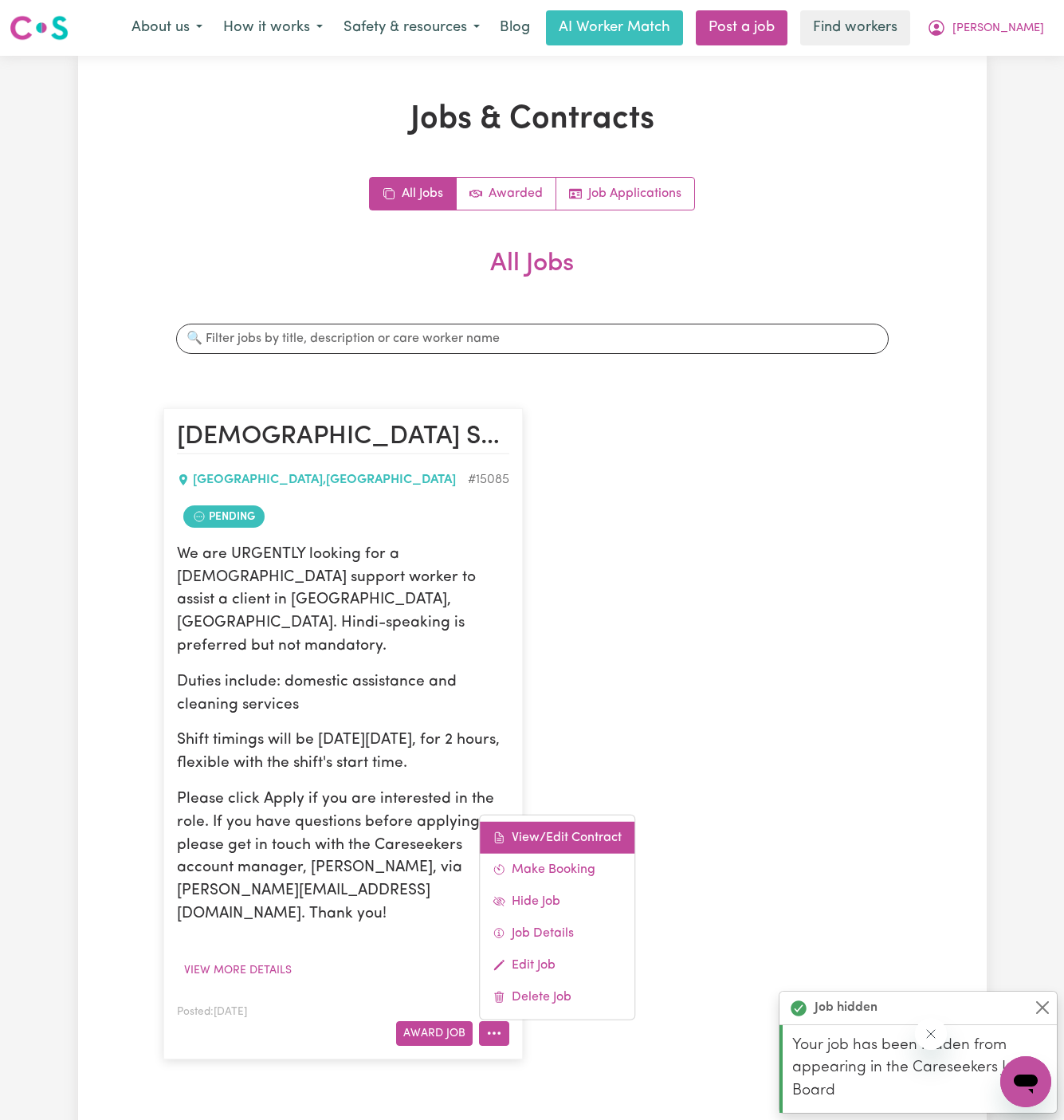
click at [584, 821] on link "View/Edit Contract" at bounding box center [557, 837] width 155 height 32
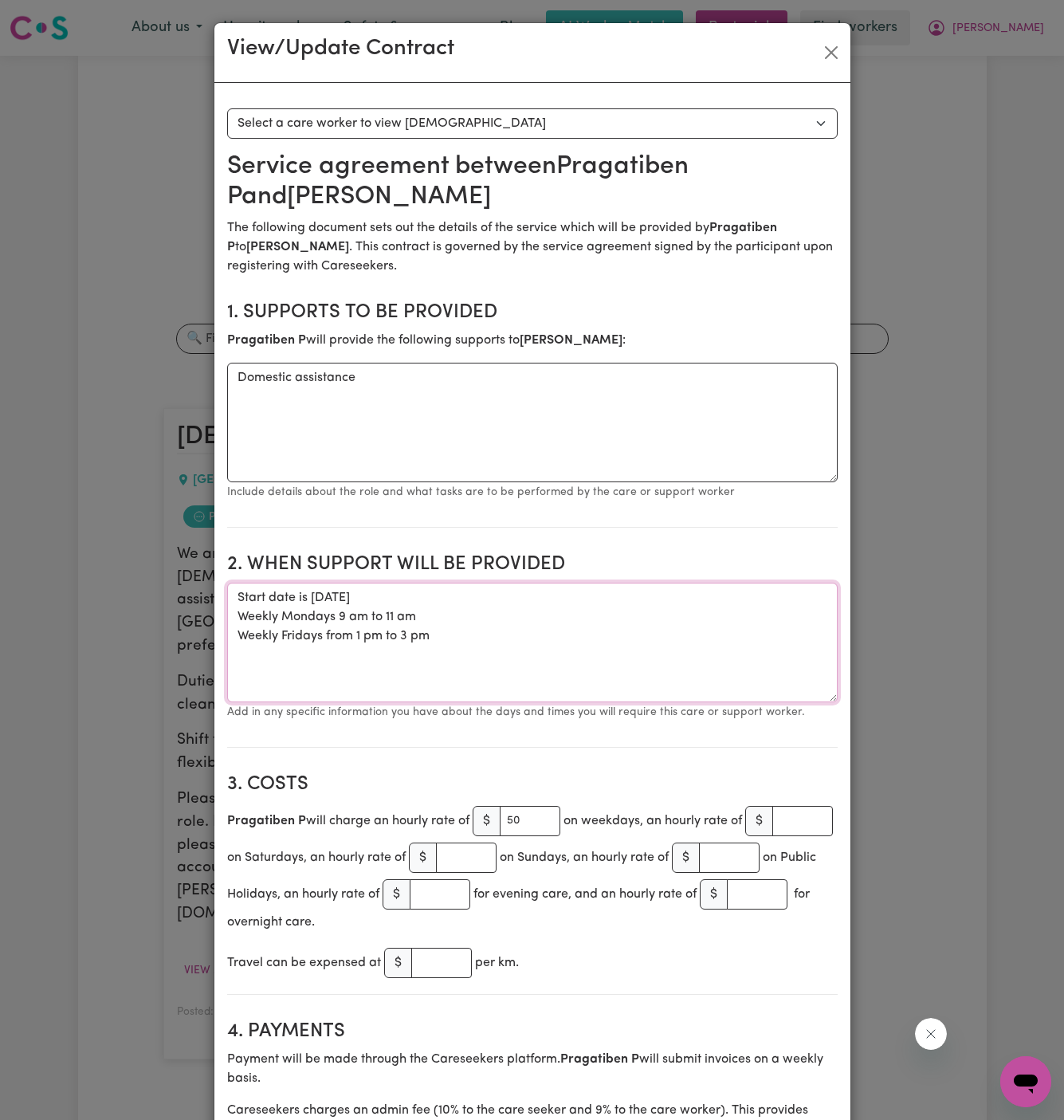
click at [388, 622] on textarea "Start date is [DATE] Weekly Mondays 9 am to 11 am Weekly Fridays from 1 pm to 3…" at bounding box center [532, 642] width 611 height 119
drag, startPoint x: 437, startPoint y: 624, endPoint x: 424, endPoint y: 624, distance: 13.0
click at [424, 624] on textarea "Start date is [DATE] Weekly Mondays 9 am to 11 am Weekly Fridays from 1 pm to 3…" at bounding box center [532, 642] width 611 height 119
drag, startPoint x: 454, startPoint y: 647, endPoint x: 247, endPoint y: 583, distance: 216.7
click at [247, 583] on textarea "Start date is [DATE] Weekly Mondays 9 am to 11 am Weekly Fridays from 1 pm to 3…" at bounding box center [532, 642] width 611 height 119
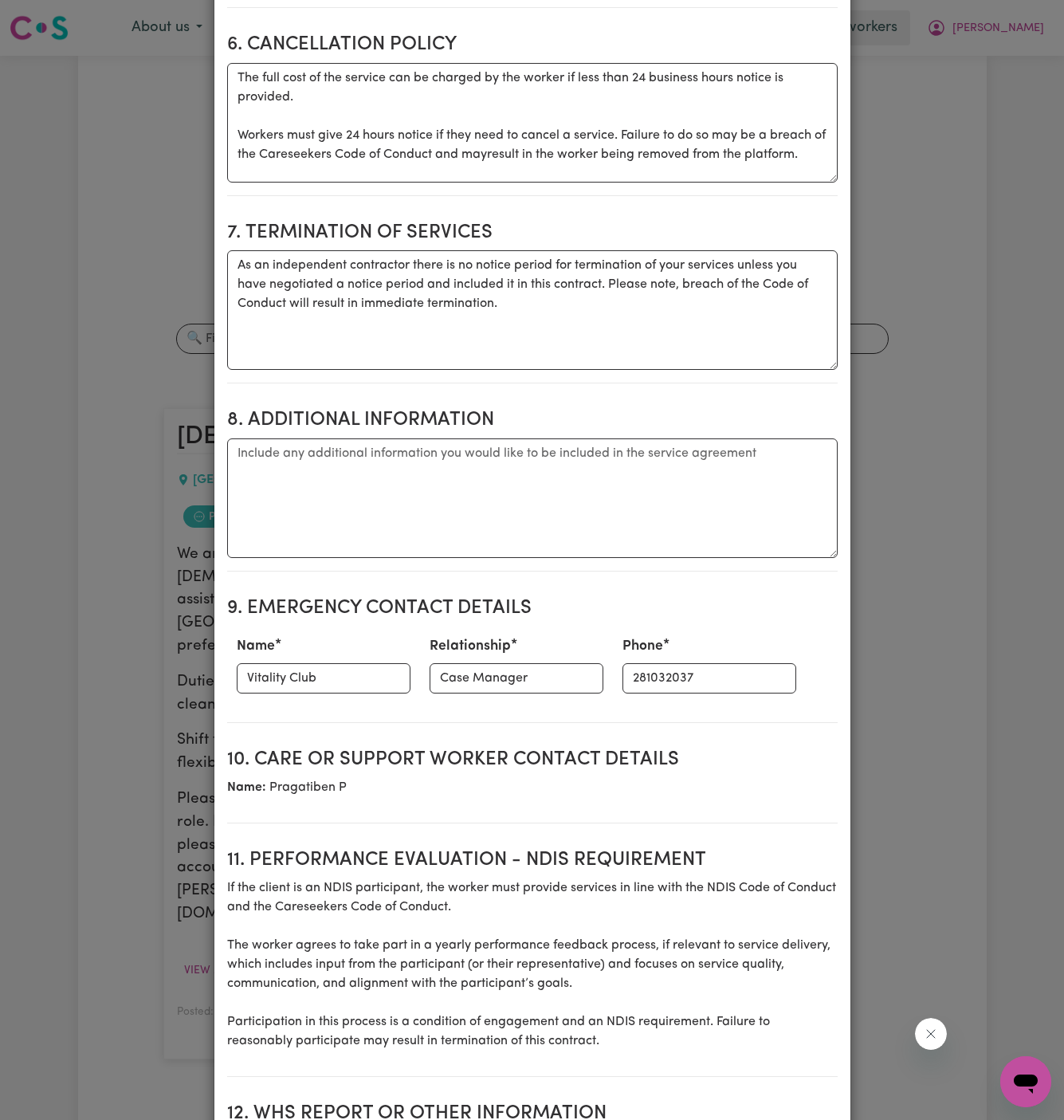
scroll to position [1282, 0]
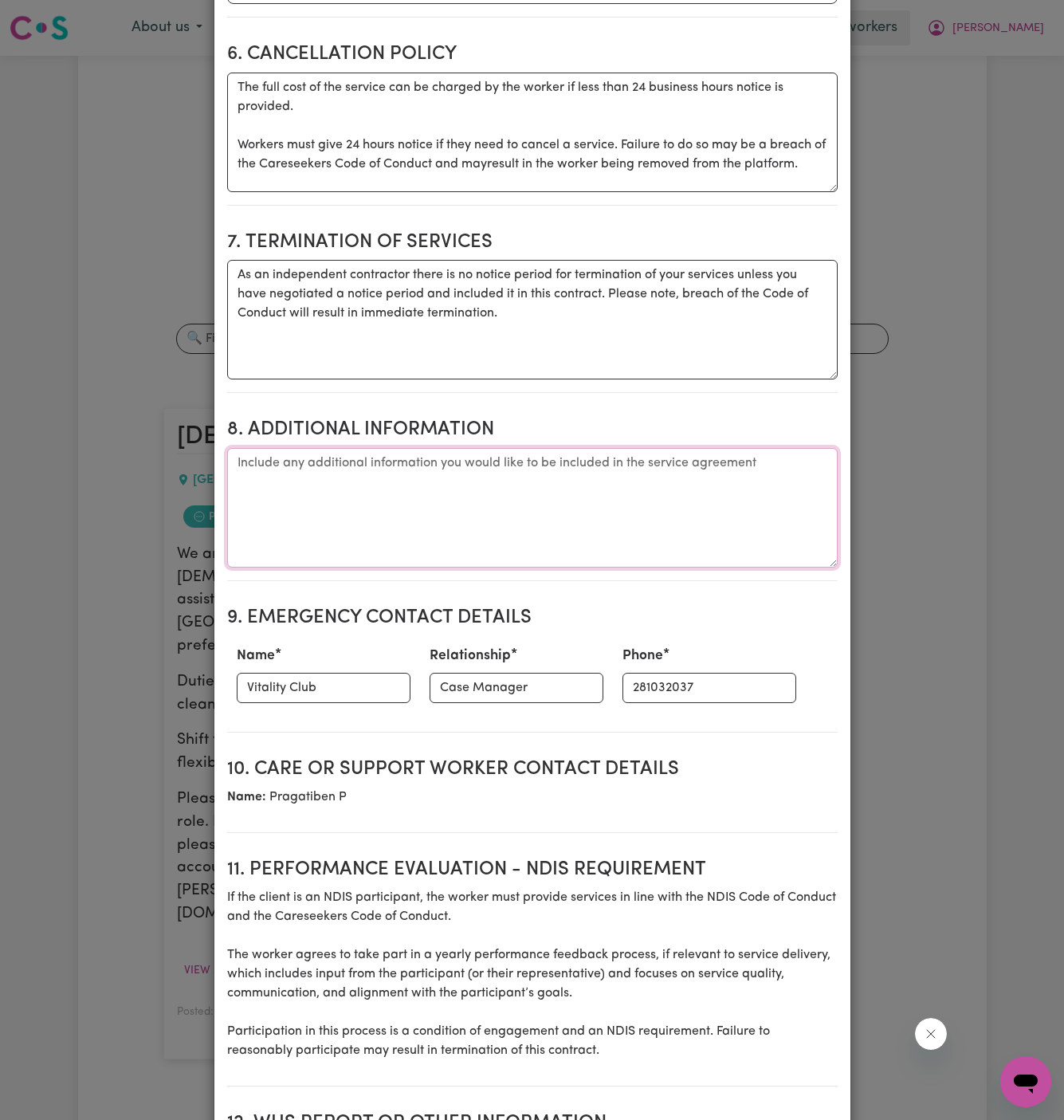
click at [422, 501] on textarea "Additional information" at bounding box center [532, 508] width 611 height 119
paste textarea "[STREET_ADDRESS]"
click at [237, 493] on textarea "Client's Address: [STREET_ADDRESS]" at bounding box center [532, 508] width 611 height 119
click at [441, 544] on textarea "Client's Address: [STREET_ADDRESS]" at bounding box center [532, 508] width 611 height 119
click at [505, 480] on textarea "Client's Address: [STREET_ADDRESS]" at bounding box center [532, 508] width 611 height 119
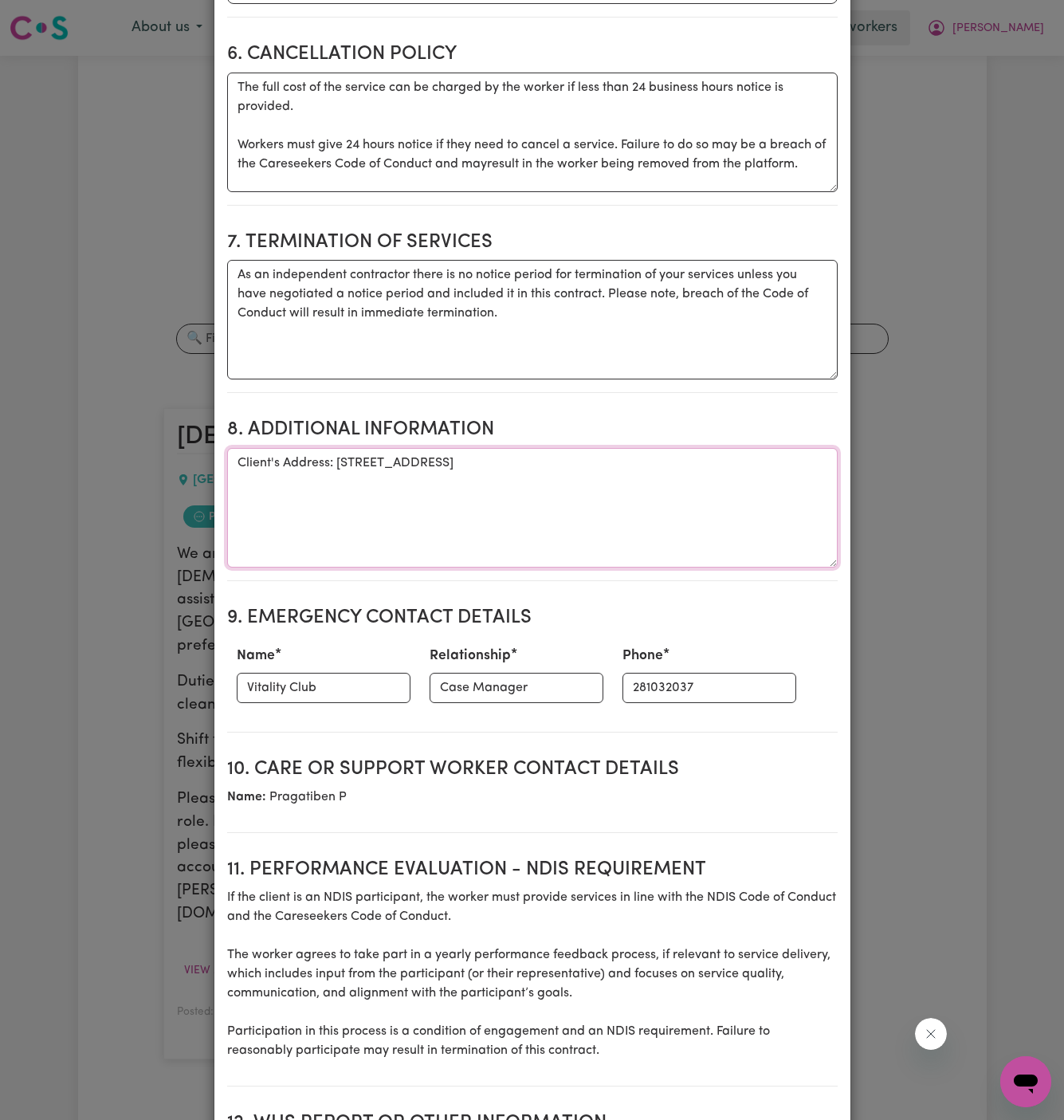
click at [552, 503] on textarea "Client's Address: [STREET_ADDRESS]" at bounding box center [532, 508] width 611 height 119
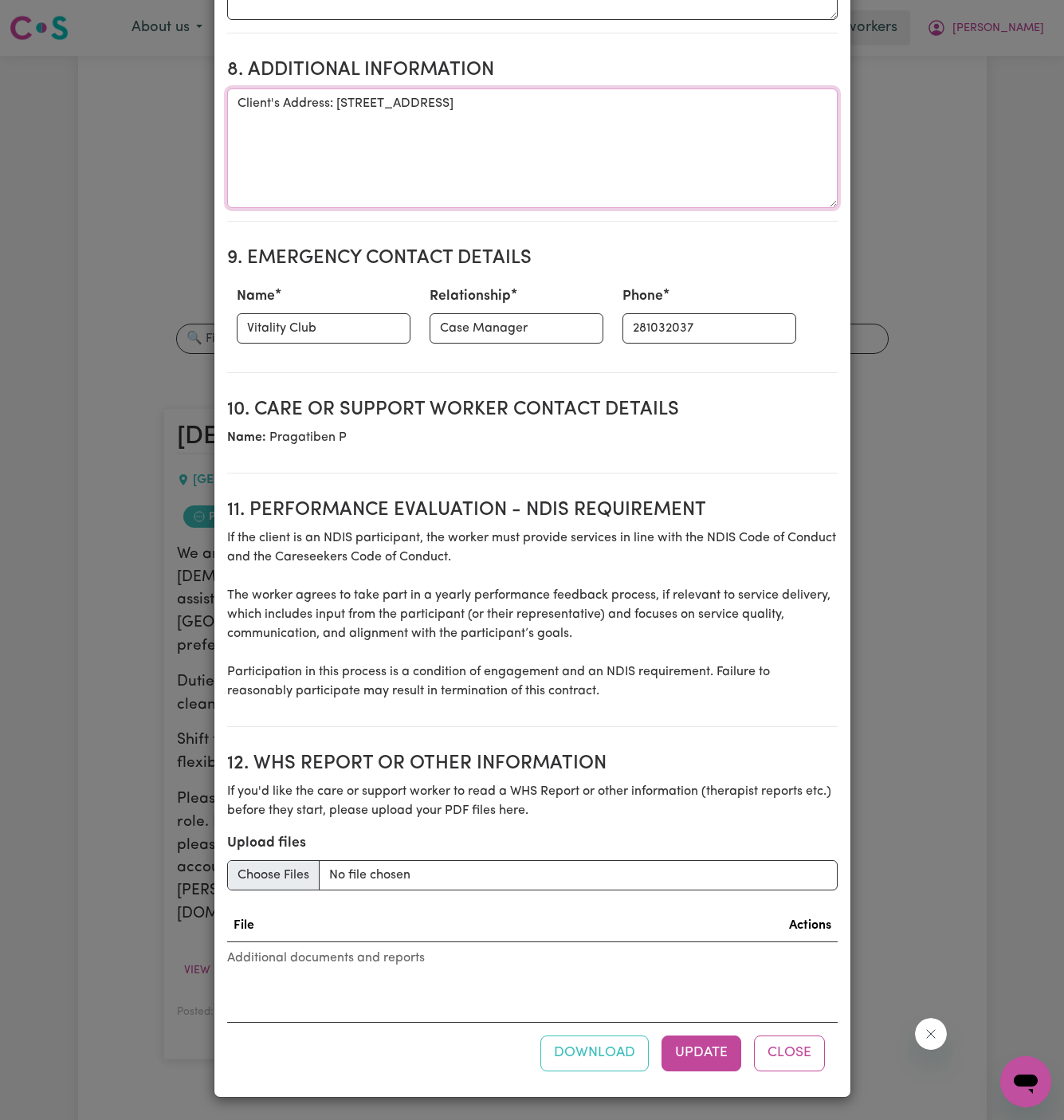
type textarea "Client's Address: [STREET_ADDRESS]"
click at [282, 888] on input "Upload files" at bounding box center [532, 875] width 611 height 30
type input "C:\fakepath\Janki_Pal_Care_Plan_20250806_for_workers.pdf"
click at [712, 1054] on button "Update" at bounding box center [702, 1052] width 80 height 35
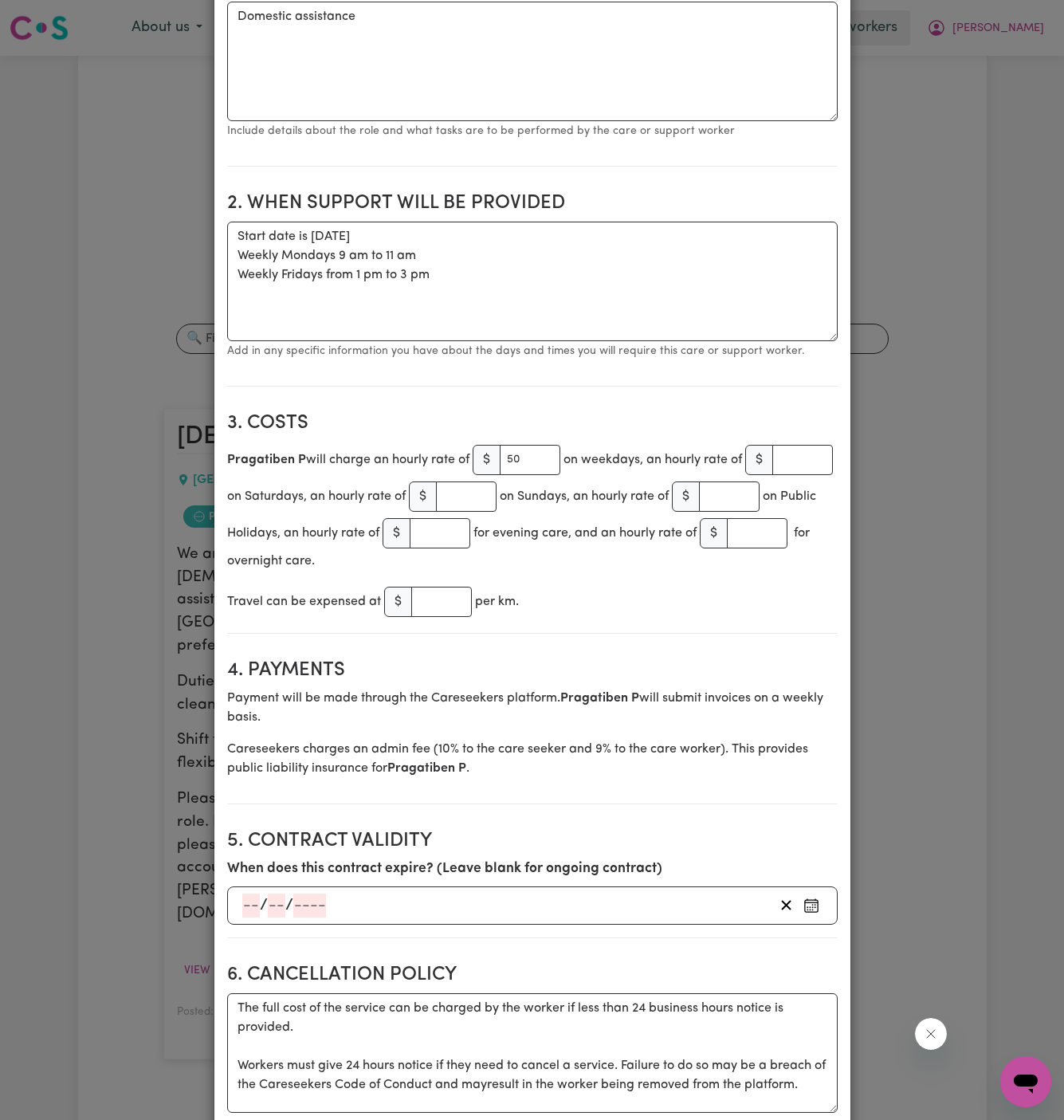
scroll to position [962, 0]
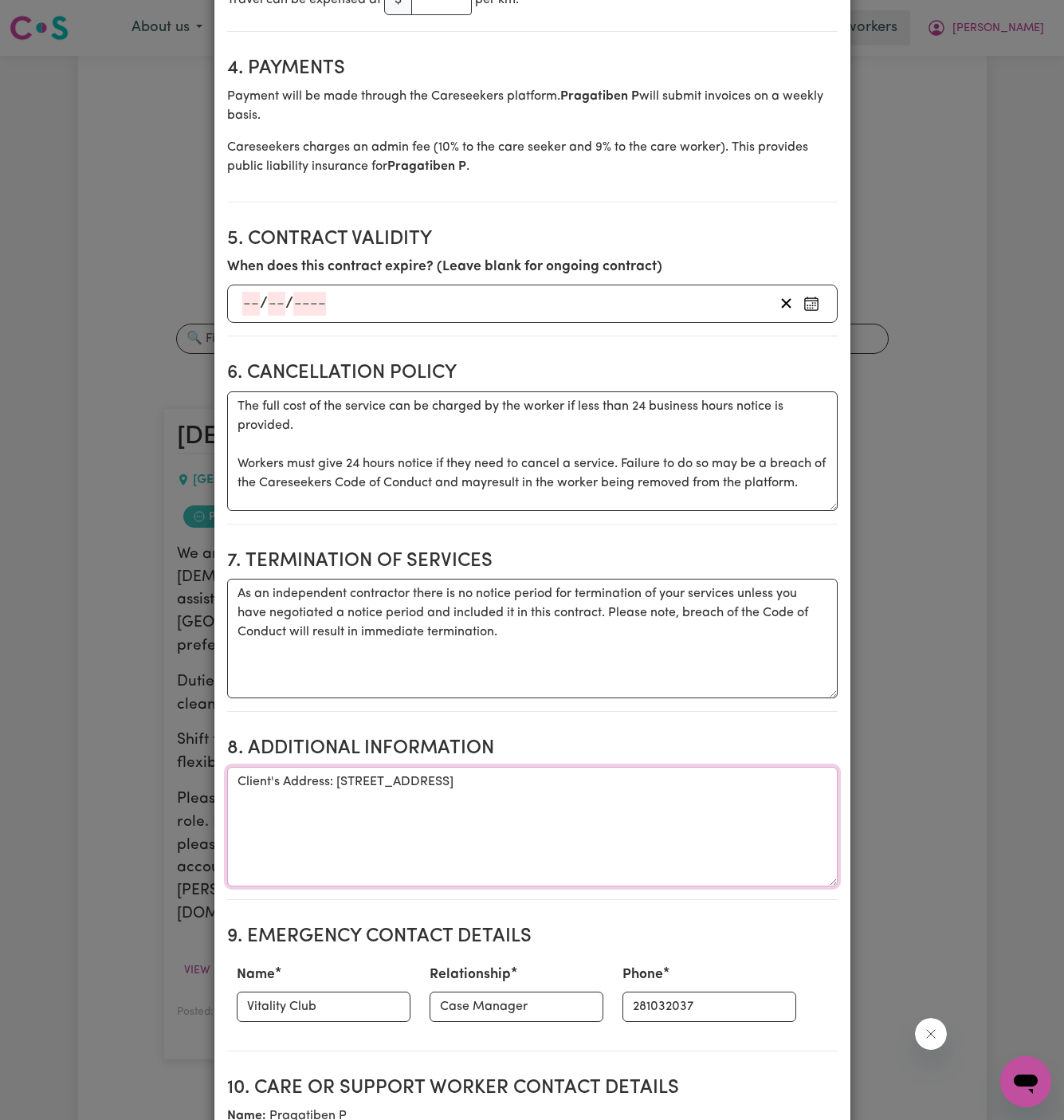
click at [368, 782] on textarea "Client's Address: [STREET_ADDRESS]" at bounding box center [532, 826] width 611 height 119
drag, startPoint x: 332, startPoint y: 797, endPoint x: 722, endPoint y: 799, distance: 390.0
click at [722, 799] on textarea "Client's Address: [STREET_ADDRESS]" at bounding box center [532, 826] width 611 height 119
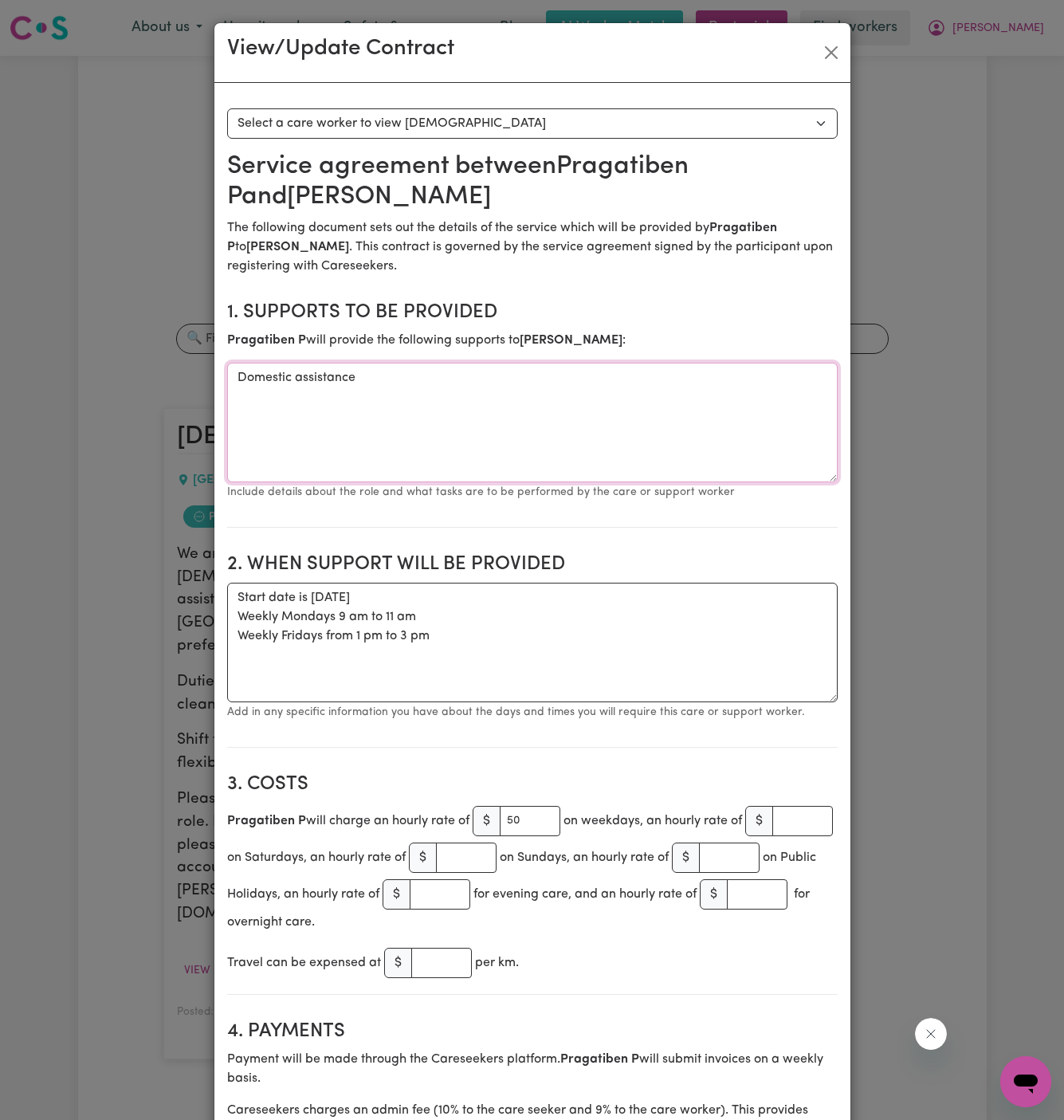
click at [373, 376] on textarea "Domestic assistance" at bounding box center [532, 422] width 611 height 119
click at [820, 44] on button "Close" at bounding box center [831, 52] width 26 height 26
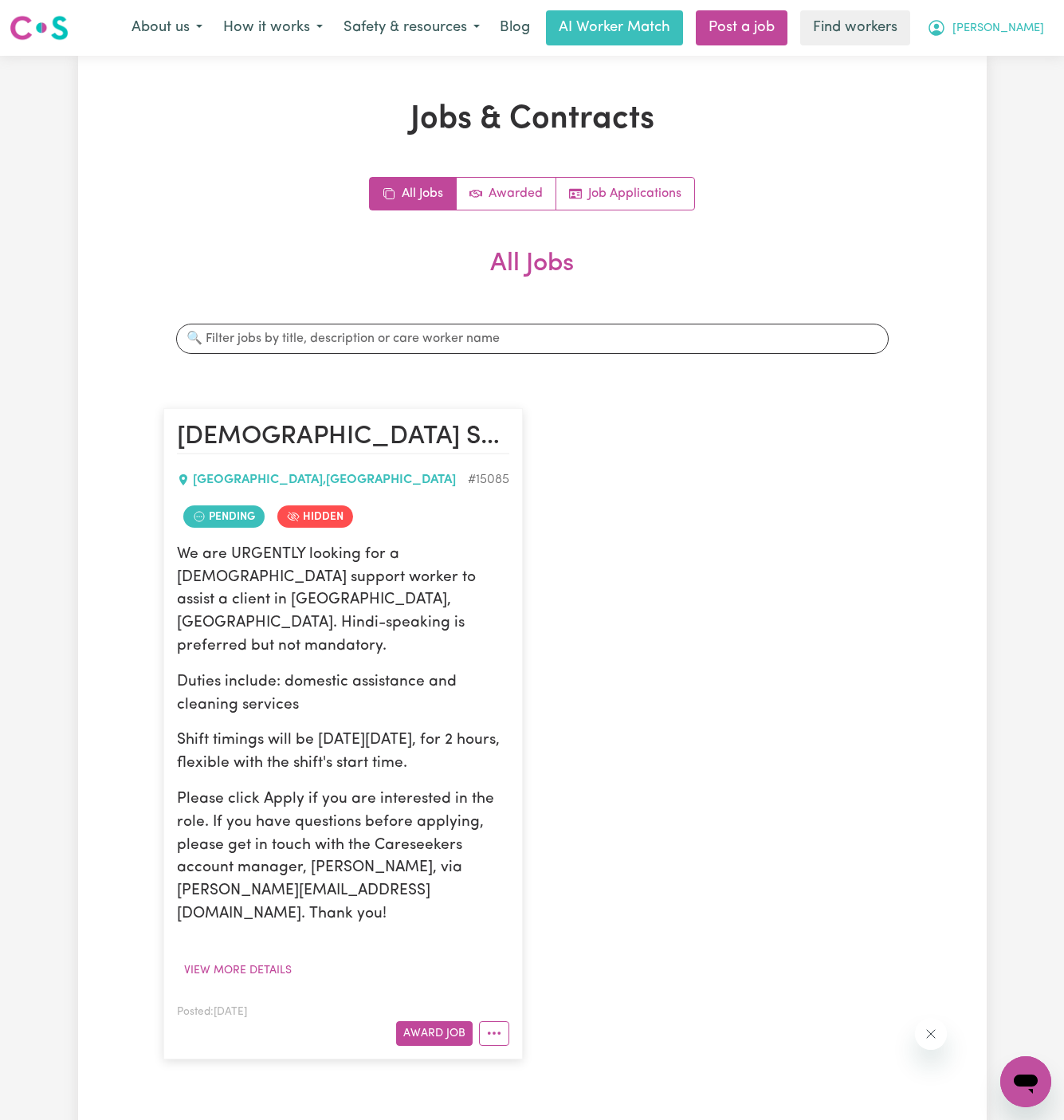
click at [1035, 26] on span "[PERSON_NAME]" at bounding box center [998, 28] width 92 height 18
click at [974, 86] on link "Logout" at bounding box center [990, 92] width 126 height 30
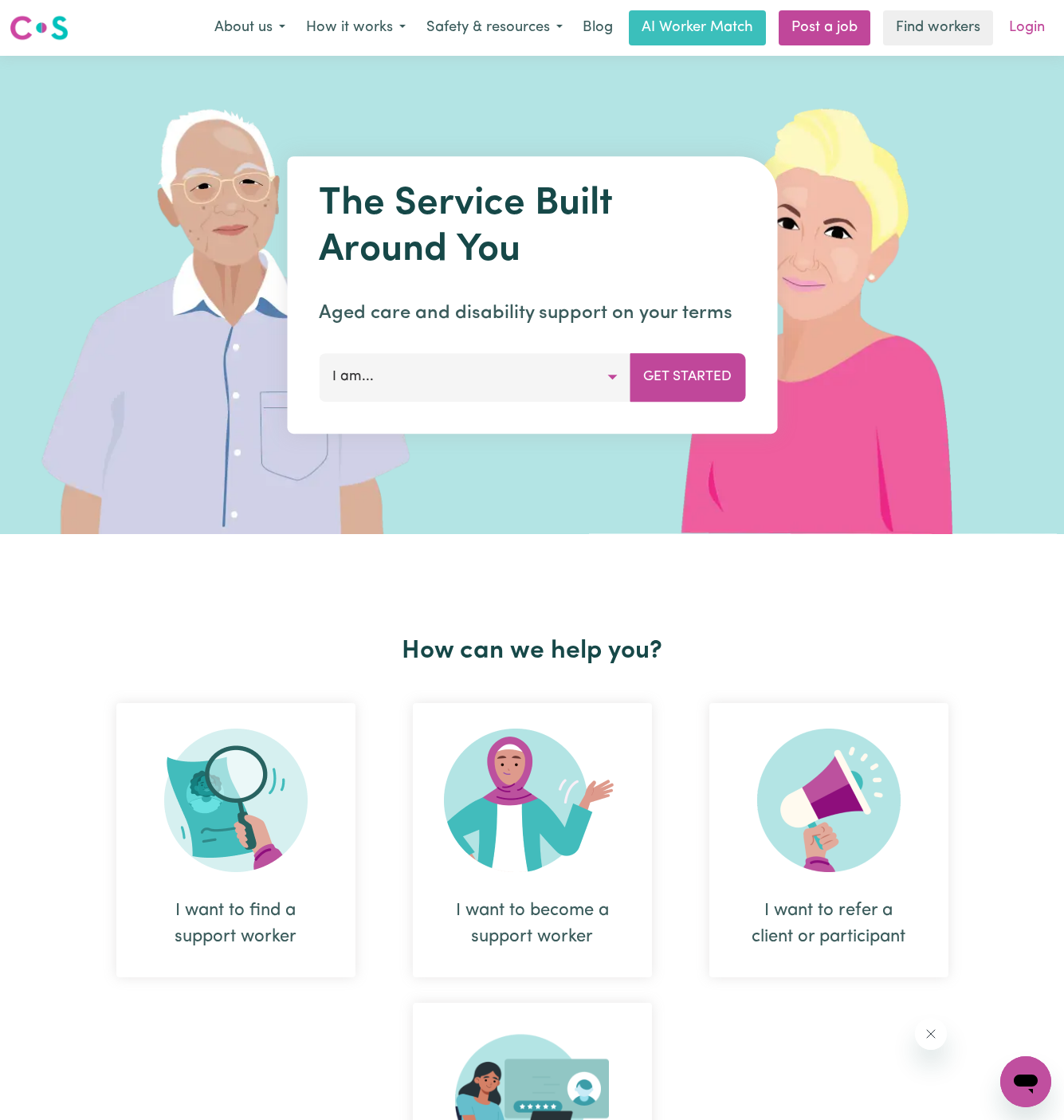
click at [1035, 33] on link "Login" at bounding box center [1027, 28] width 55 height 35
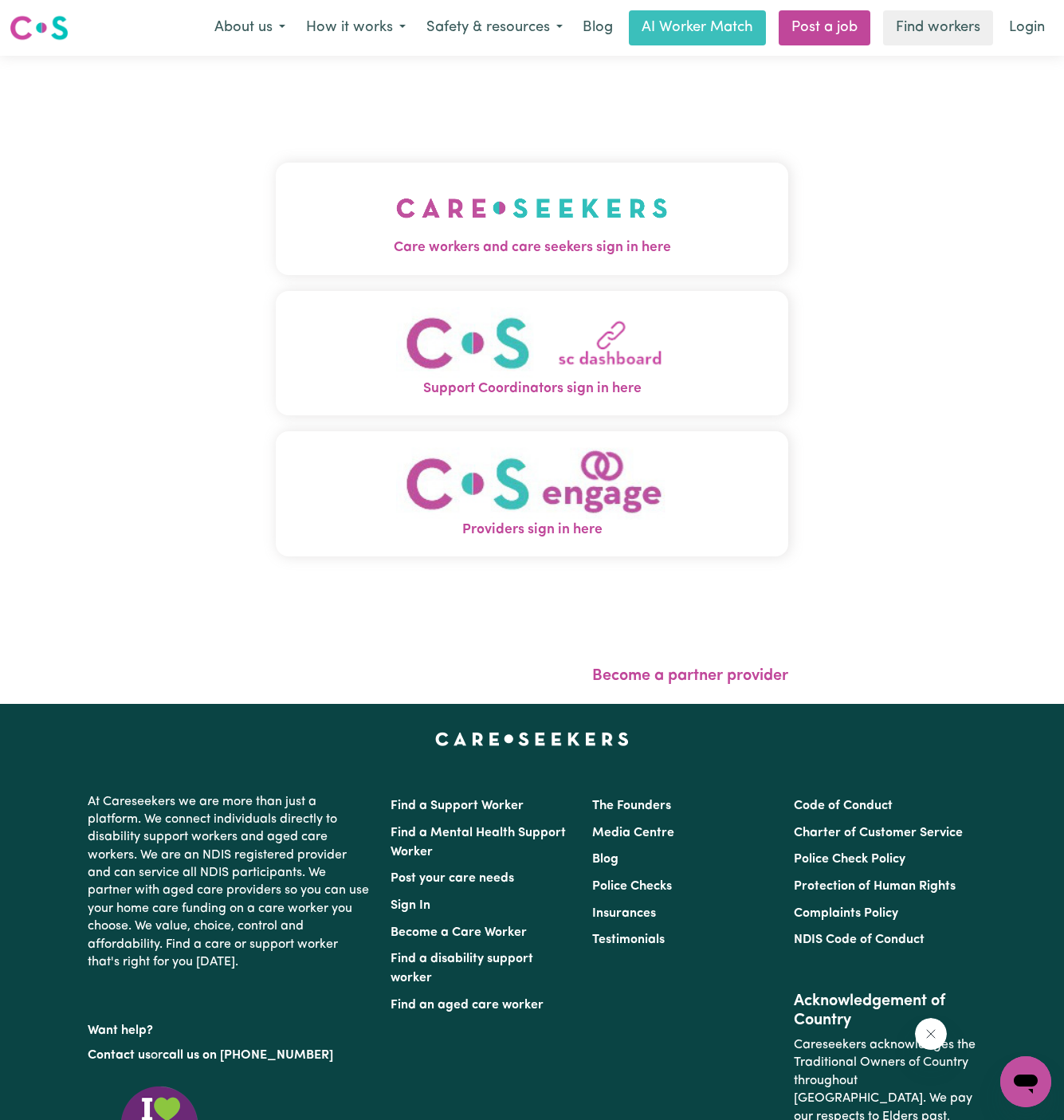
click at [522, 234] on img "Care workers and care seekers sign in here" at bounding box center [532, 208] width 272 height 59
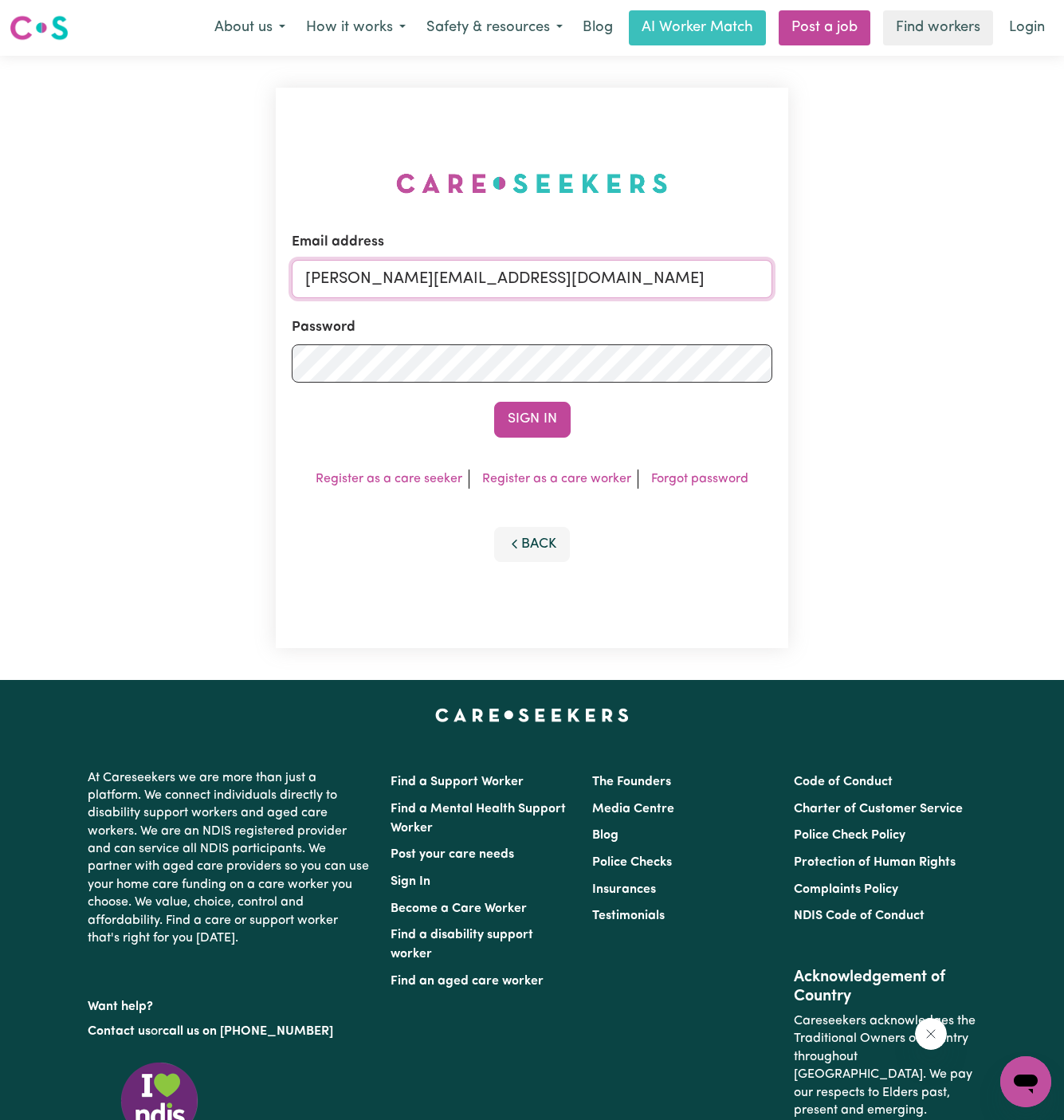
click at [563, 282] on input "[PERSON_NAME][EMAIL_ADDRESS][DOMAIN_NAME]" at bounding box center [532, 279] width 482 height 38
drag, startPoint x: 387, startPoint y: 287, endPoint x: 1160, endPoint y: 283, distance: 773.0
click at [1063, 283] on html "Menu About us How it works Safety & resources Blog AI Worker Match Post a job F…" at bounding box center [532, 682] width 1064 height 1365
type input "[EMAIL_ADDRESS][DOMAIN_NAME]"
click at [494, 402] on button "Sign In" at bounding box center [532, 419] width 77 height 35
